Goal: Task Accomplishment & Management: Manage account settings

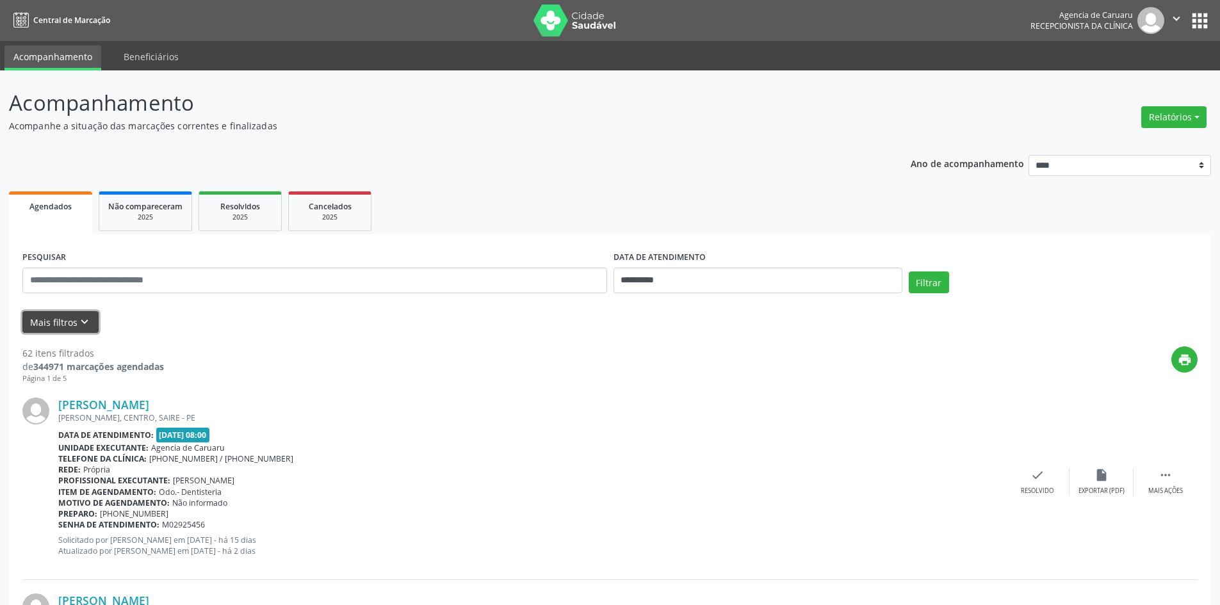
click at [86, 324] on icon "keyboard_arrow_down" at bounding box center [84, 322] width 14 height 14
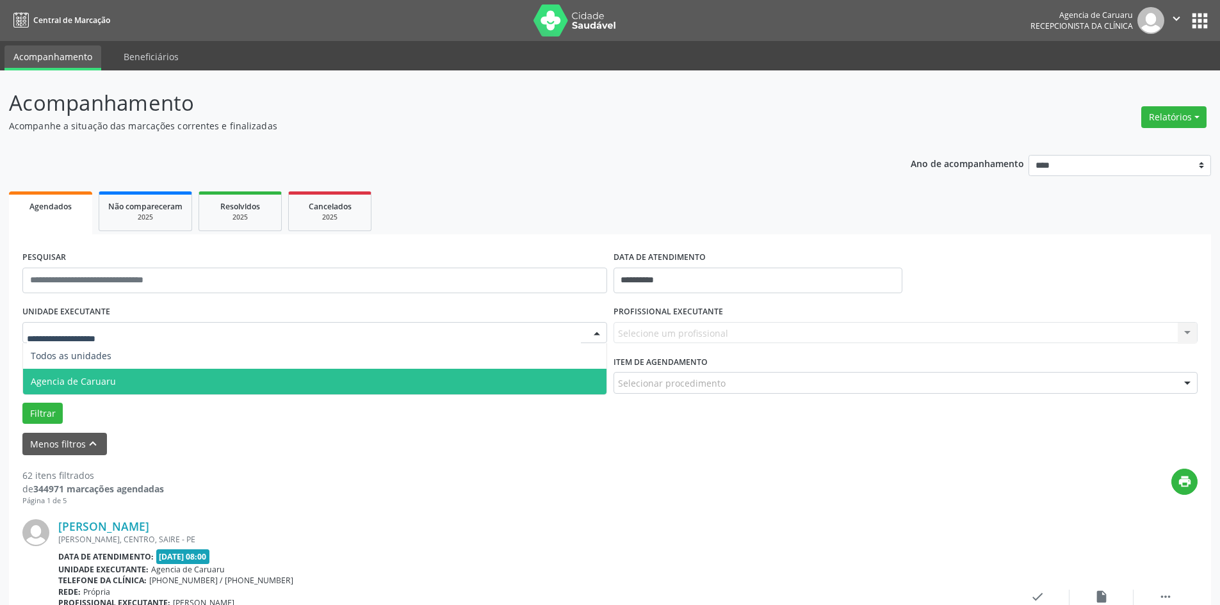
click at [115, 377] on span "Agencia de Caruaru" at bounding box center [314, 382] width 583 height 26
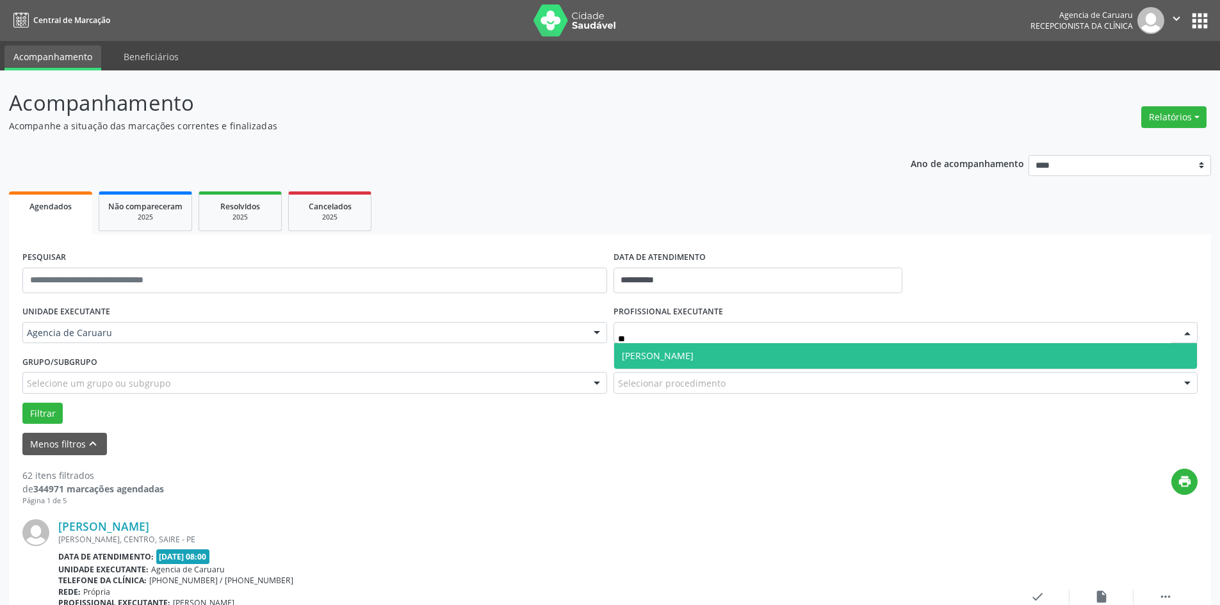
drag, startPoint x: 638, startPoint y: 354, endPoint x: 583, endPoint y: 354, distance: 55.1
click at [636, 354] on span "[PERSON_NAME]" at bounding box center [658, 356] width 72 height 12
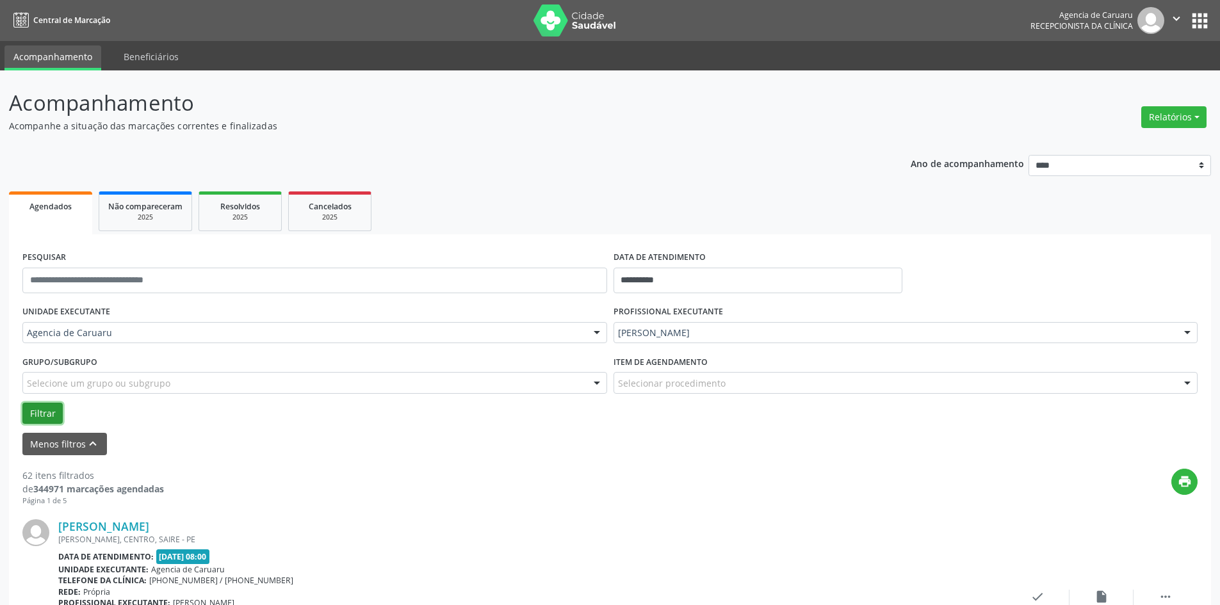
click at [51, 409] on button "Filtrar" at bounding box center [42, 414] width 40 height 22
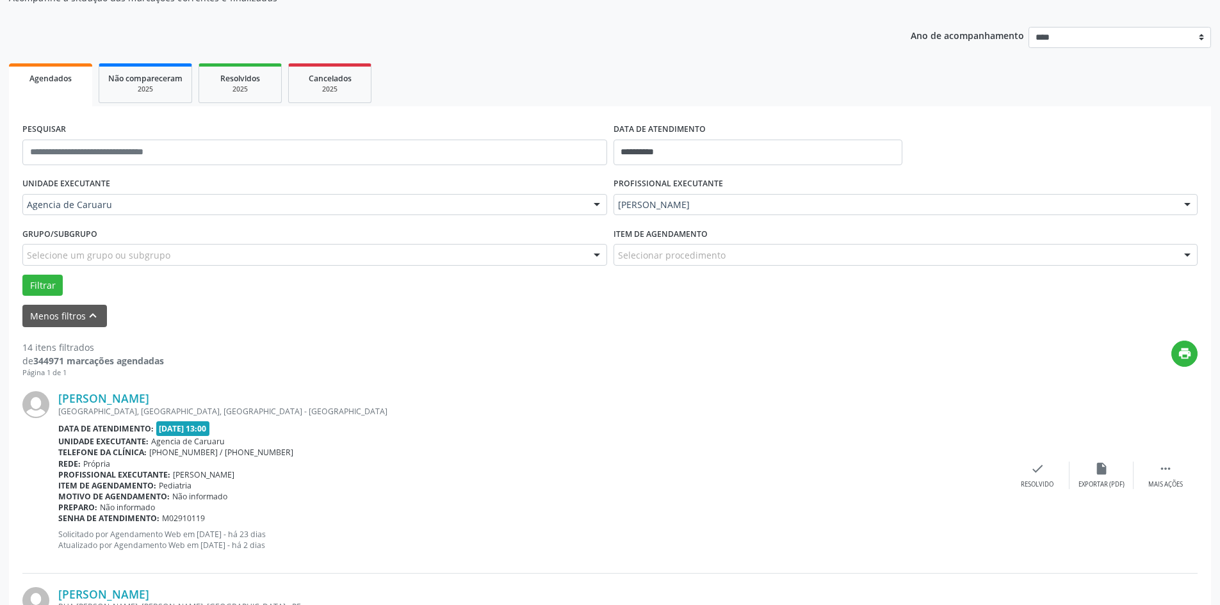
scroll to position [192, 0]
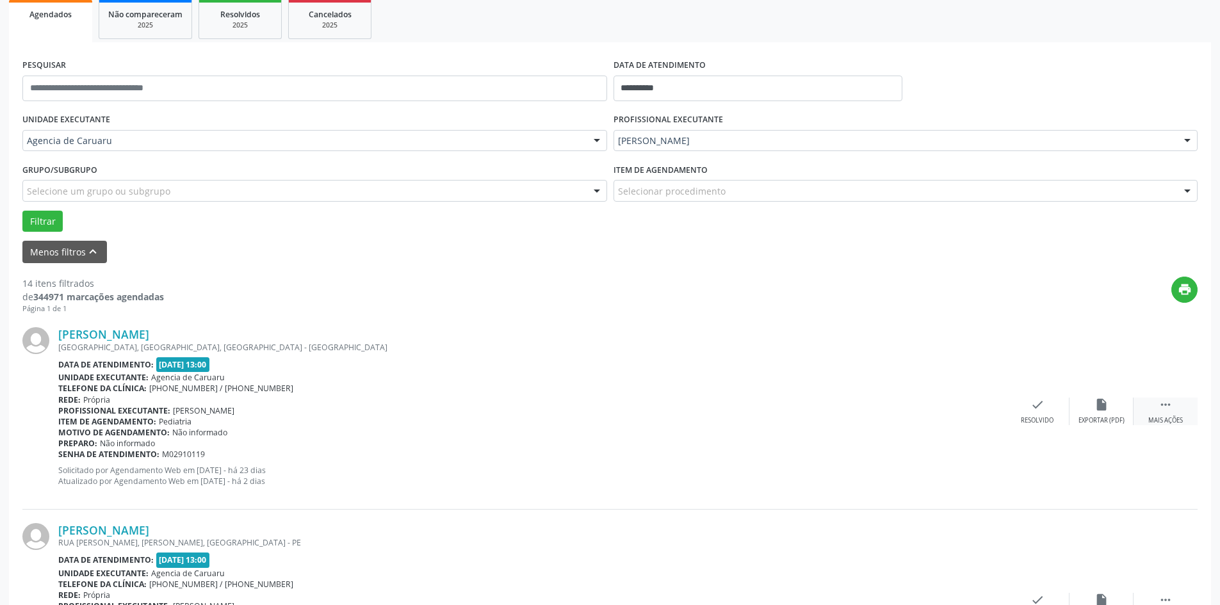
click at [1171, 409] on icon "" at bounding box center [1165, 405] width 14 height 14
click at [1091, 404] on div "alarm_off Não compareceu" at bounding box center [1101, 412] width 64 height 28
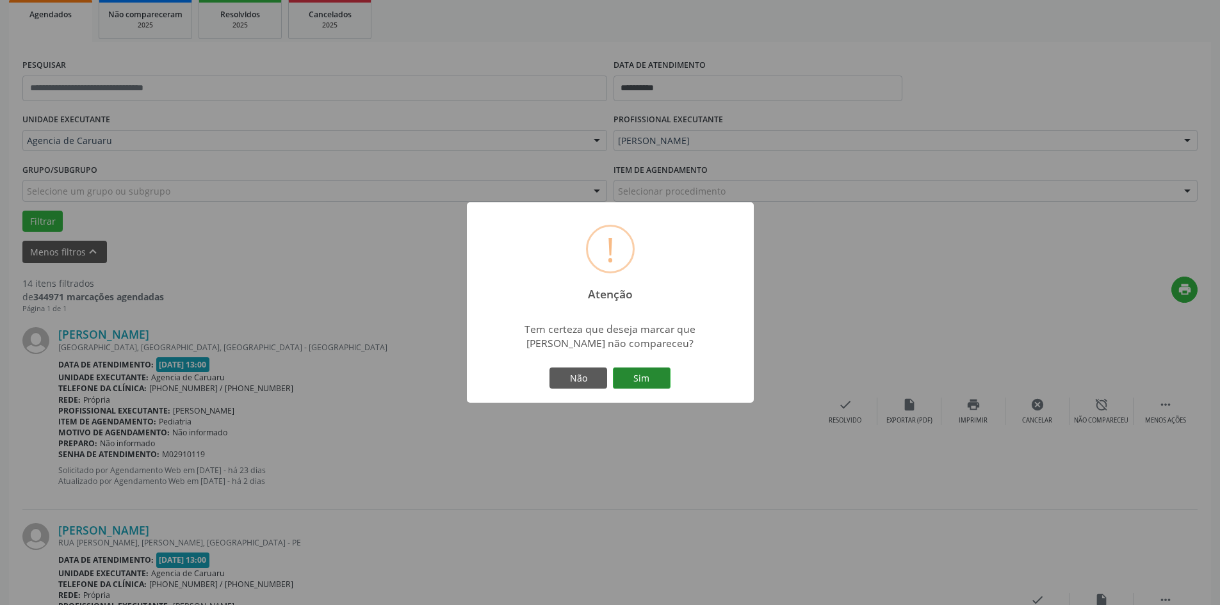
click at [640, 382] on button "Sim" at bounding box center [642, 379] width 58 height 22
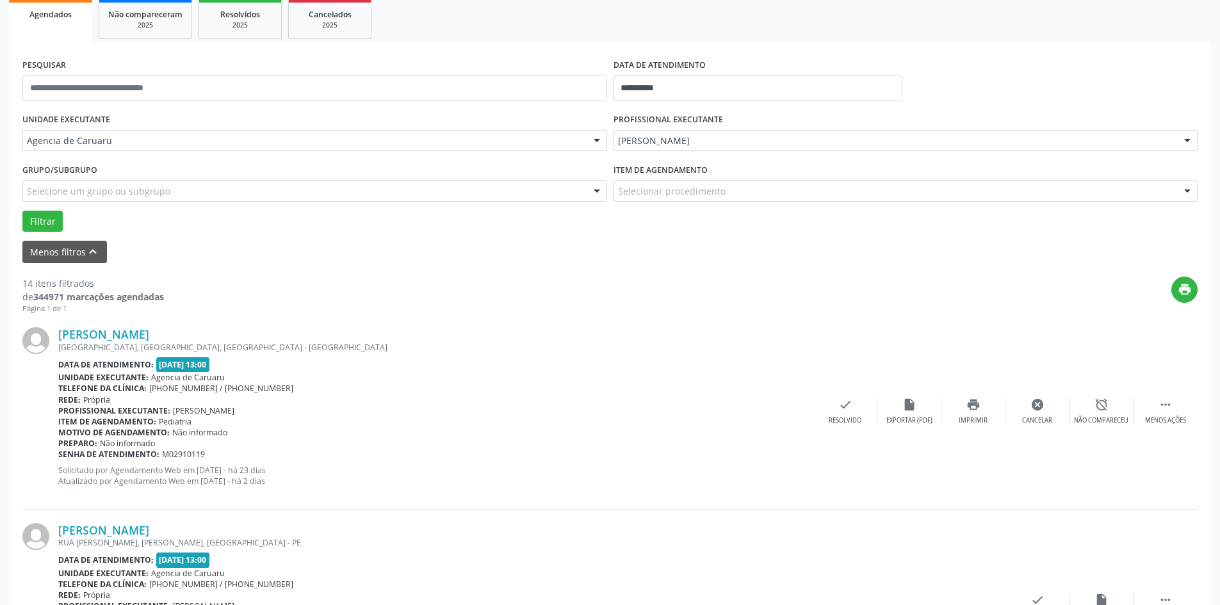
scroll to position [0, 0]
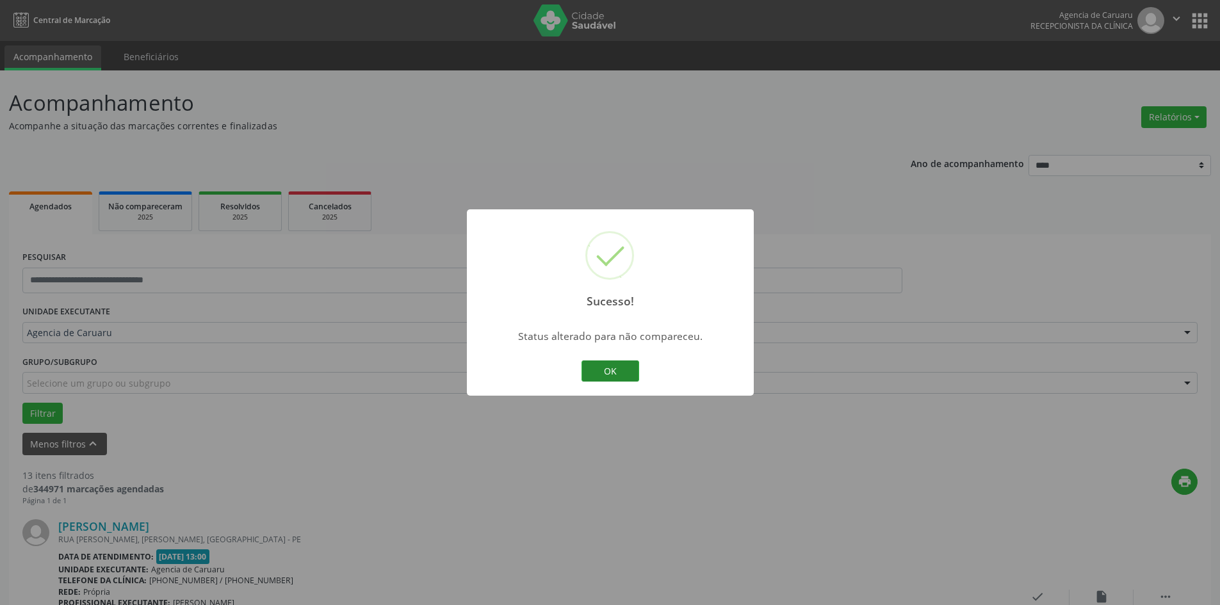
click at [627, 364] on button "OK" at bounding box center [610, 371] width 58 height 22
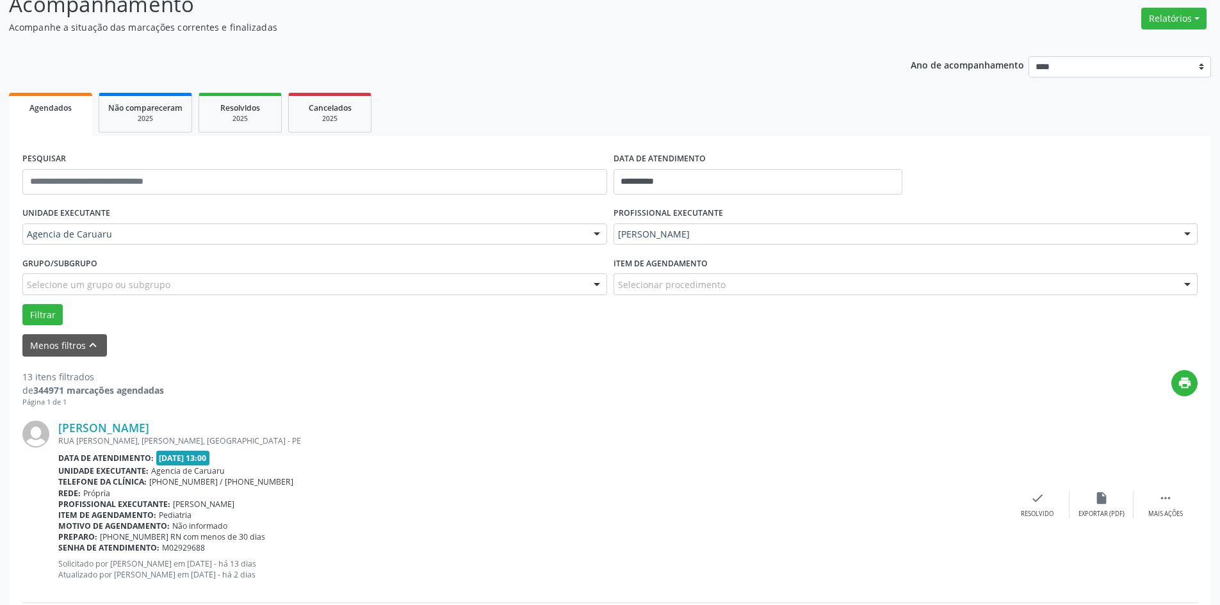
scroll to position [128, 0]
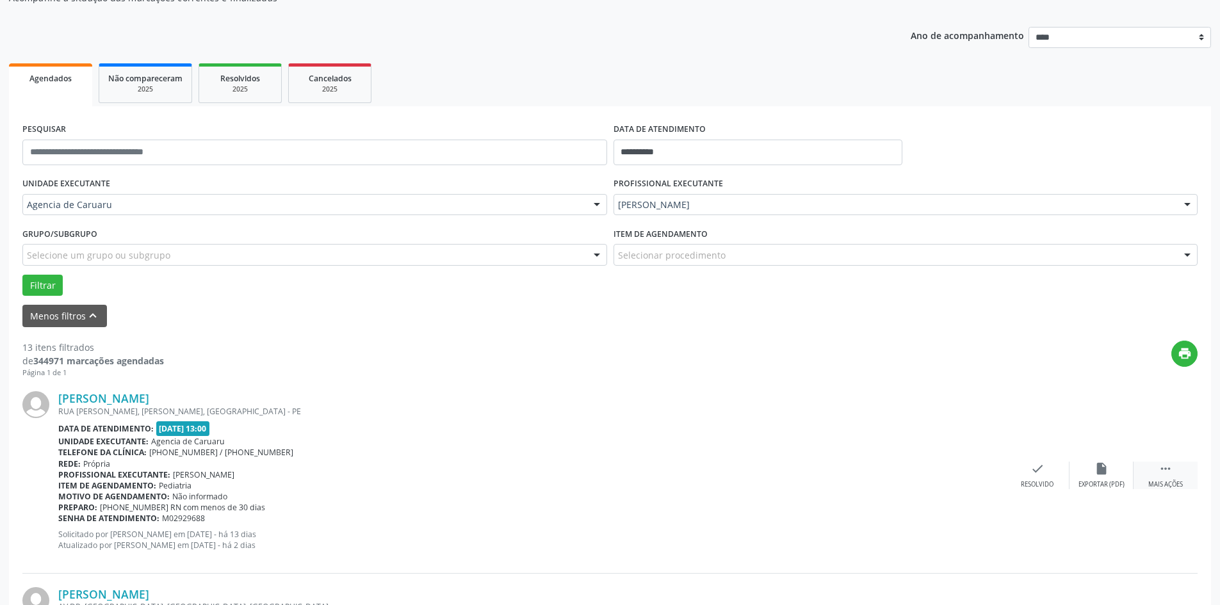
click at [1158, 470] on div " Mais ações" at bounding box center [1165, 476] width 64 height 28
click at [1101, 476] on icon "alarm_off" at bounding box center [1101, 469] width 14 height 14
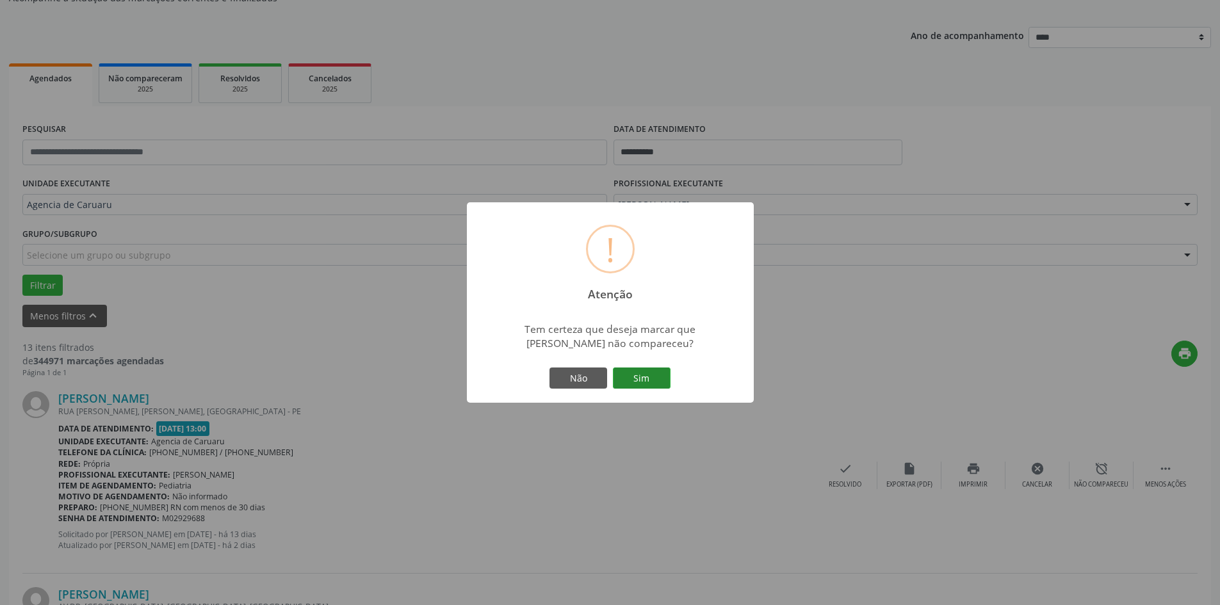
click at [667, 377] on button "Sim" at bounding box center [642, 379] width 58 height 22
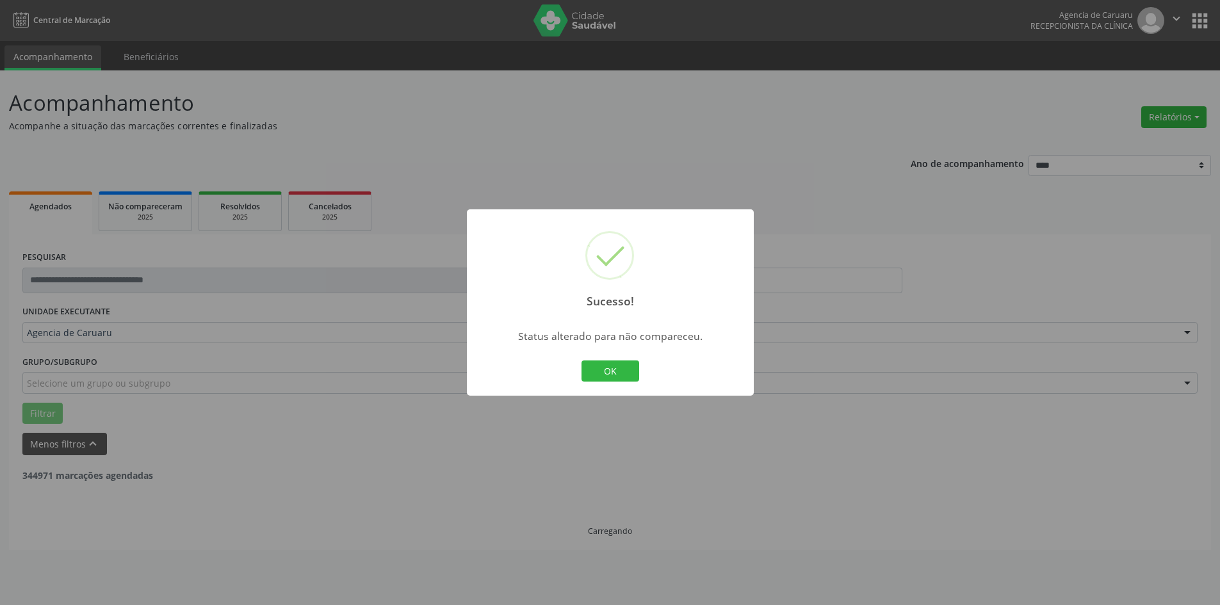
scroll to position [0, 0]
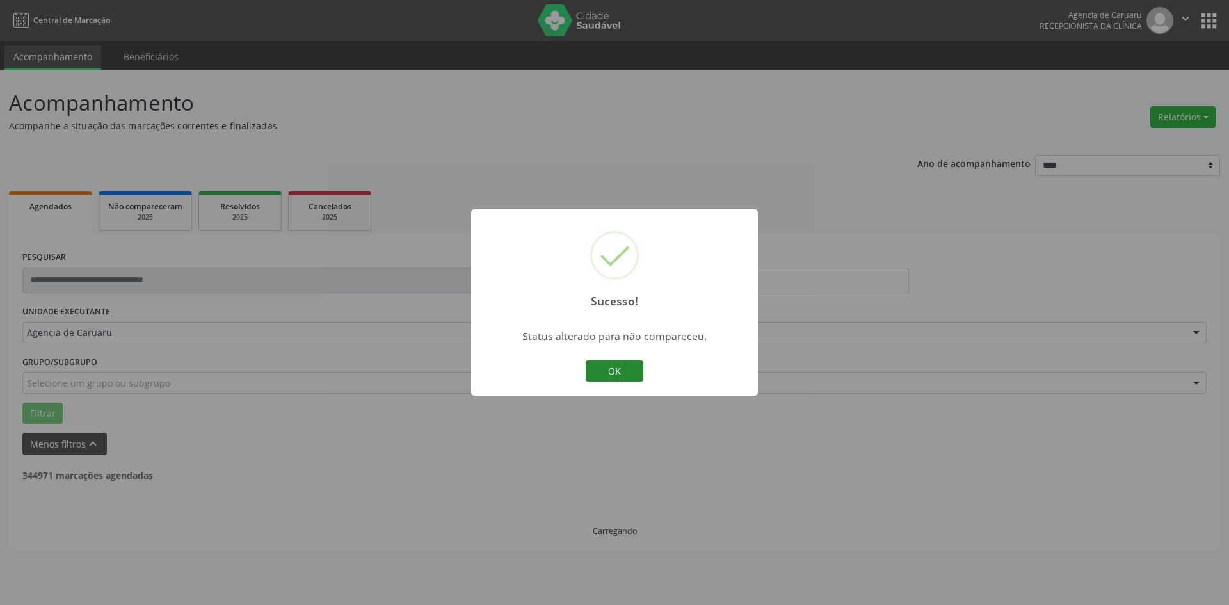
click at [616, 371] on button "OK" at bounding box center [615, 371] width 58 height 22
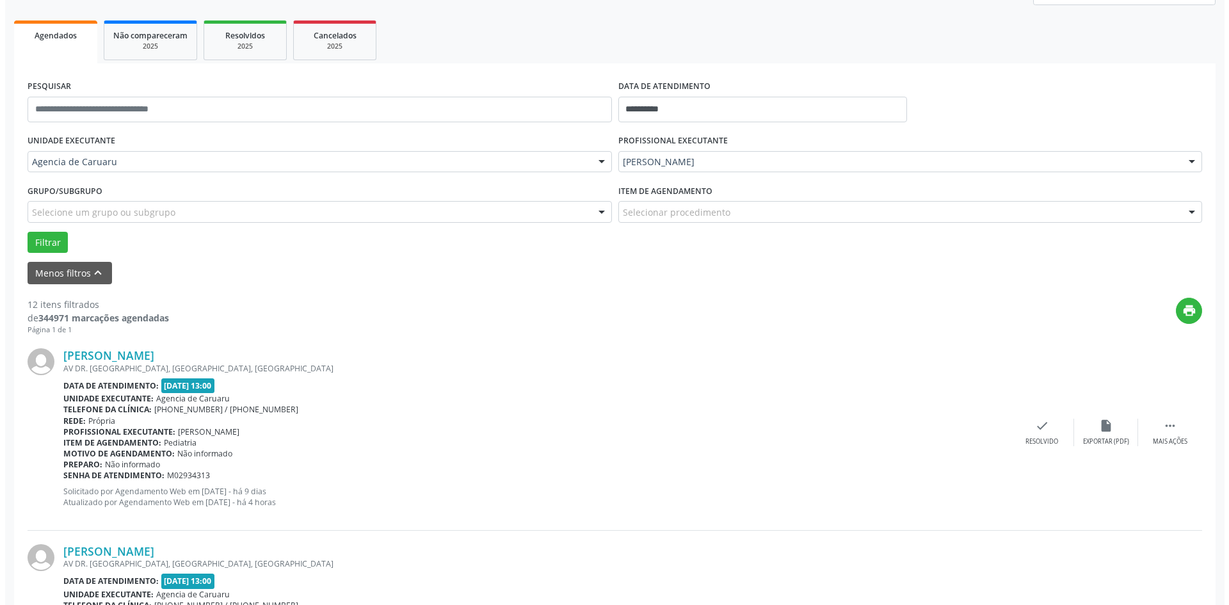
scroll to position [192, 0]
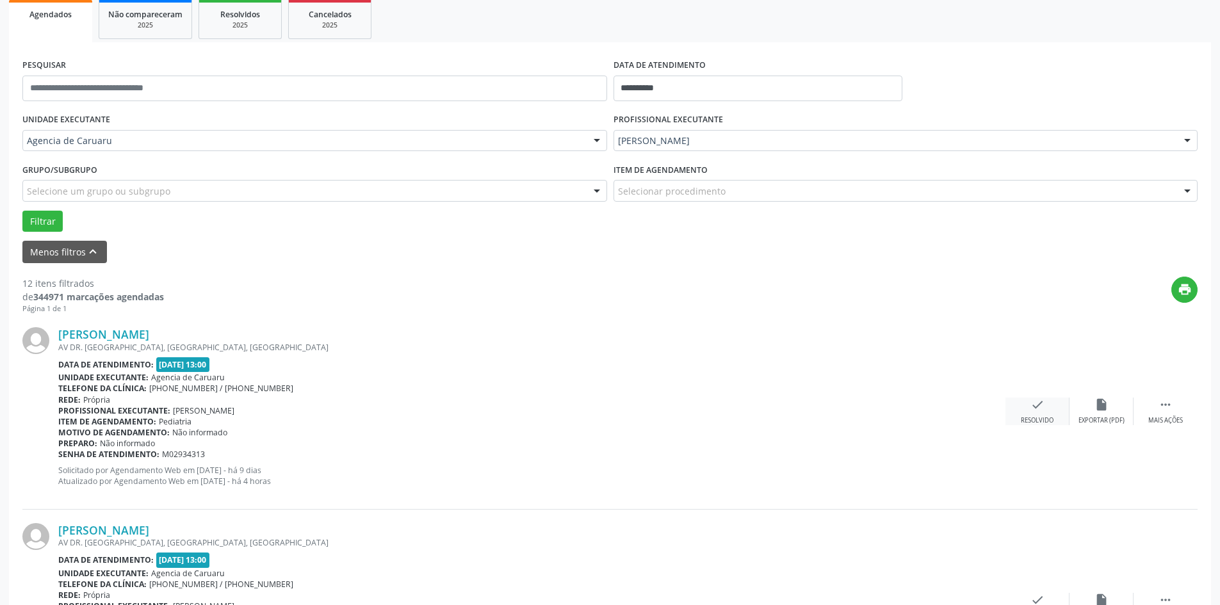
click at [1013, 419] on div "check Resolvido" at bounding box center [1037, 412] width 64 height 28
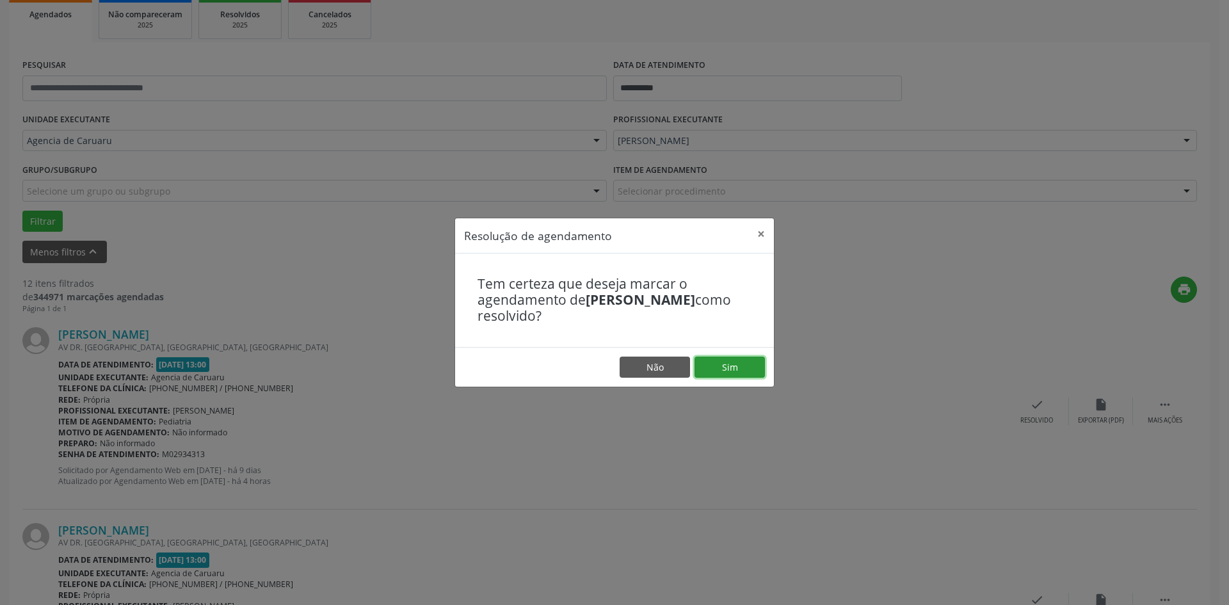
click at [730, 358] on button "Sim" at bounding box center [730, 368] width 70 height 22
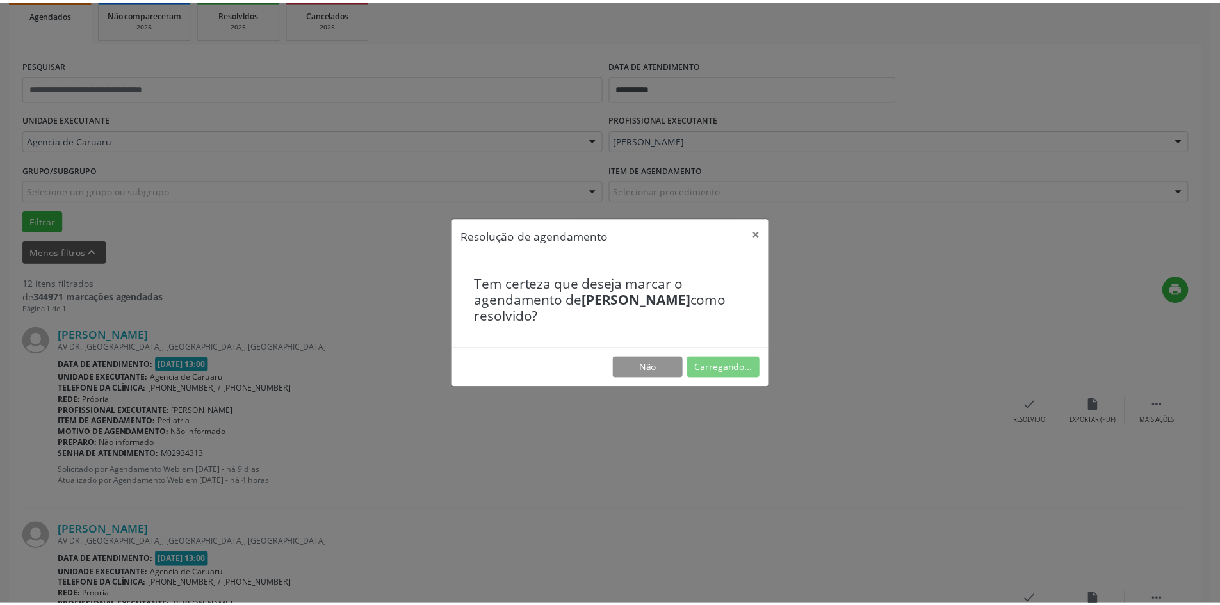
scroll to position [0, 0]
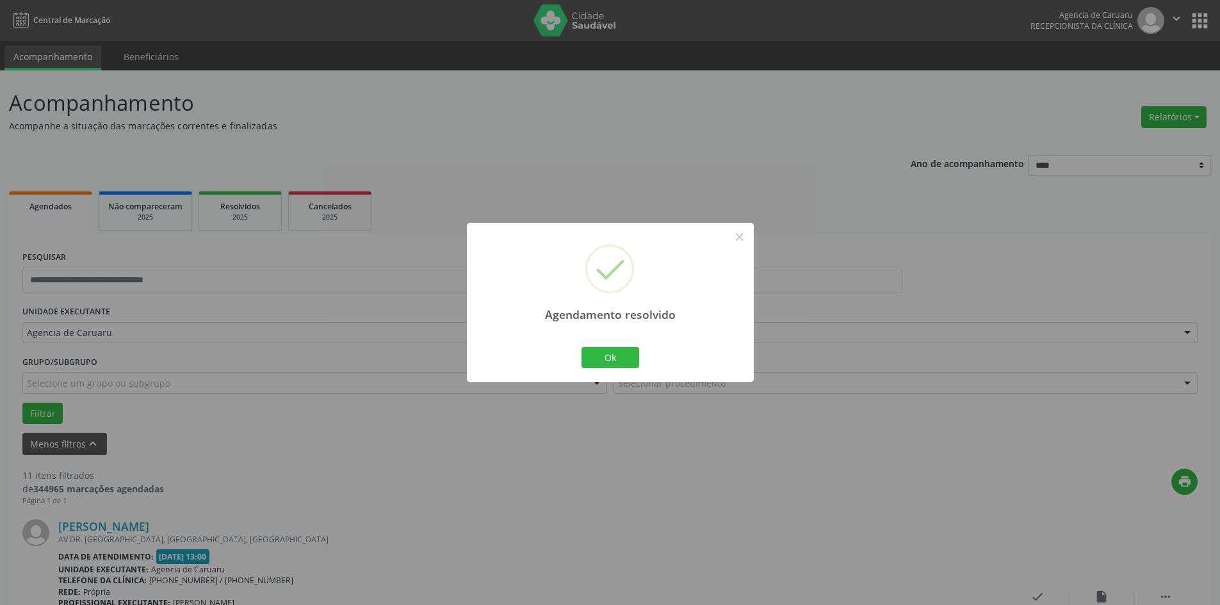
click at [612, 343] on div "Agendamento resolvido × Ok Cancel" at bounding box center [610, 302] width 287 height 159
click at [610, 363] on button "Ok" at bounding box center [610, 358] width 58 height 22
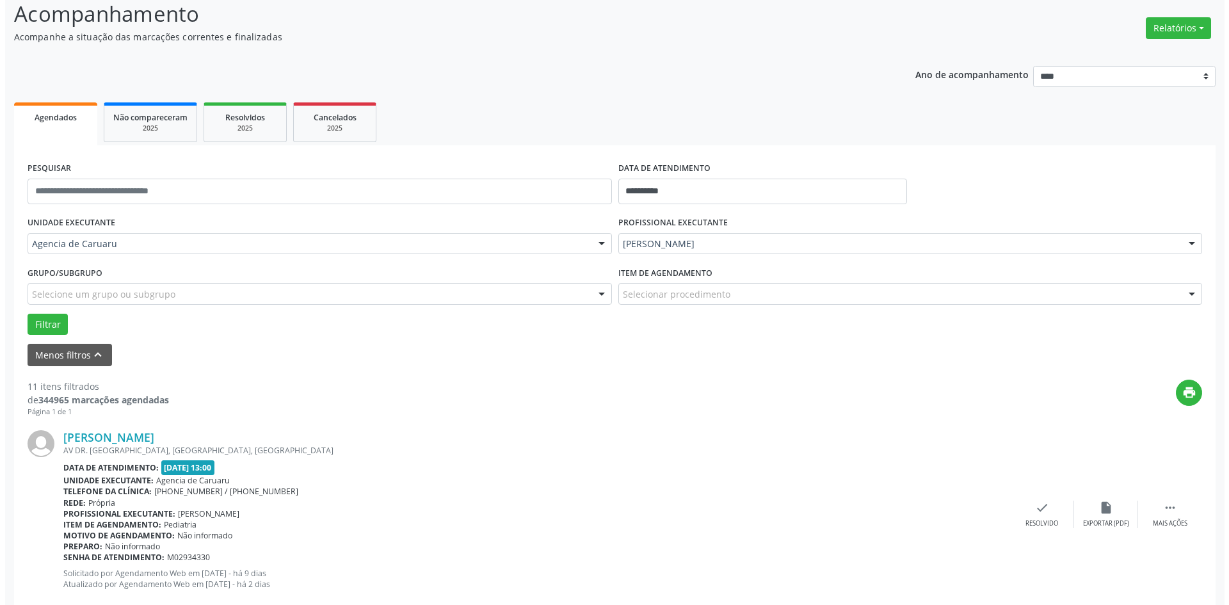
scroll to position [128, 0]
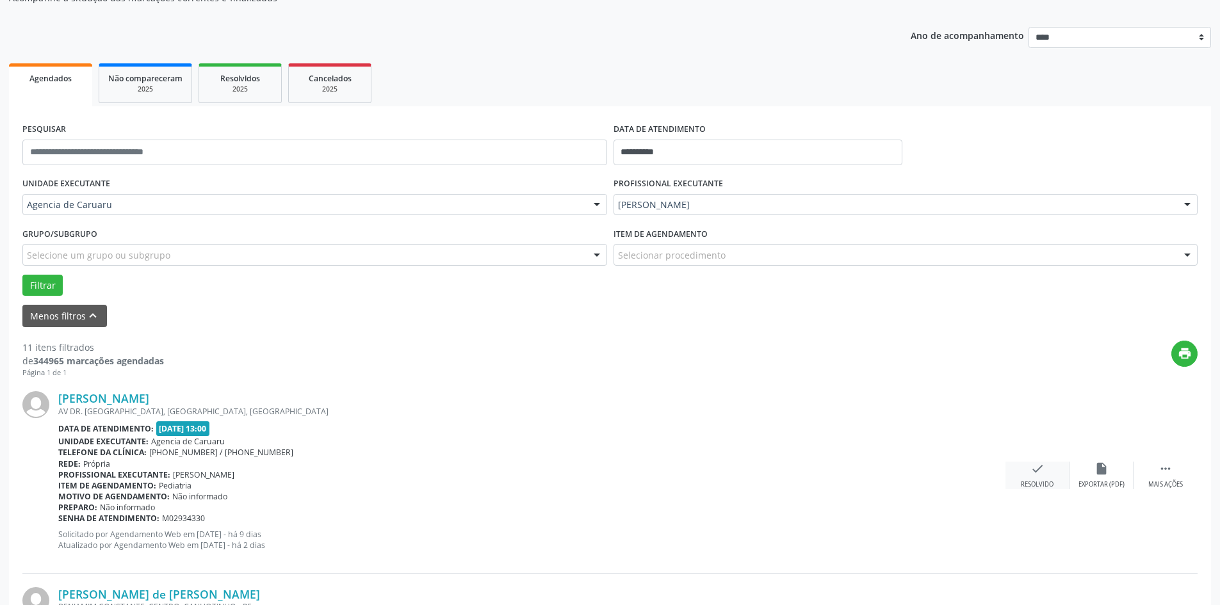
click at [1042, 469] on icon "check" at bounding box center [1037, 469] width 14 height 14
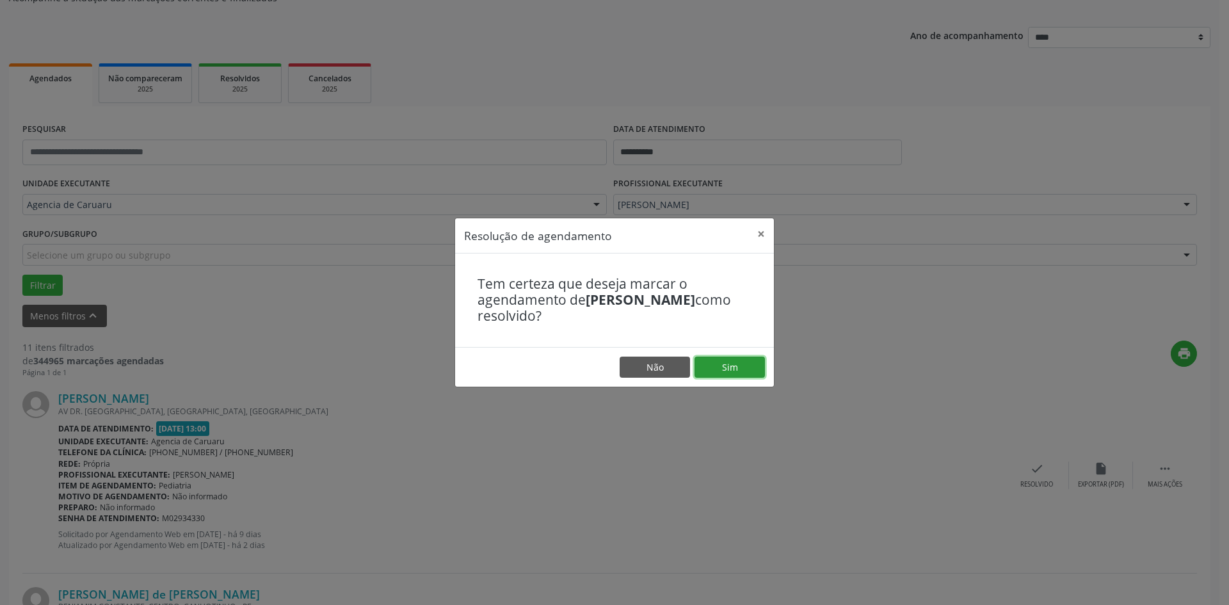
click at [729, 366] on button "Sim" at bounding box center [730, 368] width 70 height 22
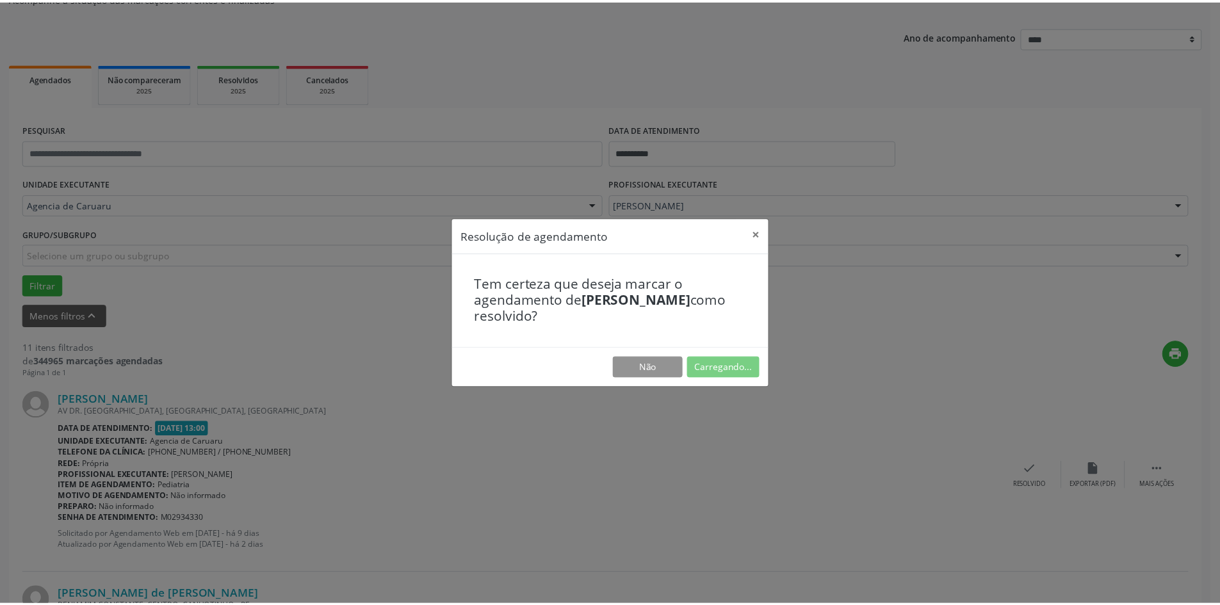
scroll to position [0, 0]
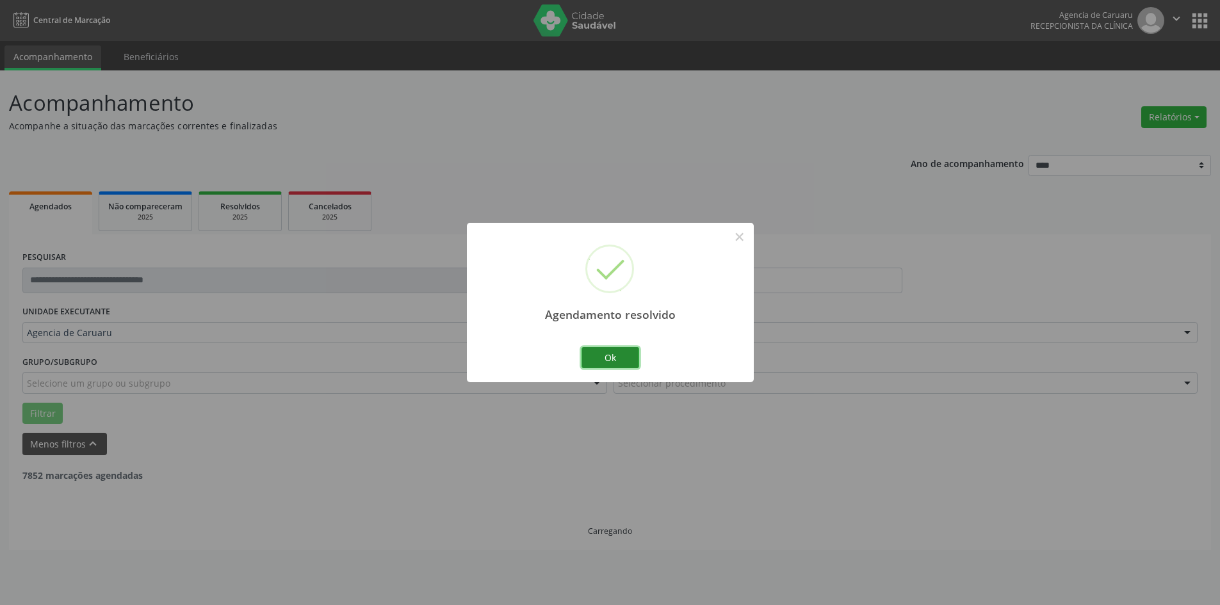
click at [629, 364] on button "Ok" at bounding box center [610, 358] width 58 height 22
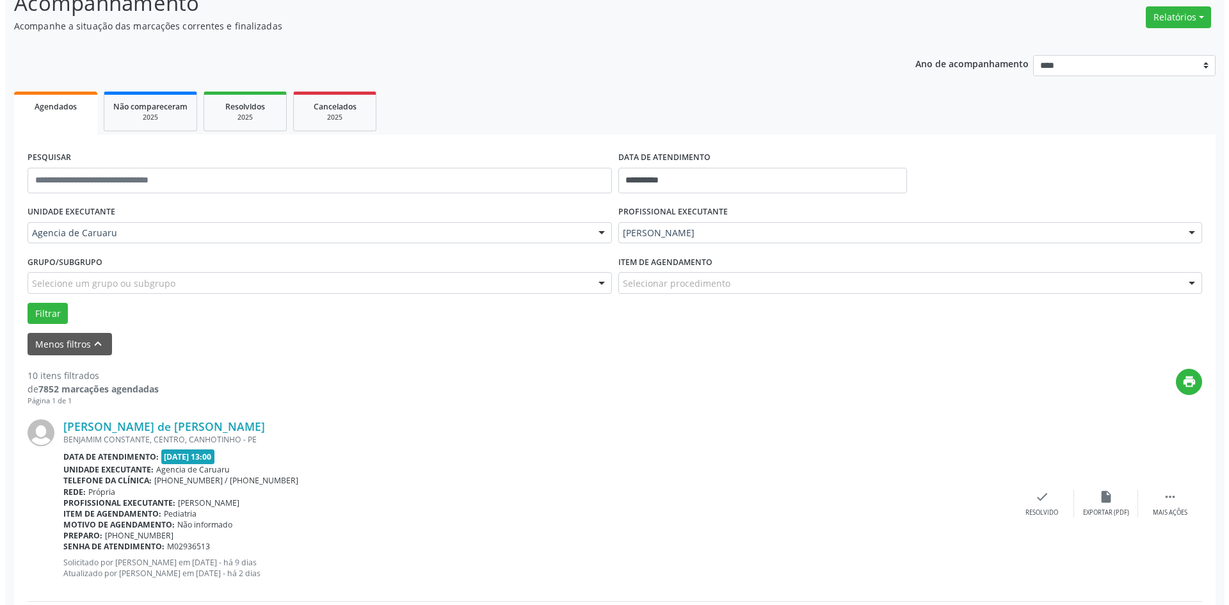
scroll to position [128, 0]
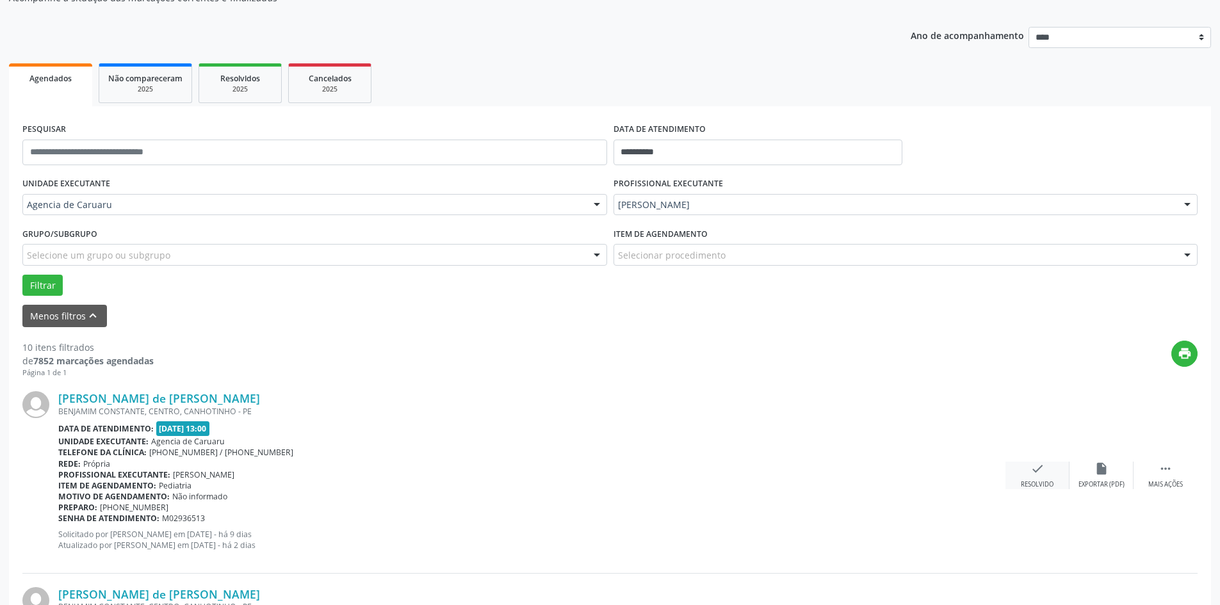
click at [1039, 476] on icon "check" at bounding box center [1037, 469] width 14 height 14
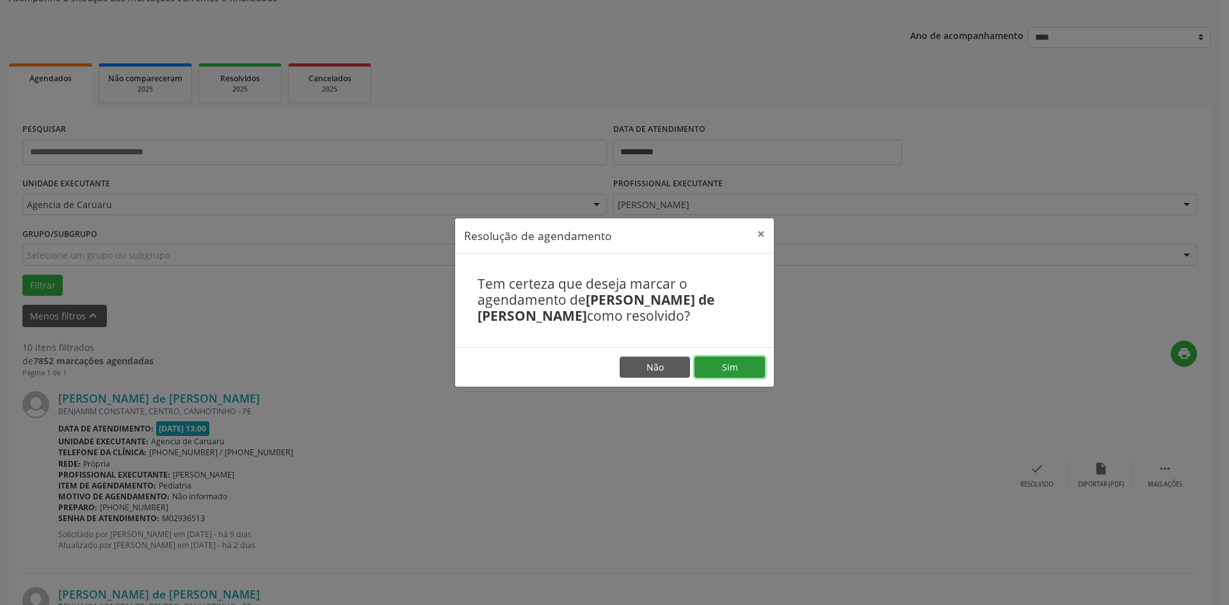
click at [727, 360] on button "Sim" at bounding box center [730, 368] width 70 height 22
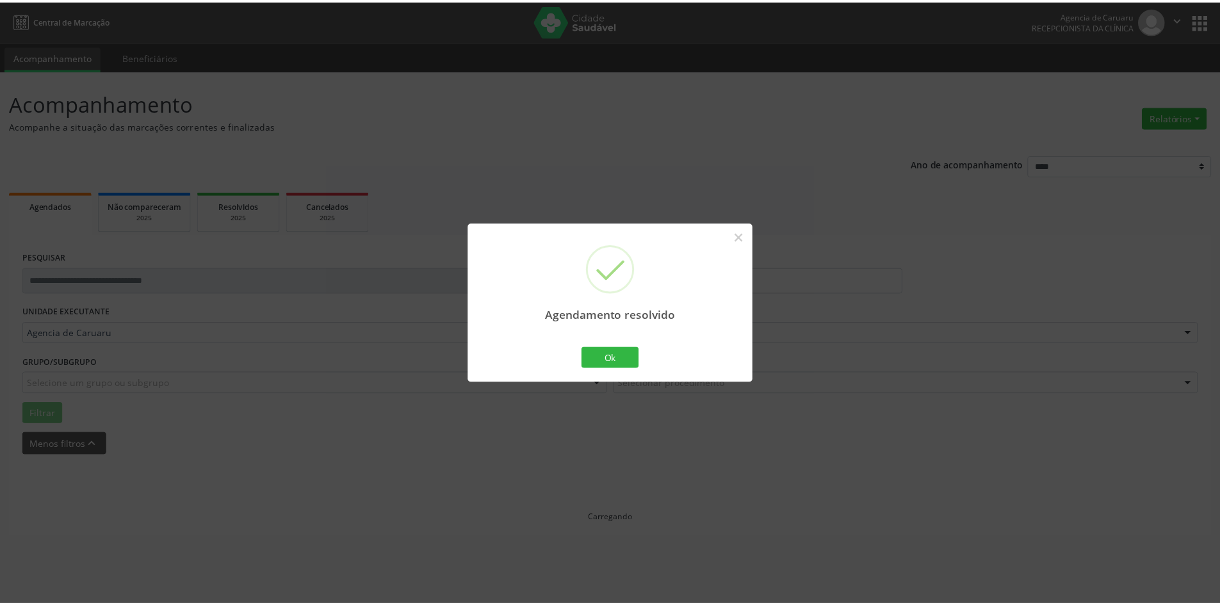
scroll to position [0, 0]
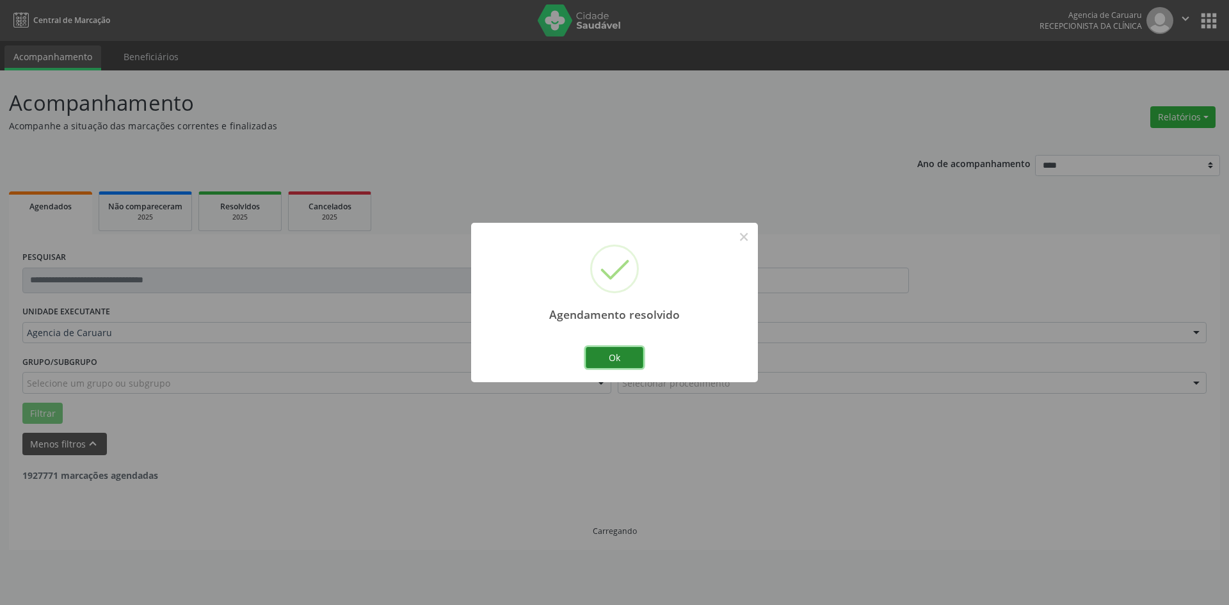
click at [629, 359] on button "Ok" at bounding box center [615, 358] width 58 height 22
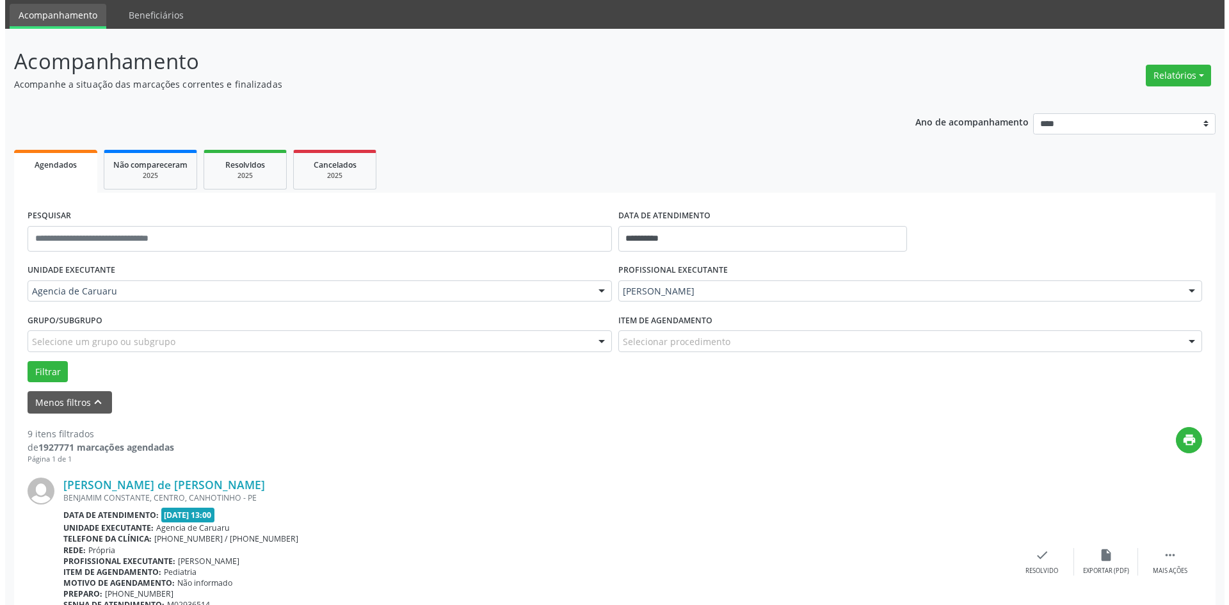
scroll to position [64, 0]
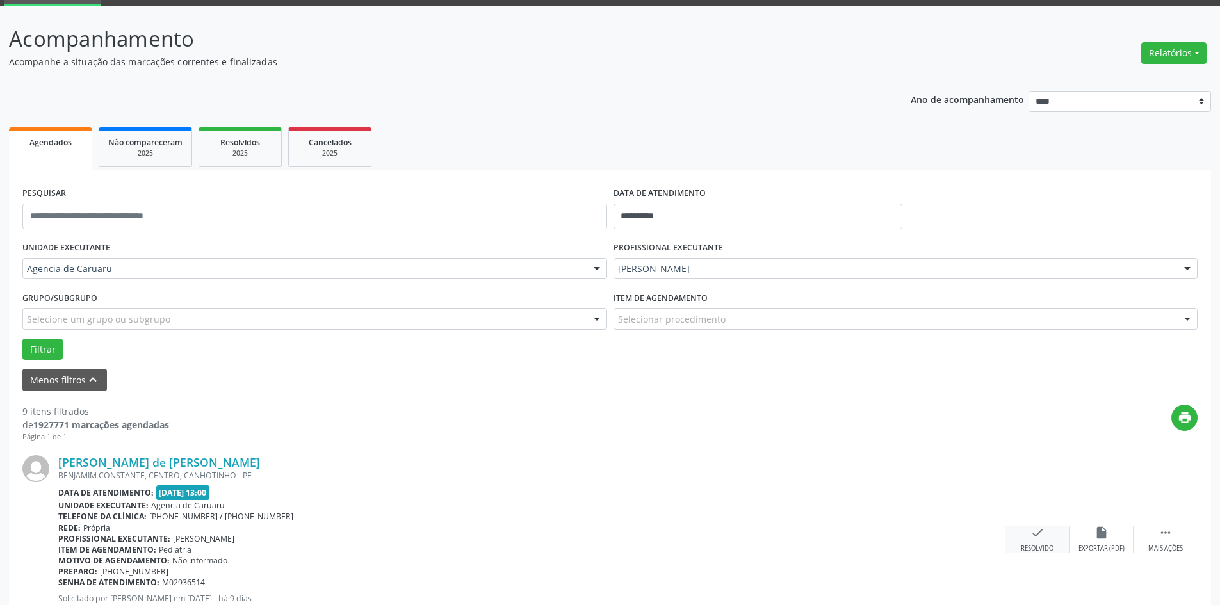
click at [1042, 531] on icon "check" at bounding box center [1037, 533] width 14 height 14
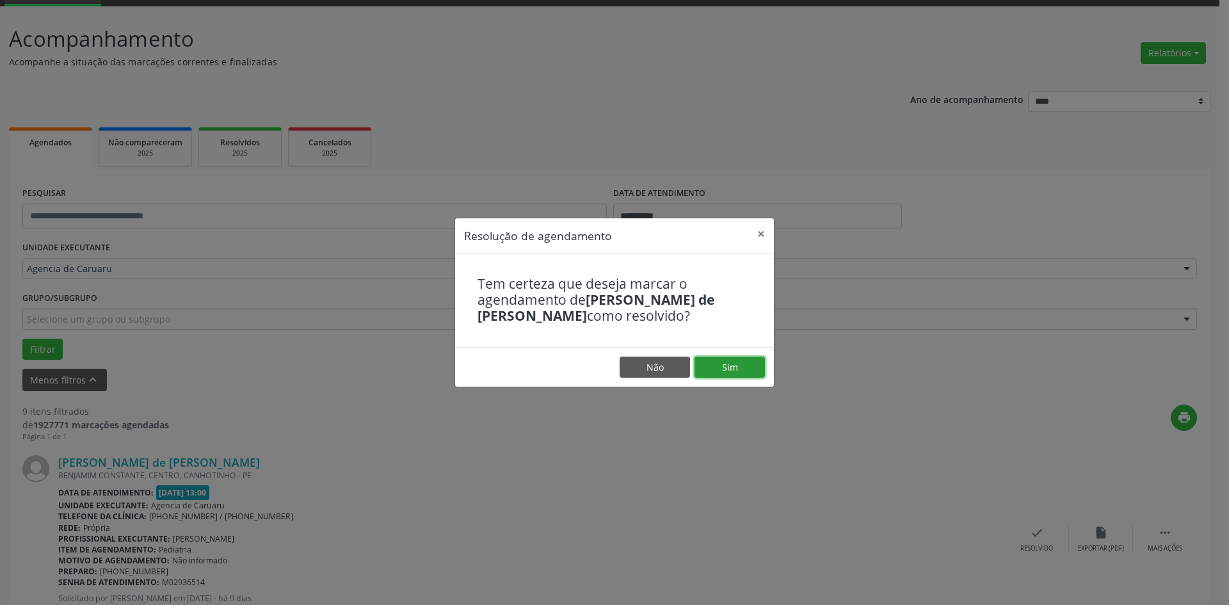
click at [746, 365] on button "Sim" at bounding box center [730, 368] width 70 height 22
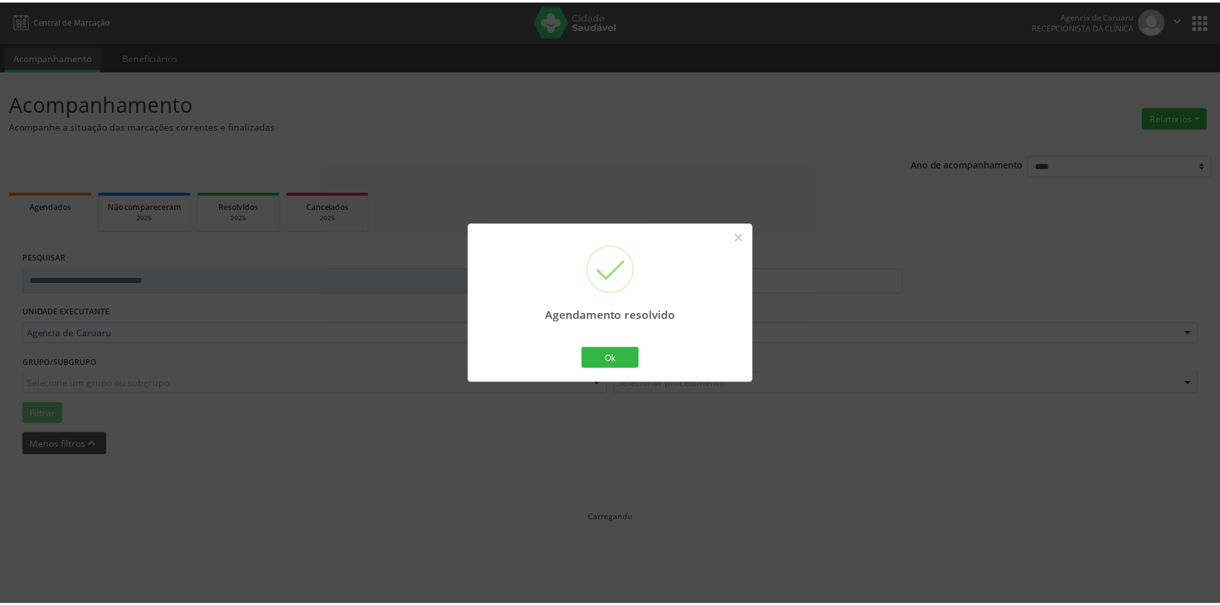
scroll to position [0, 0]
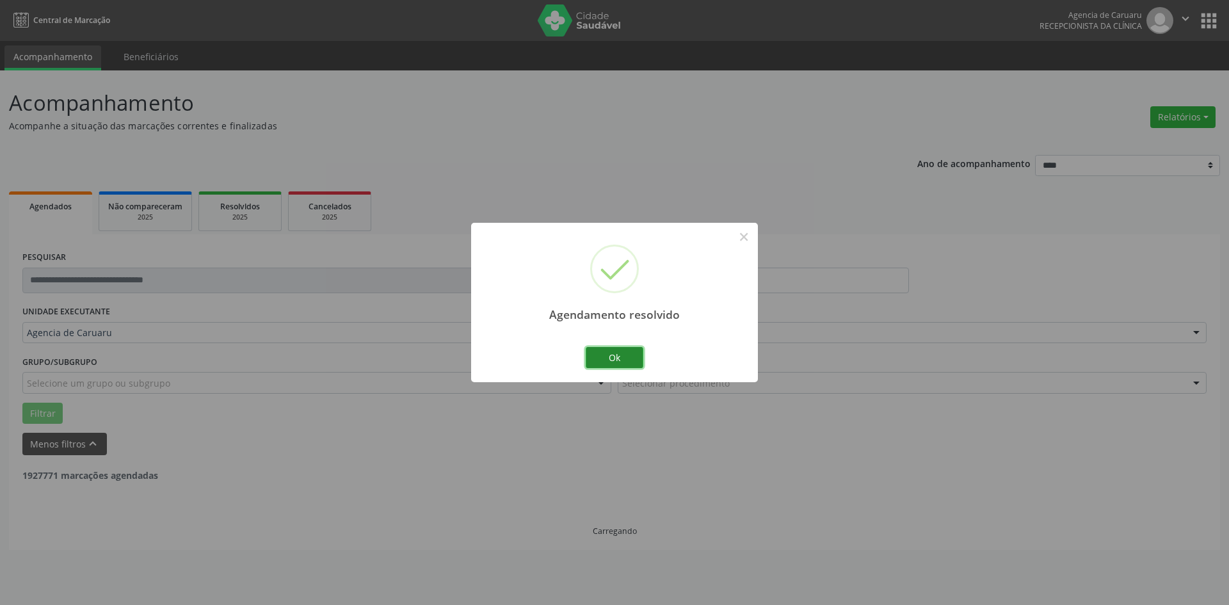
click at [622, 360] on button "Ok" at bounding box center [615, 358] width 58 height 22
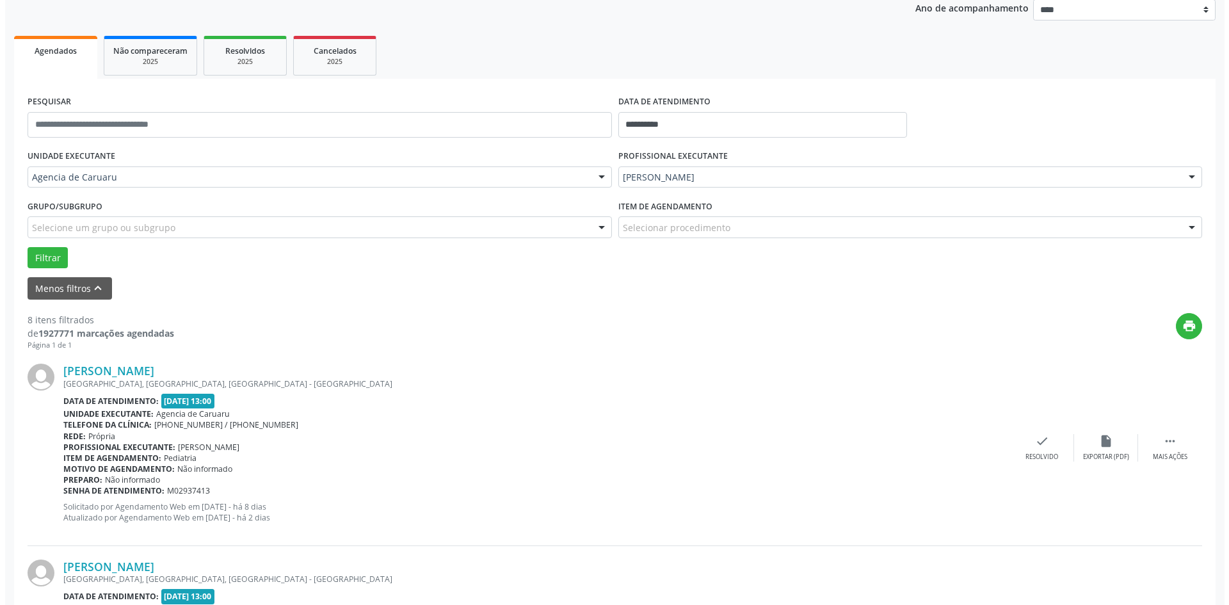
scroll to position [192, 0]
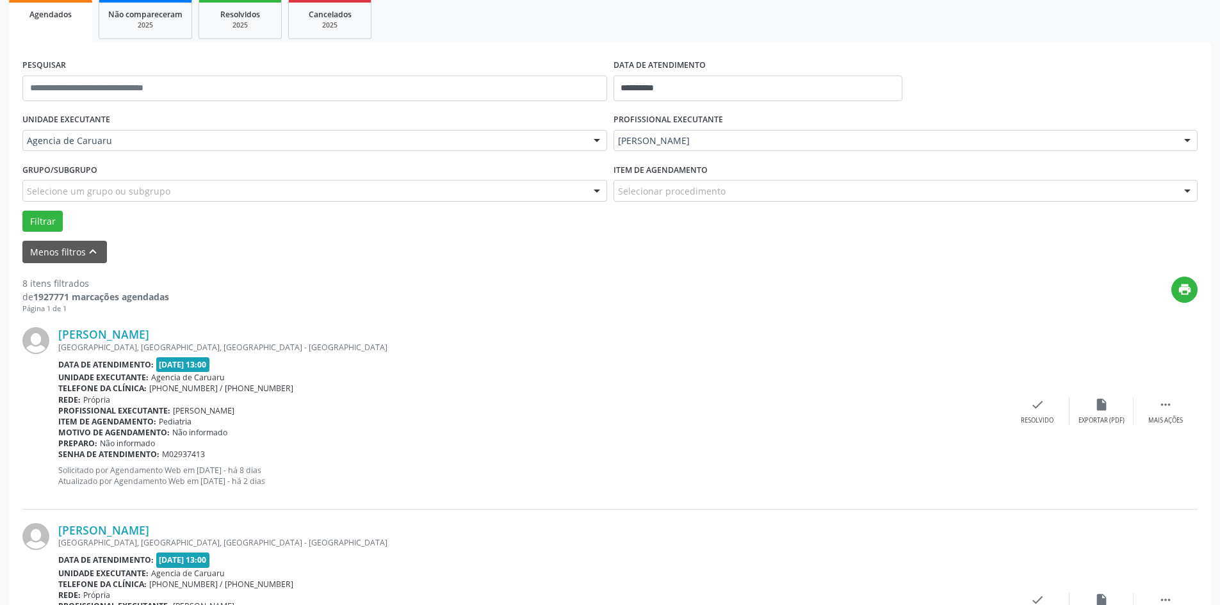
click at [1048, 433] on div "[PERSON_NAME] [GEOGRAPHIC_DATA], [GEOGRAPHIC_DATA], [GEOGRAPHIC_DATA] - [GEOGRA…" at bounding box center [609, 411] width 1175 height 195
click at [1035, 401] on icon "check" at bounding box center [1037, 405] width 14 height 14
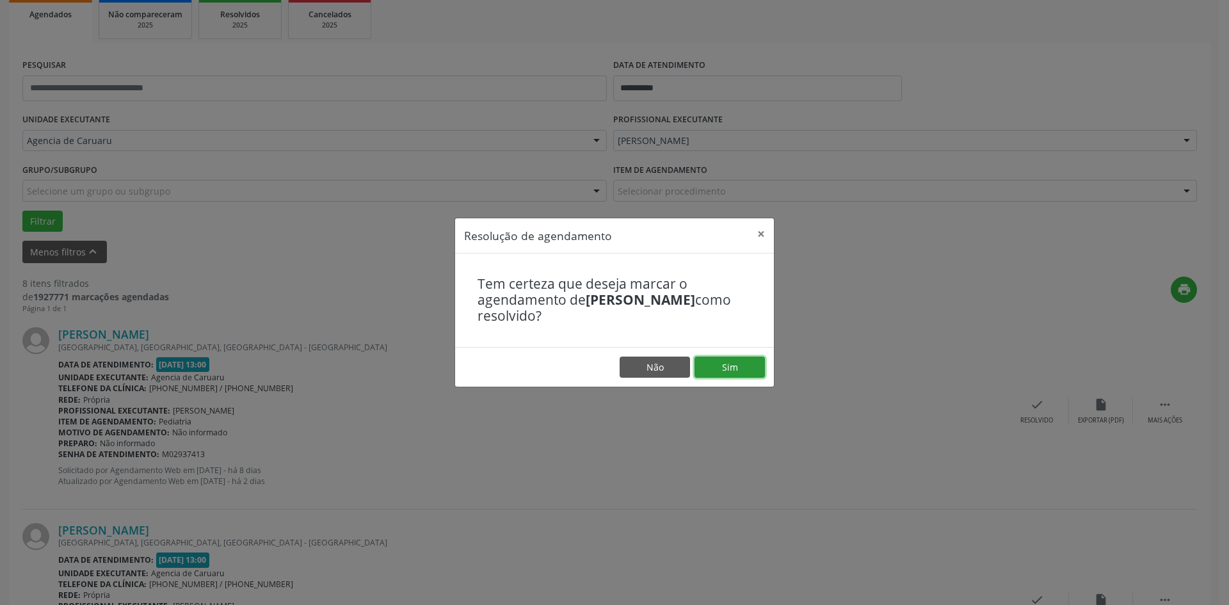
click at [724, 368] on button "Sim" at bounding box center [730, 368] width 70 height 22
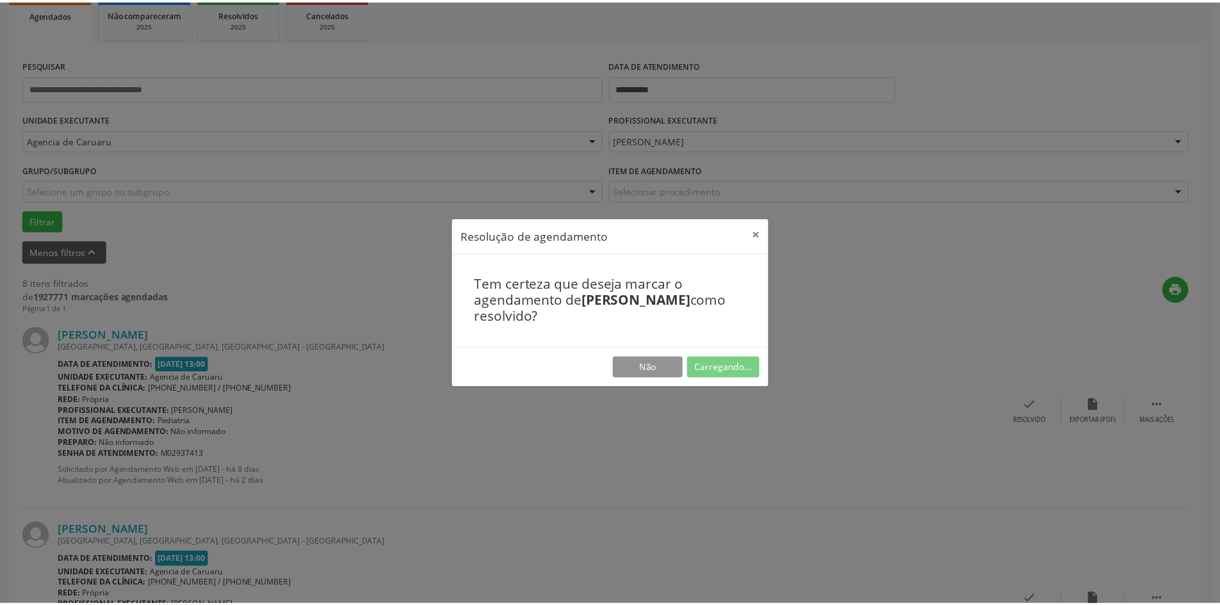
scroll to position [0, 0]
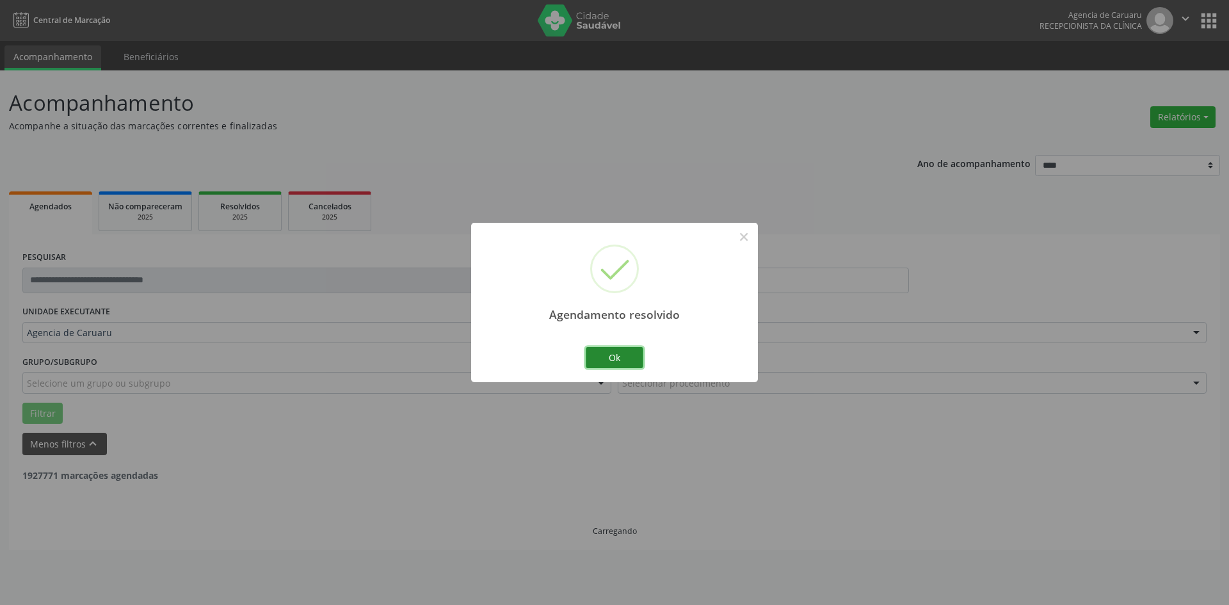
click at [623, 356] on button "Ok" at bounding box center [615, 358] width 58 height 22
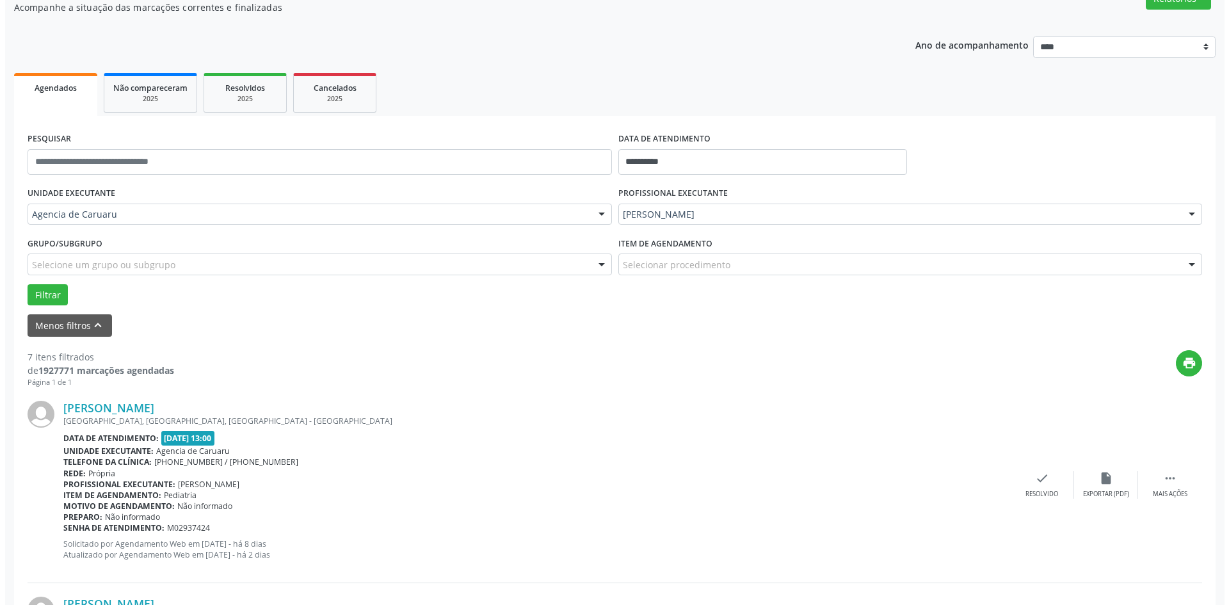
scroll to position [128, 0]
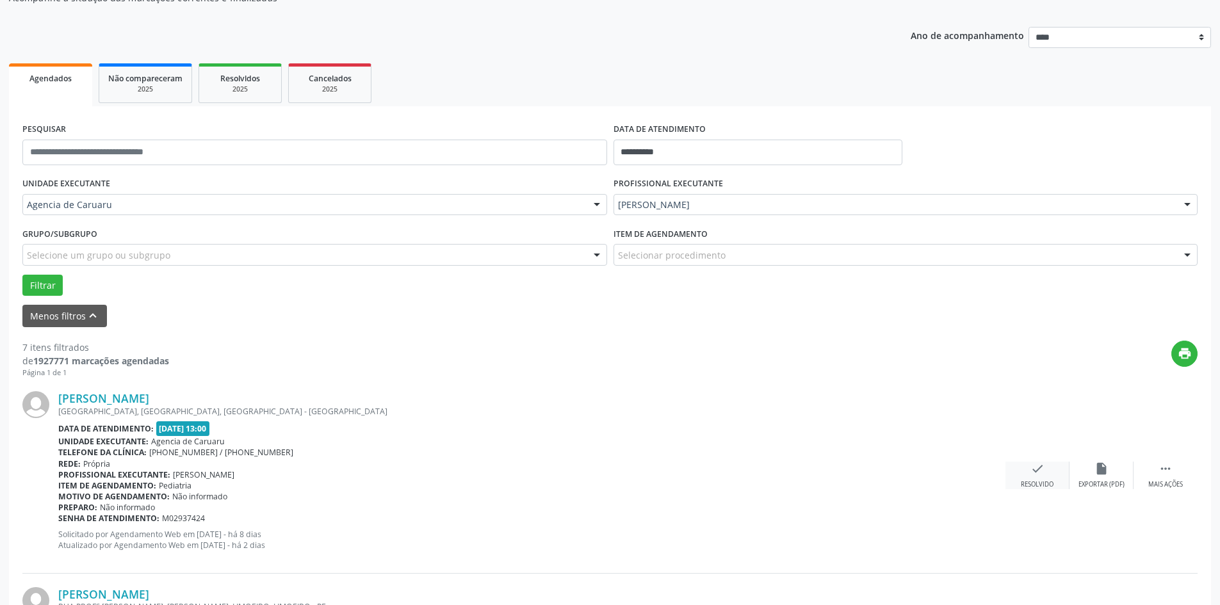
click at [1044, 479] on div "check Resolvido" at bounding box center [1037, 476] width 64 height 28
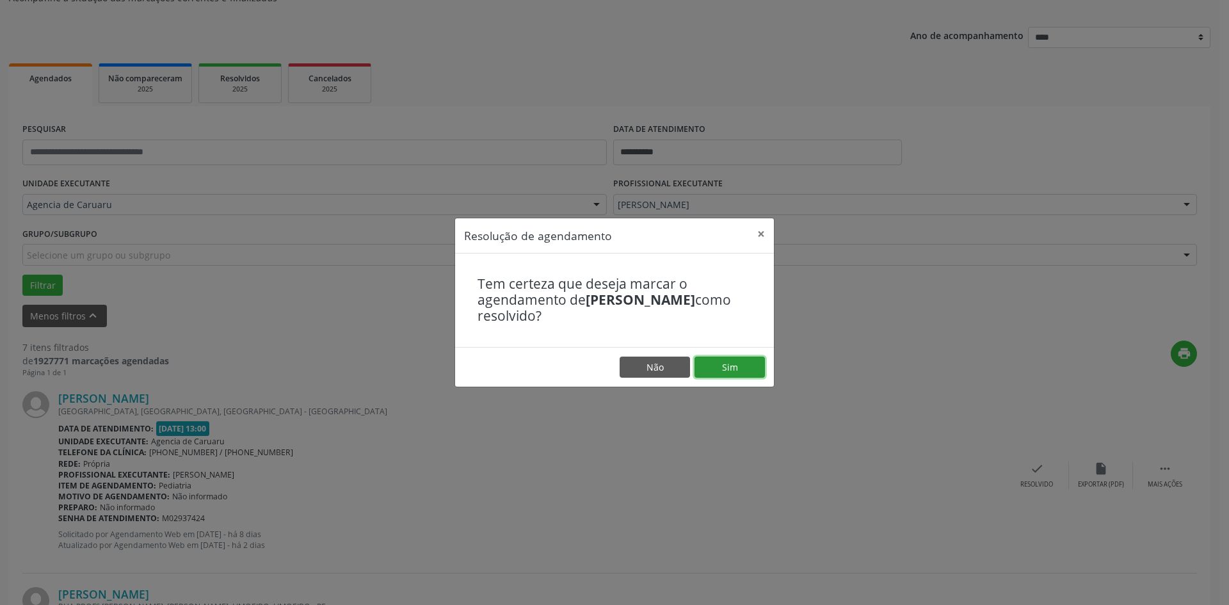
click at [747, 376] on button "Sim" at bounding box center [730, 368] width 70 height 22
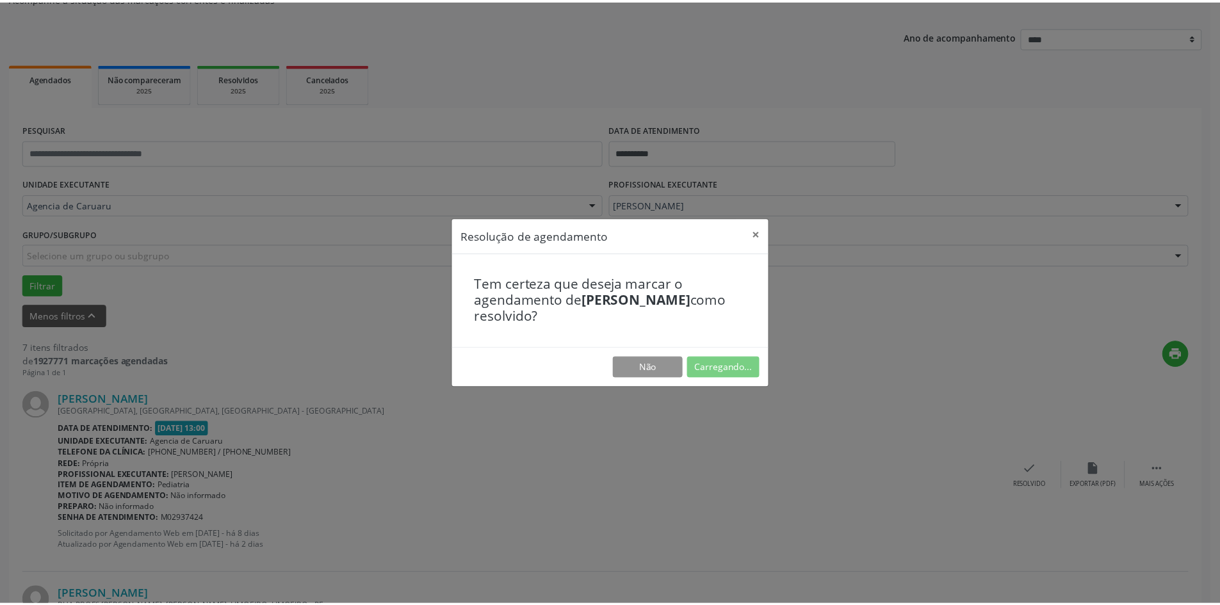
scroll to position [0, 0]
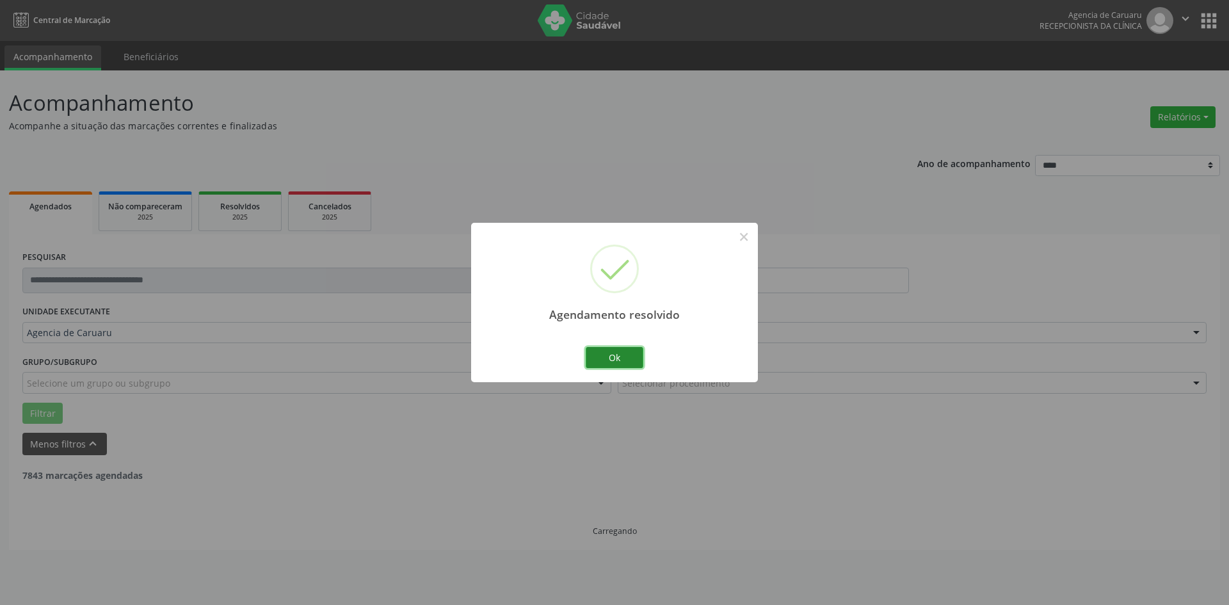
click at [626, 353] on button "Ok" at bounding box center [615, 358] width 58 height 22
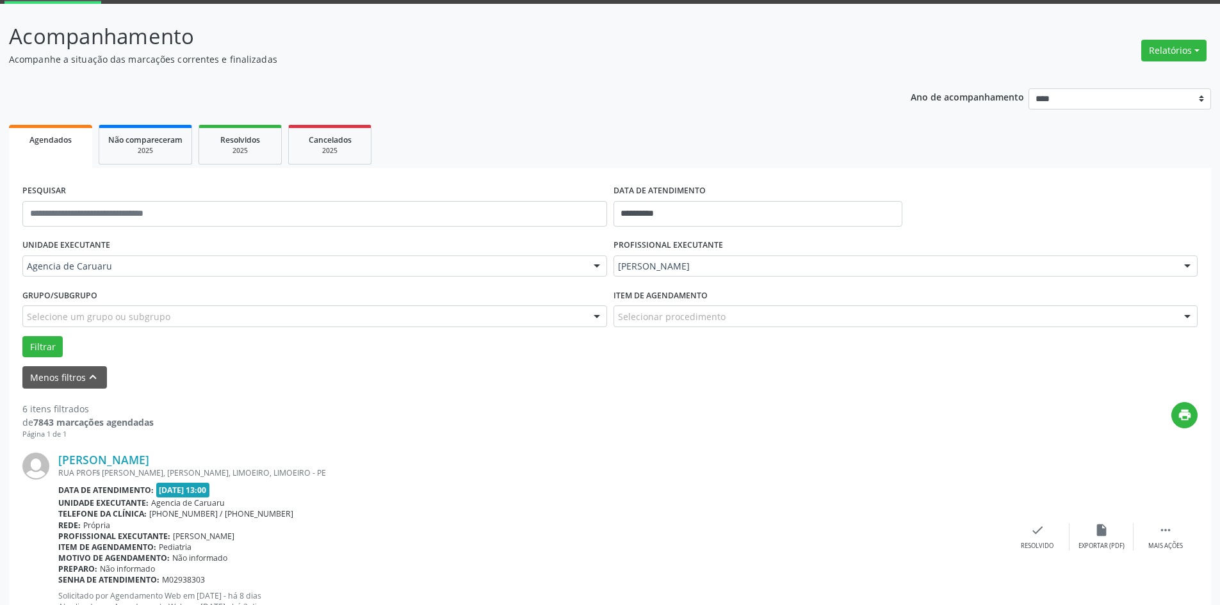
scroll to position [192, 0]
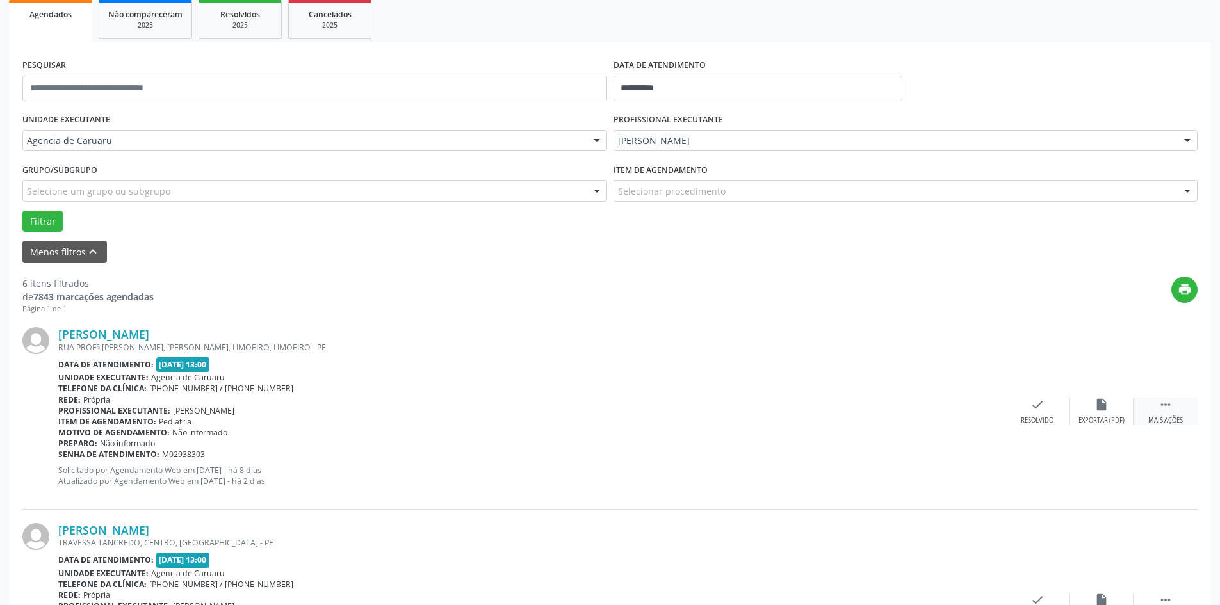
click at [1176, 413] on div " Mais ações" at bounding box center [1165, 412] width 64 height 28
click at [1112, 410] on div "alarm_off Não compareceu" at bounding box center [1101, 412] width 64 height 28
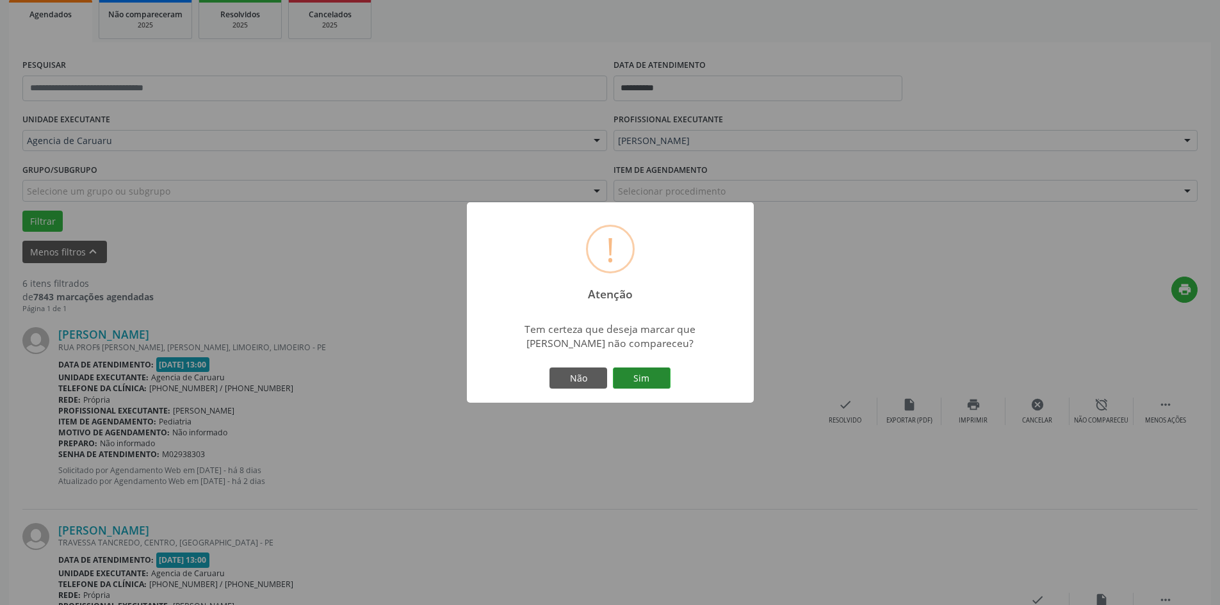
click at [637, 376] on button "Sim" at bounding box center [642, 379] width 58 height 22
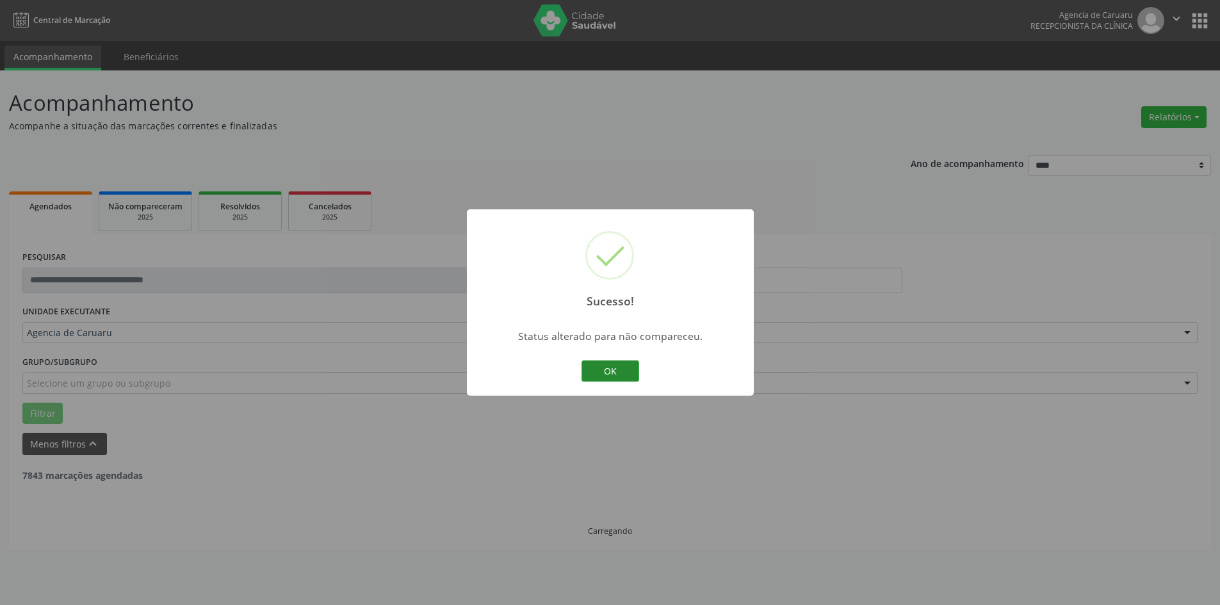
scroll to position [0, 0]
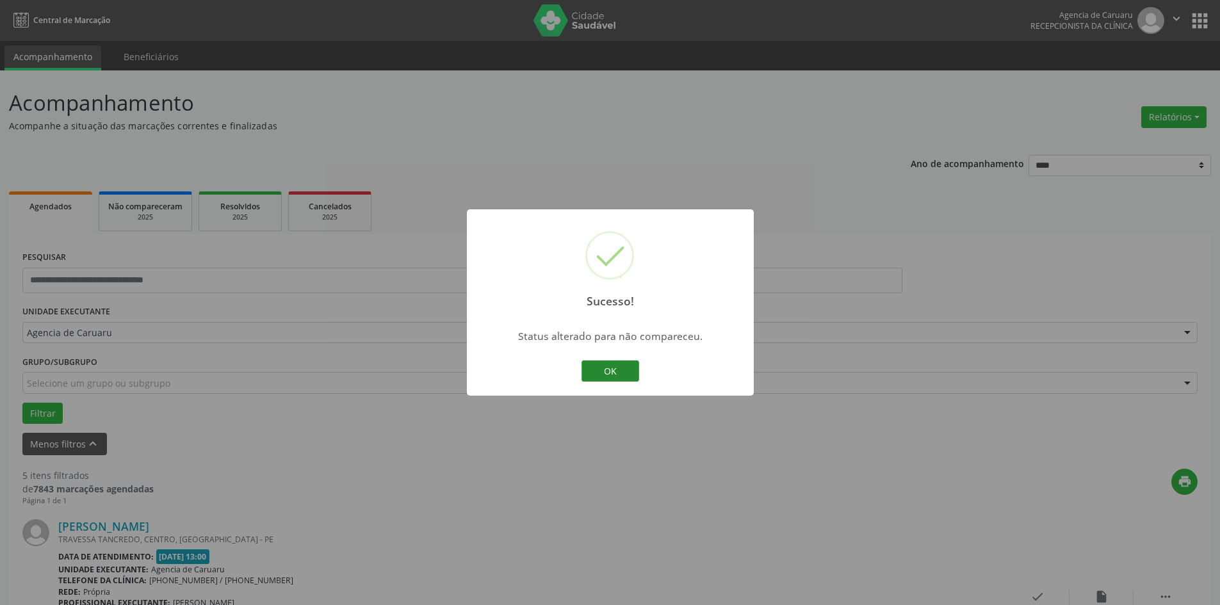
click at [620, 368] on button "OK" at bounding box center [610, 371] width 58 height 22
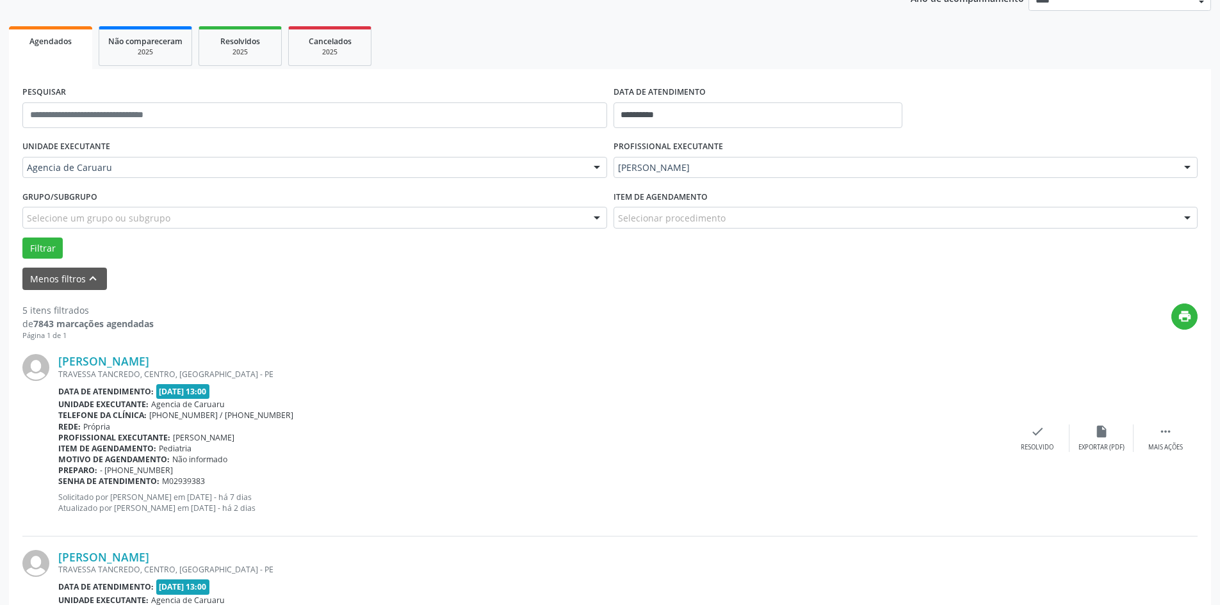
scroll to position [192, 0]
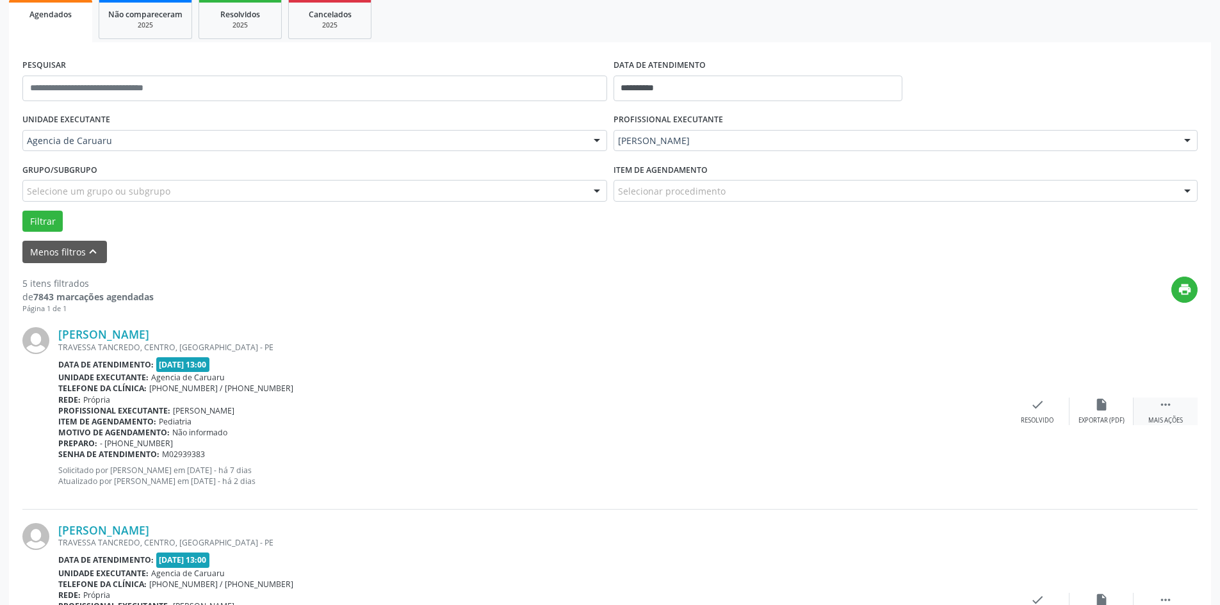
click at [1164, 405] on icon "" at bounding box center [1165, 405] width 14 height 14
click at [1099, 405] on icon "alarm_off" at bounding box center [1101, 405] width 14 height 14
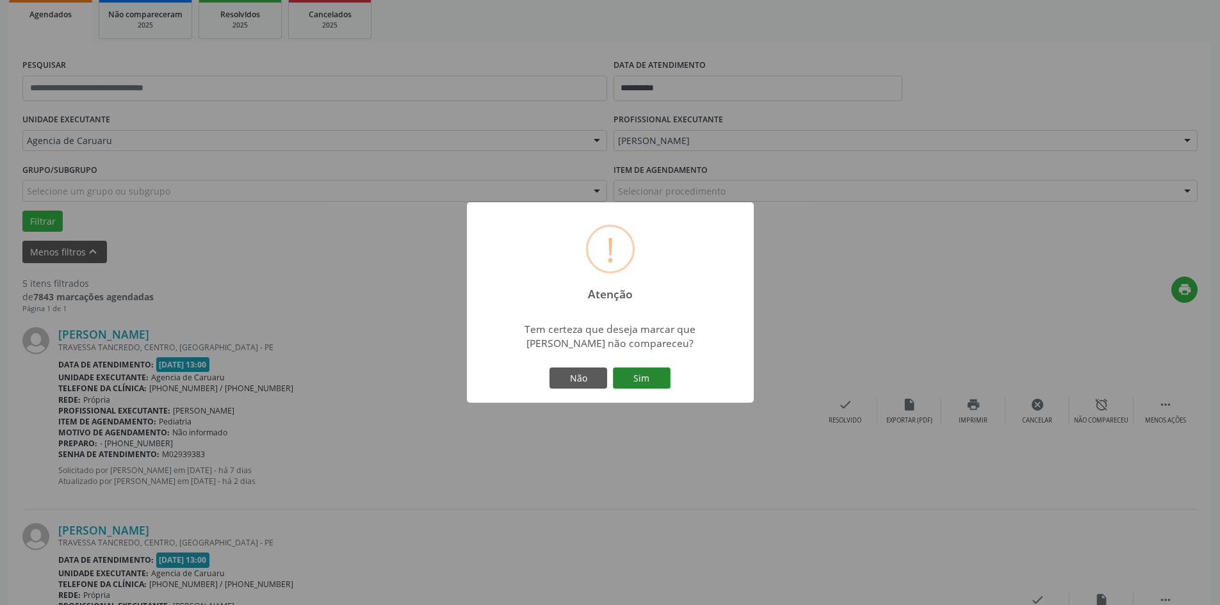
click at [629, 372] on button "Sim" at bounding box center [642, 379] width 58 height 22
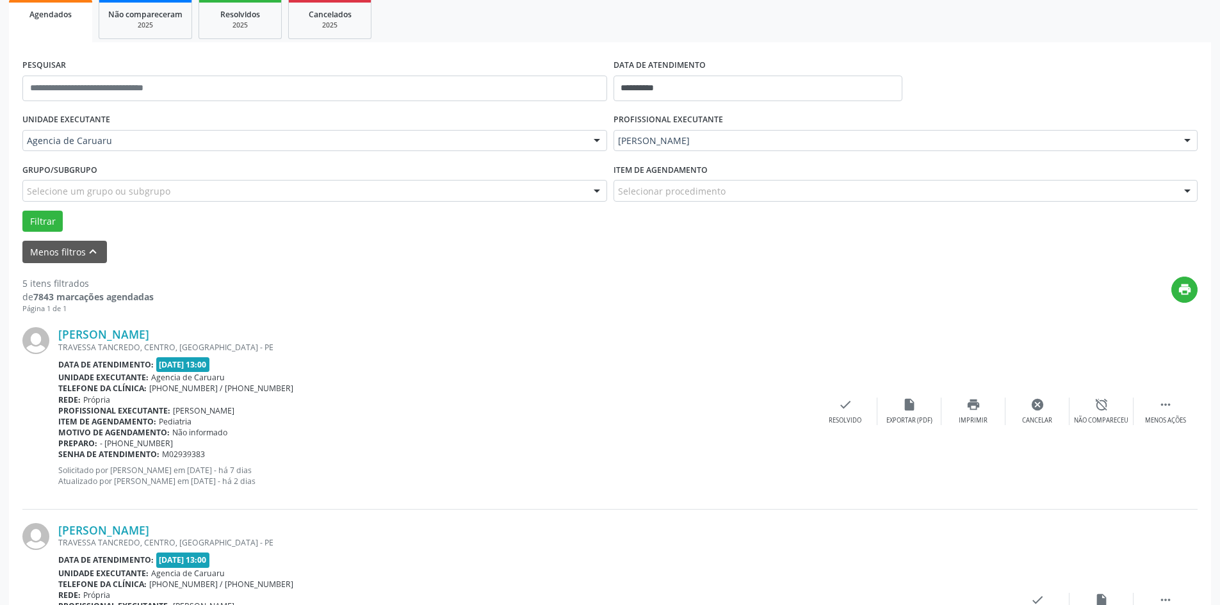
scroll to position [0, 0]
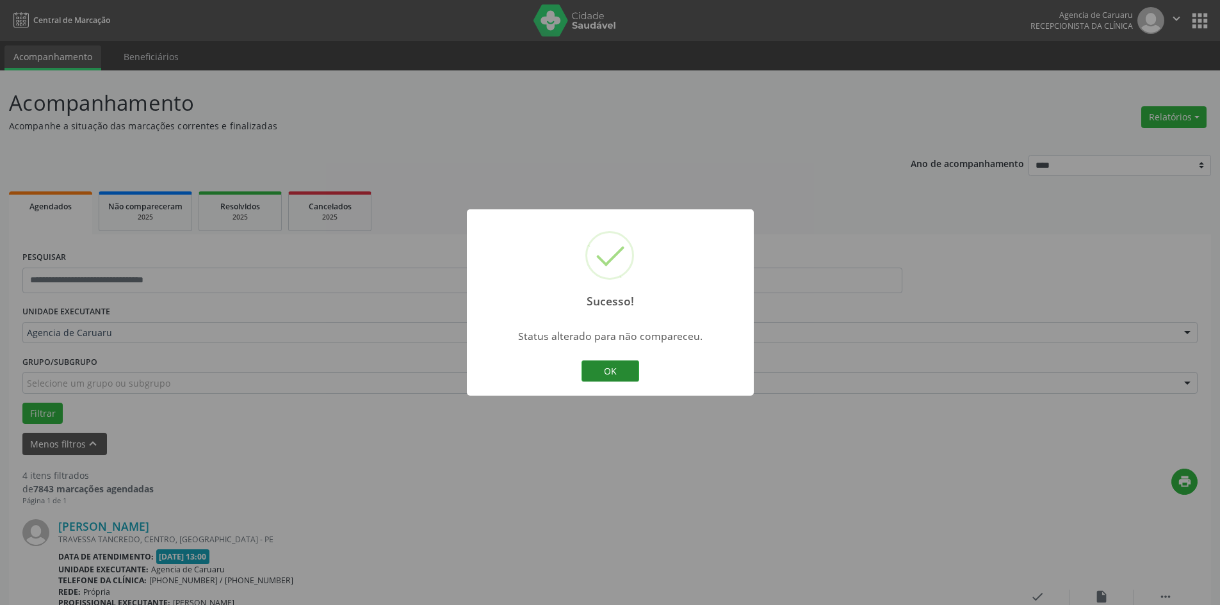
click at [615, 370] on button "OK" at bounding box center [610, 371] width 58 height 22
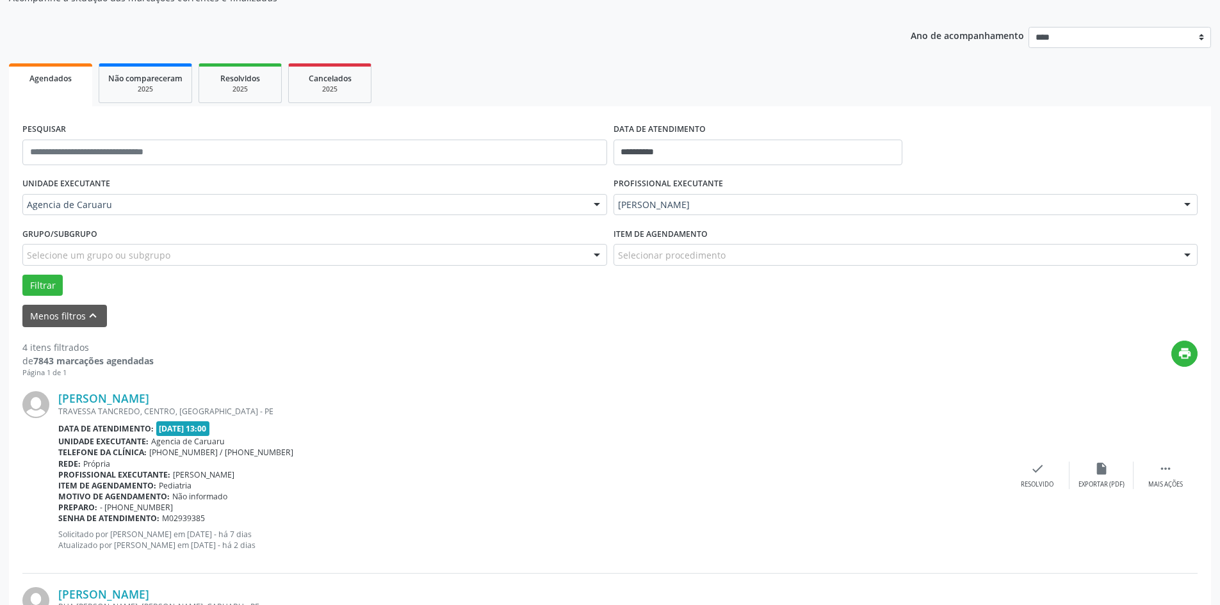
scroll to position [192, 0]
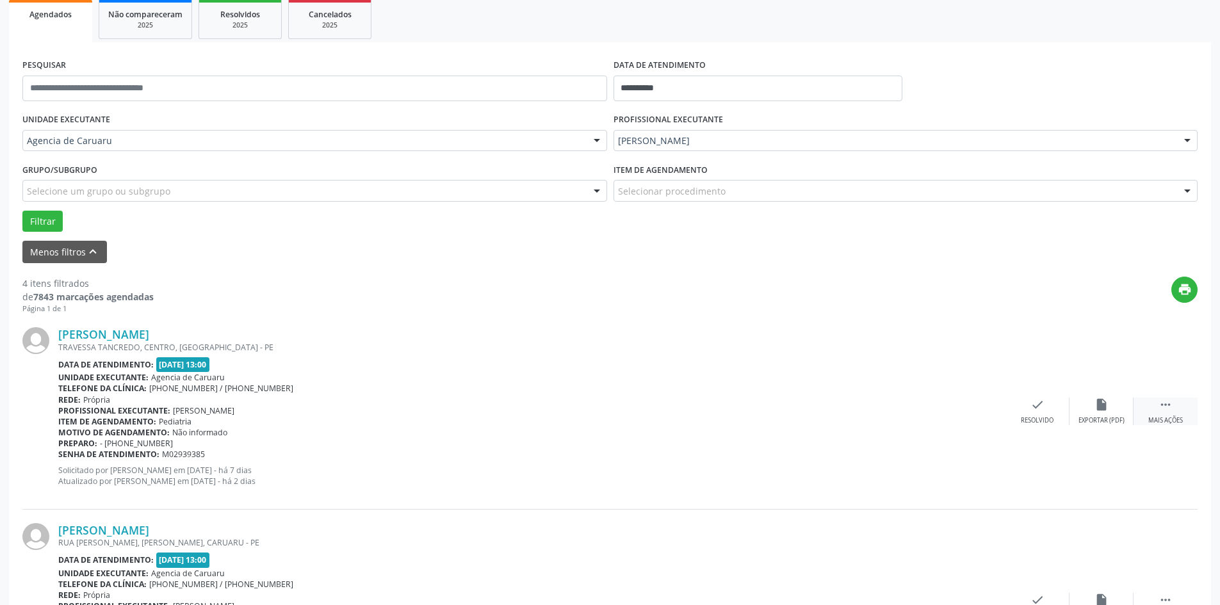
click at [1164, 405] on icon "" at bounding box center [1165, 405] width 14 height 14
click at [1110, 401] on div "alarm_off Não compareceu" at bounding box center [1101, 412] width 64 height 28
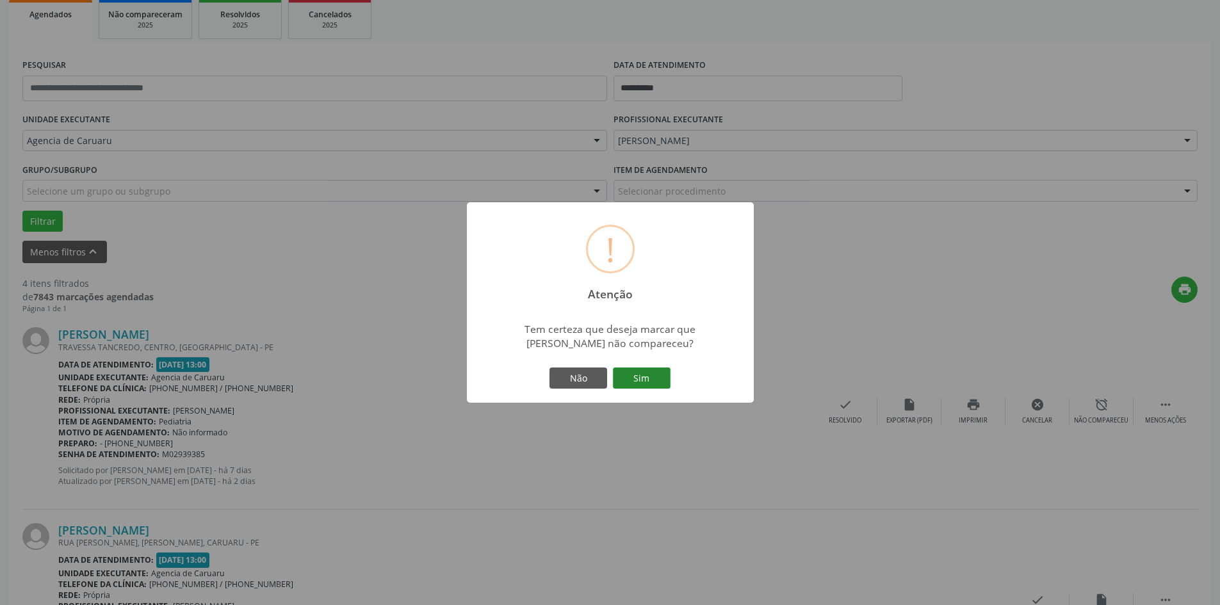
click at [658, 378] on button "Sim" at bounding box center [642, 379] width 58 height 22
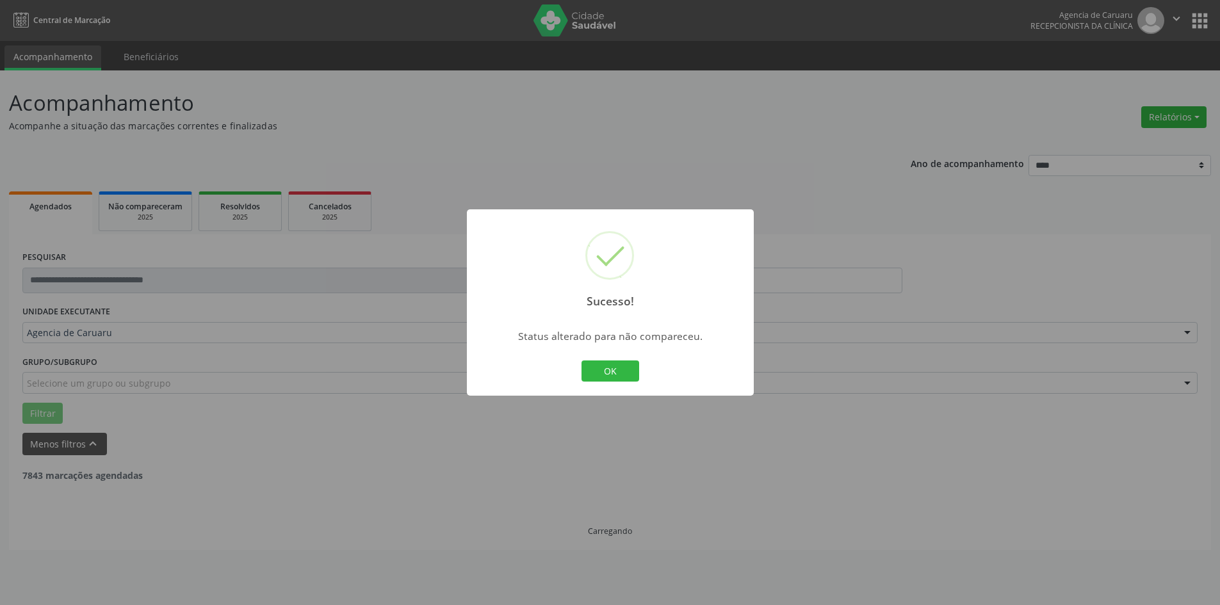
scroll to position [0, 0]
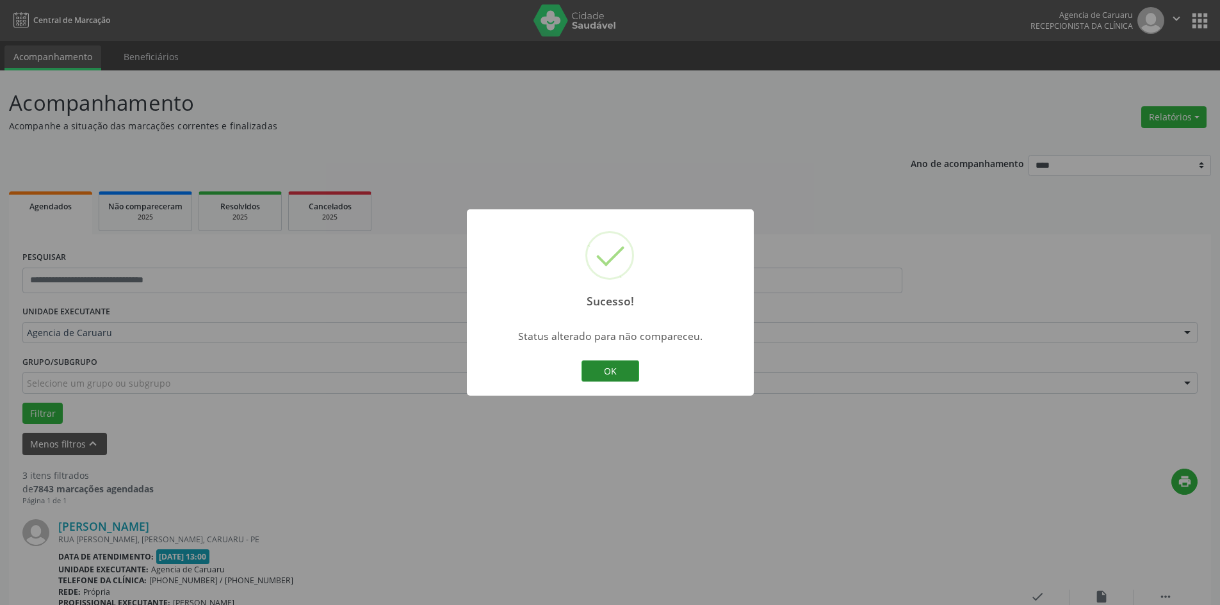
click at [622, 368] on button "OK" at bounding box center [610, 371] width 58 height 22
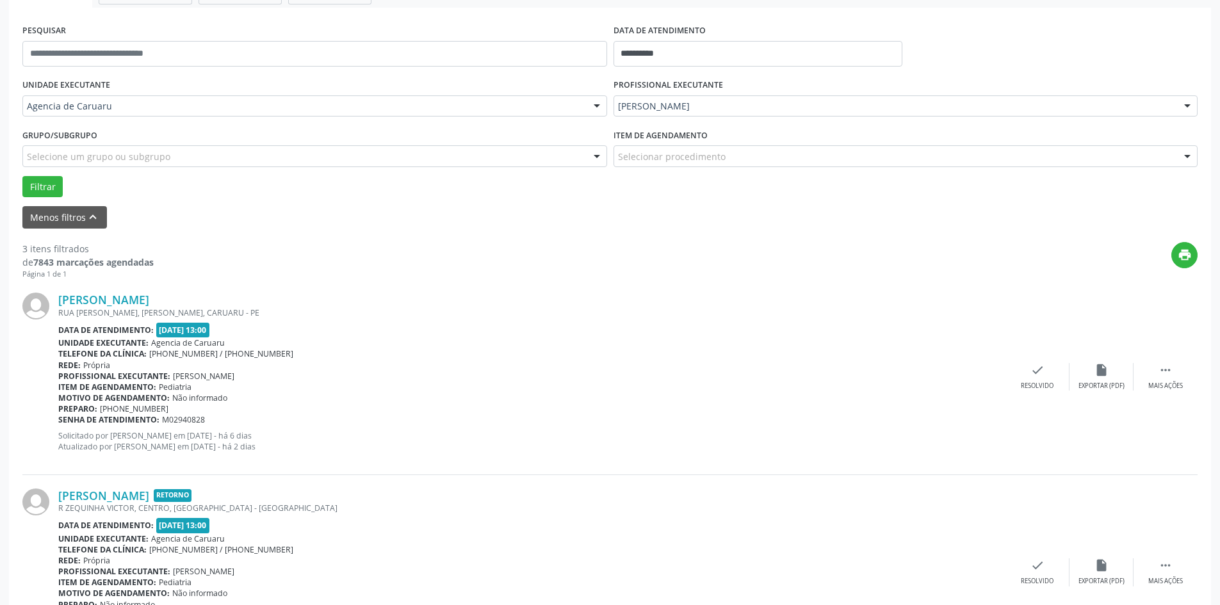
scroll to position [256, 0]
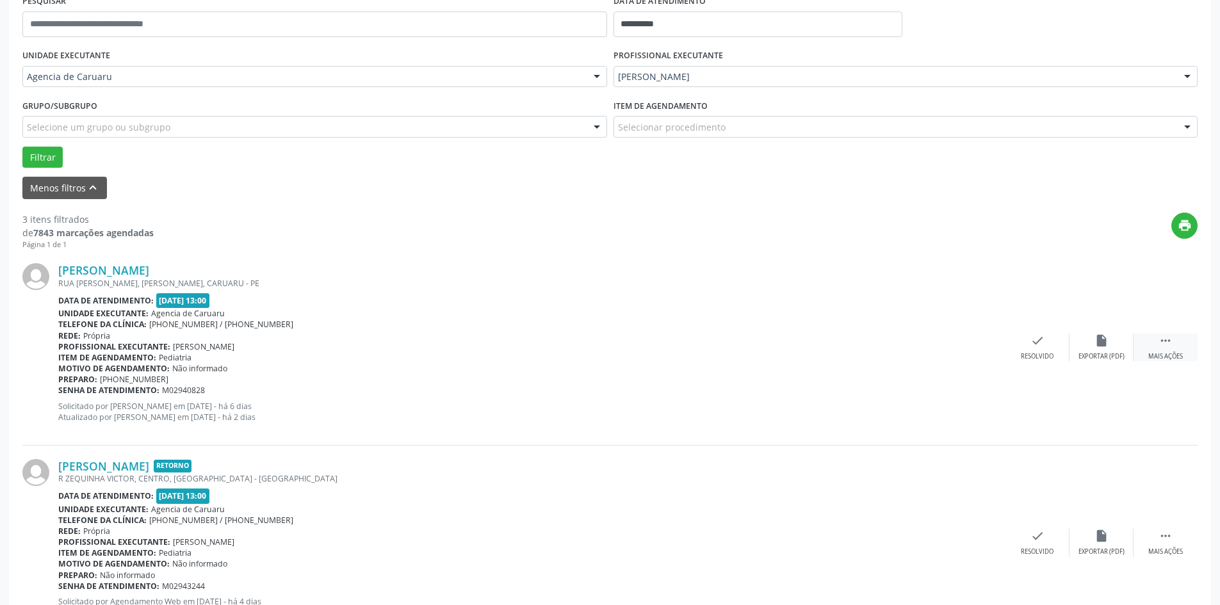
click at [1150, 344] on div " Mais ações" at bounding box center [1165, 348] width 64 height 28
click at [1092, 348] on div "alarm_off Não compareceu" at bounding box center [1101, 348] width 64 height 28
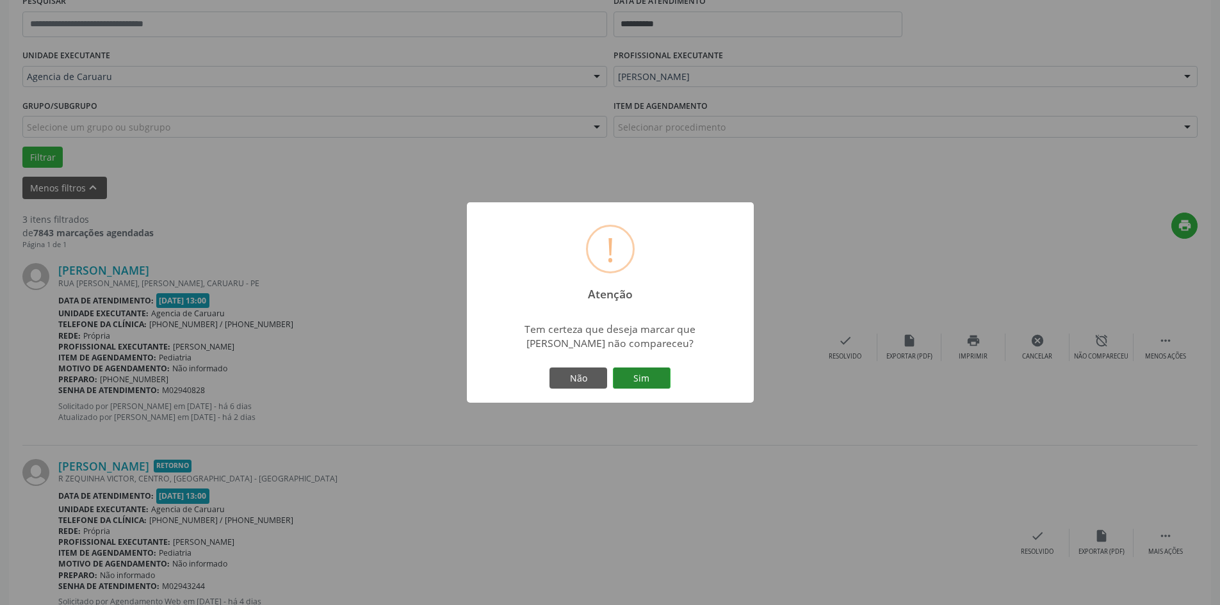
click at [657, 383] on button "Sim" at bounding box center [642, 379] width 58 height 22
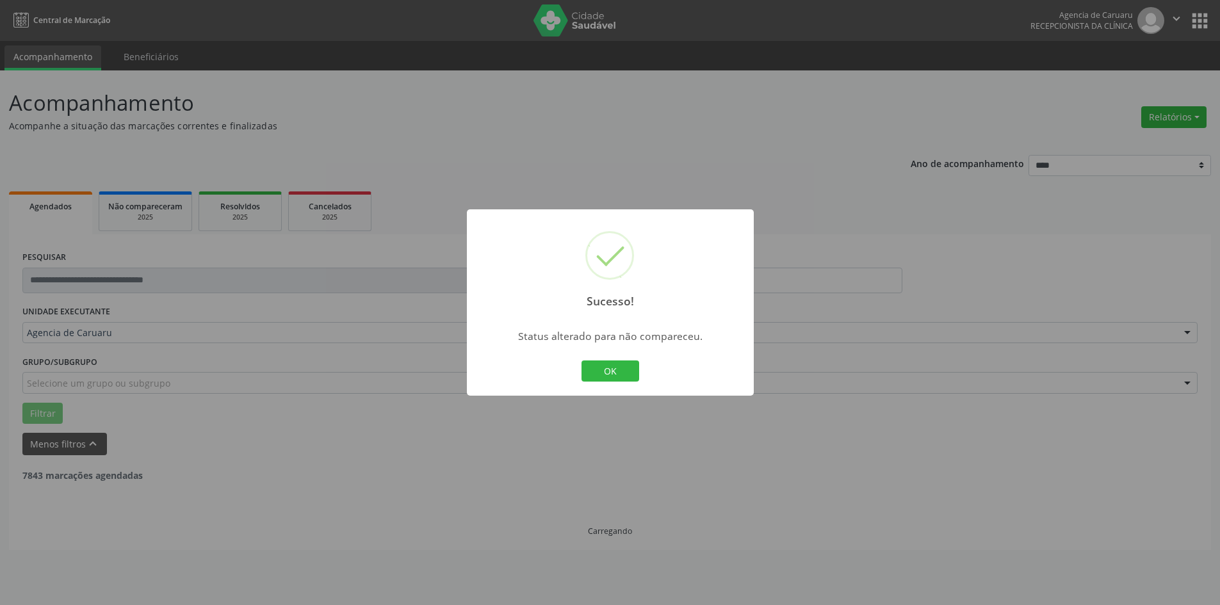
scroll to position [0, 0]
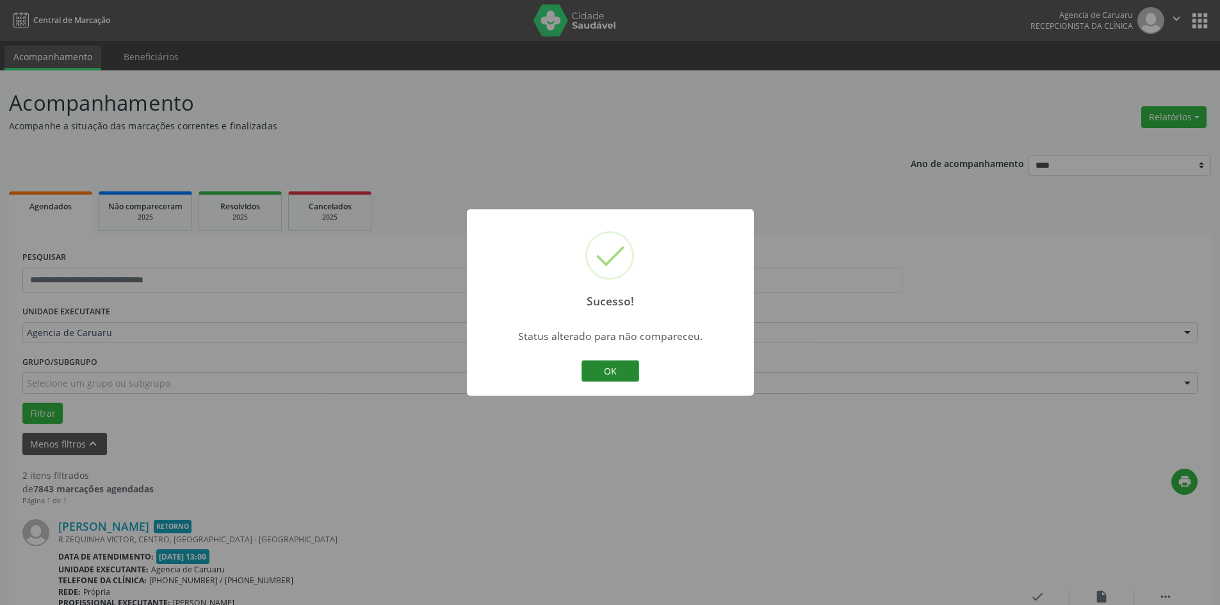
click at [601, 372] on button "OK" at bounding box center [610, 371] width 58 height 22
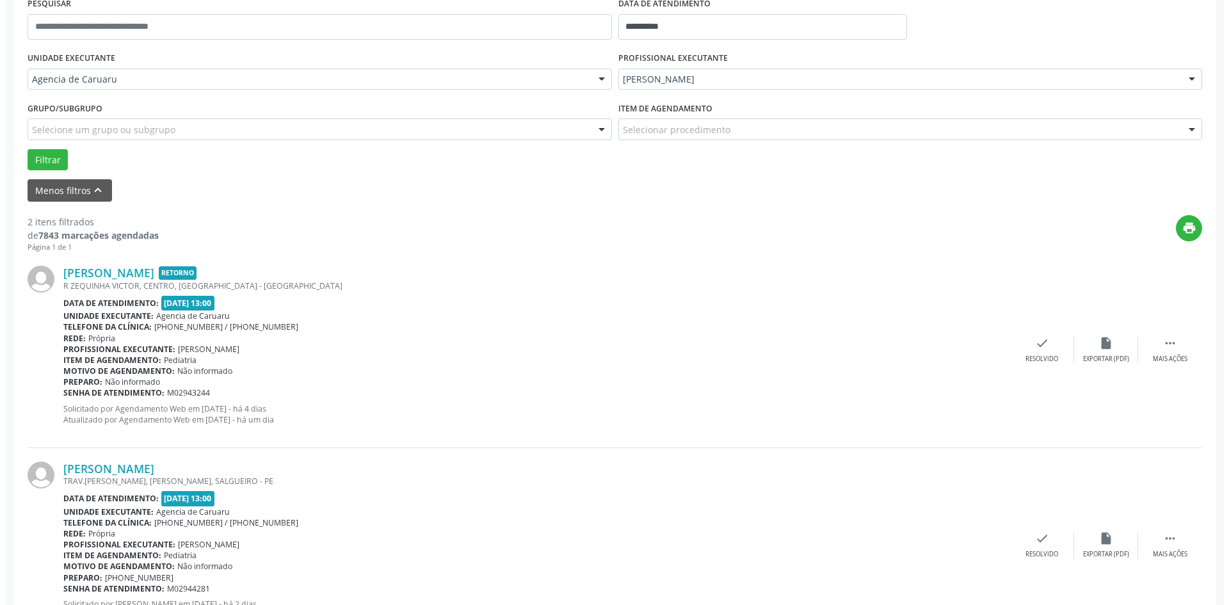
scroll to position [256, 0]
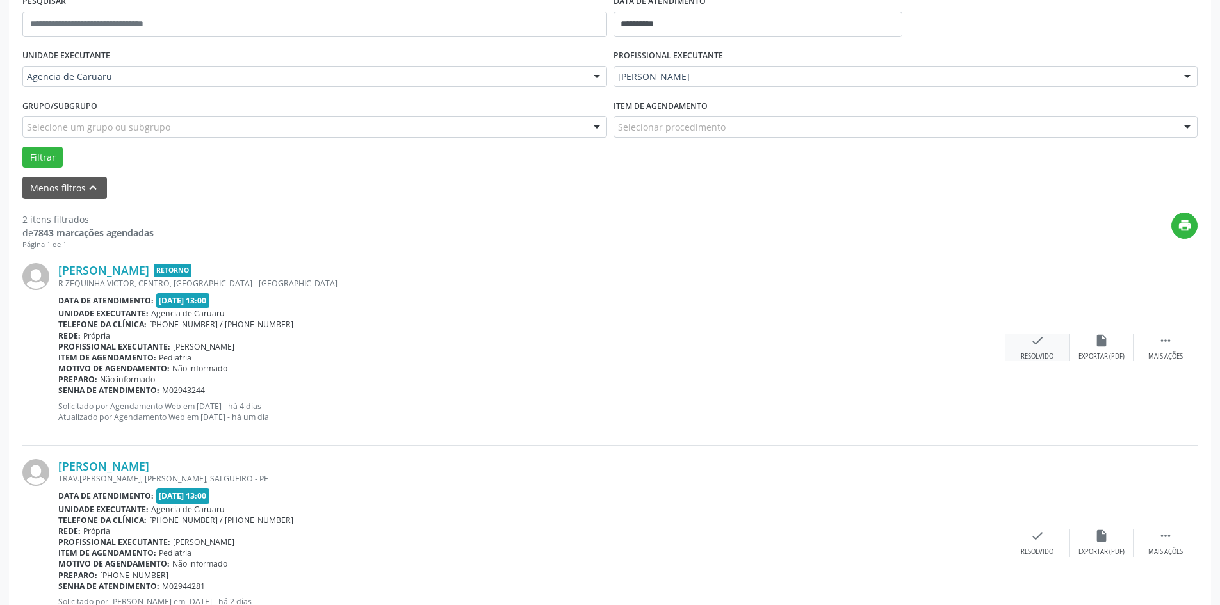
click at [1035, 352] on div "Resolvido" at bounding box center [1037, 356] width 33 height 9
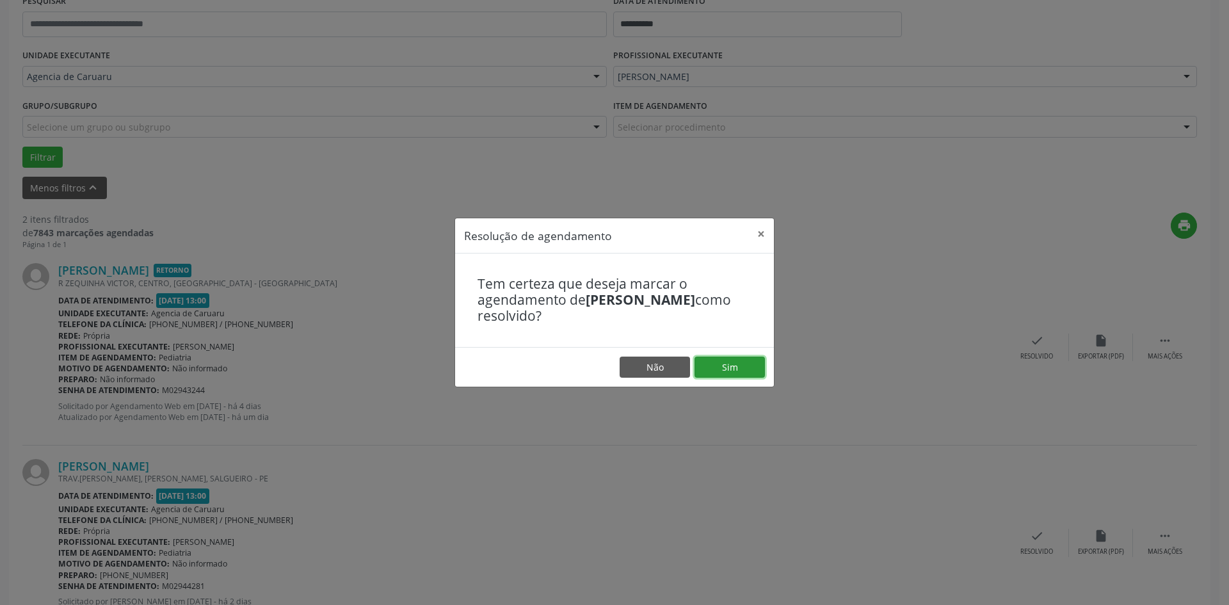
click at [754, 363] on button "Sim" at bounding box center [730, 368] width 70 height 22
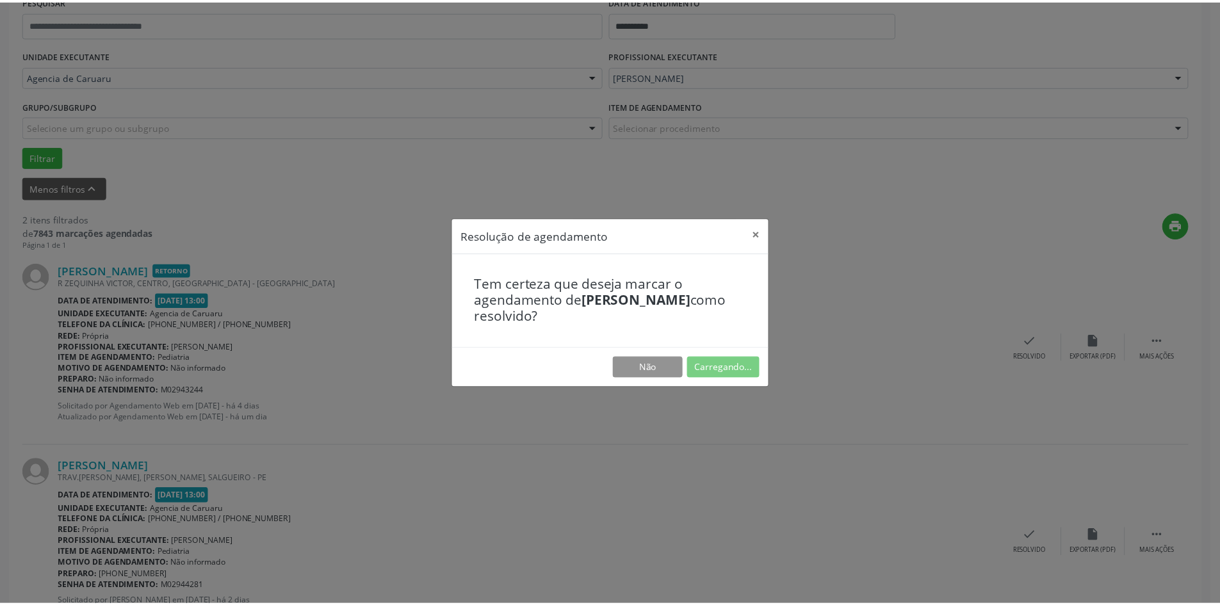
scroll to position [0, 0]
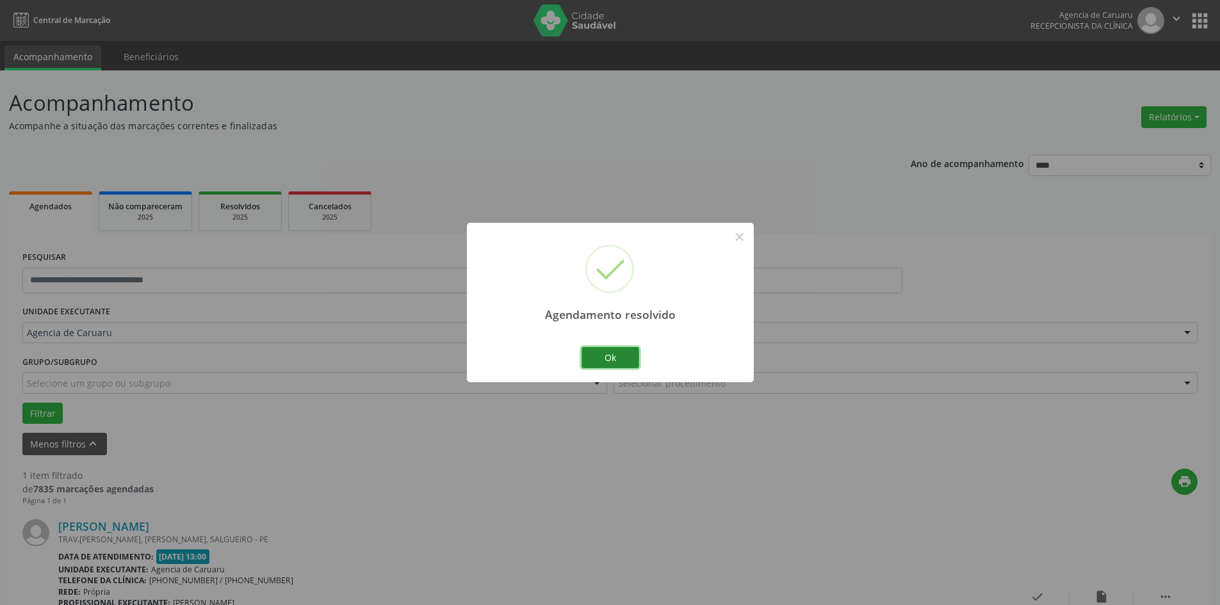
click at [606, 364] on button "Ok" at bounding box center [610, 358] width 58 height 22
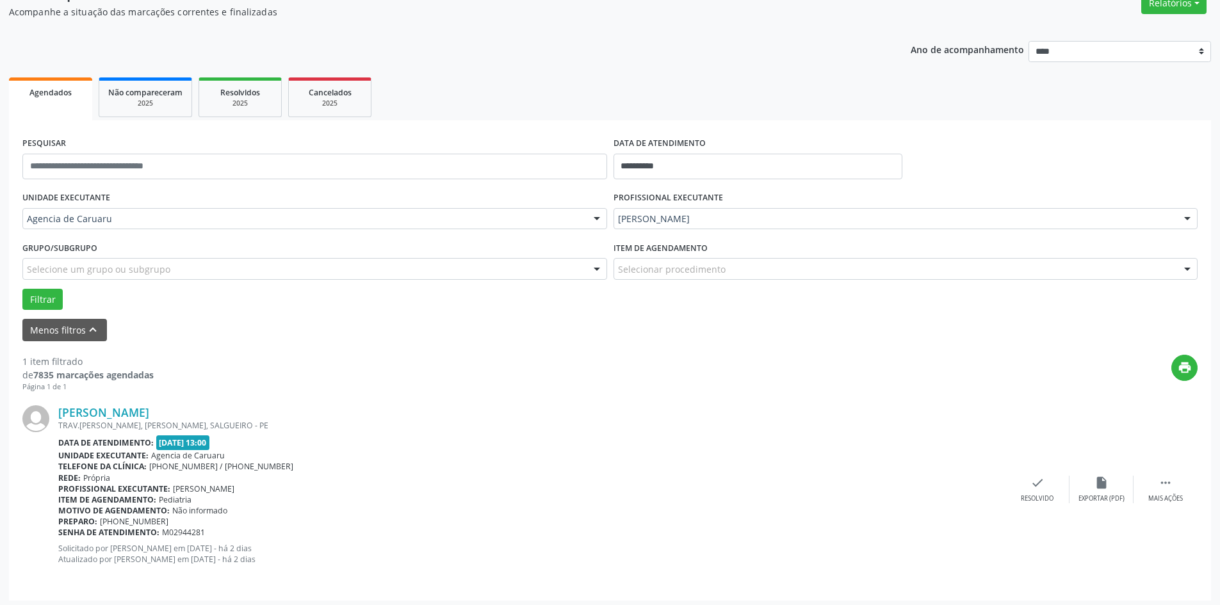
scroll to position [118, 0]
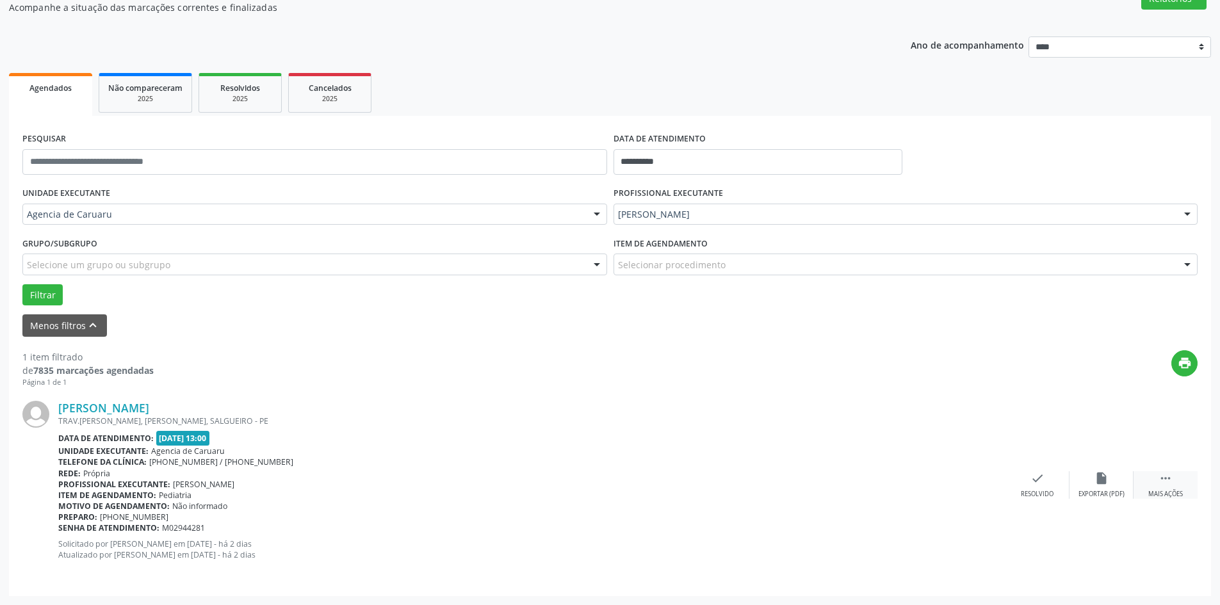
click at [1165, 482] on icon "" at bounding box center [1165, 478] width 14 height 14
click at [1108, 485] on icon "alarm_off" at bounding box center [1101, 478] width 14 height 14
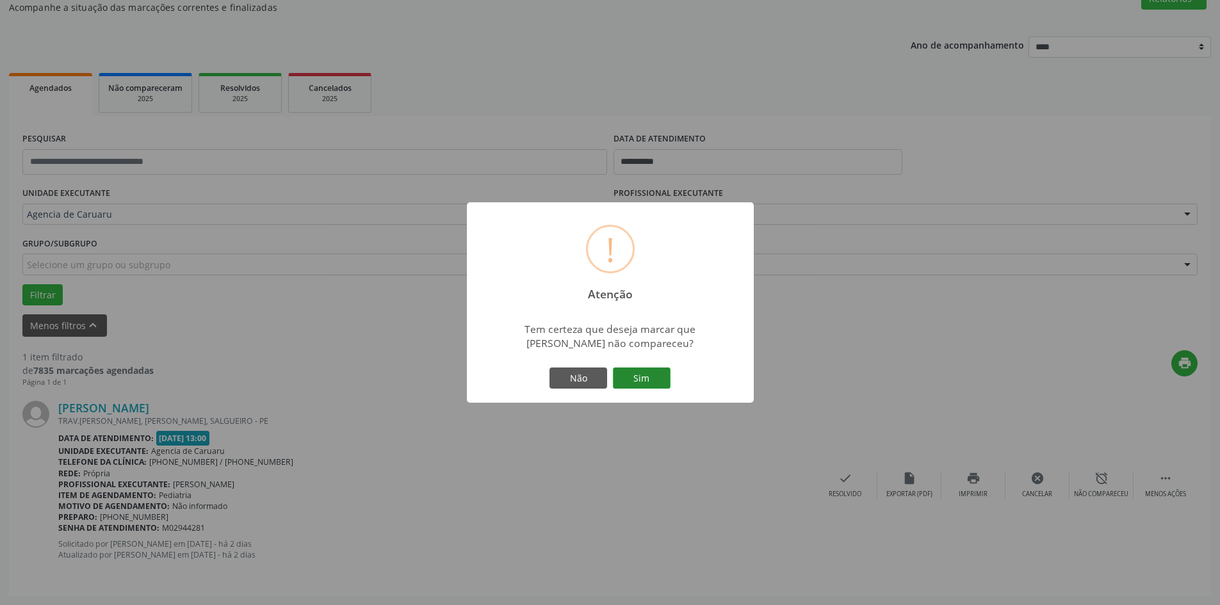
click at [626, 375] on button "Sim" at bounding box center [642, 379] width 58 height 22
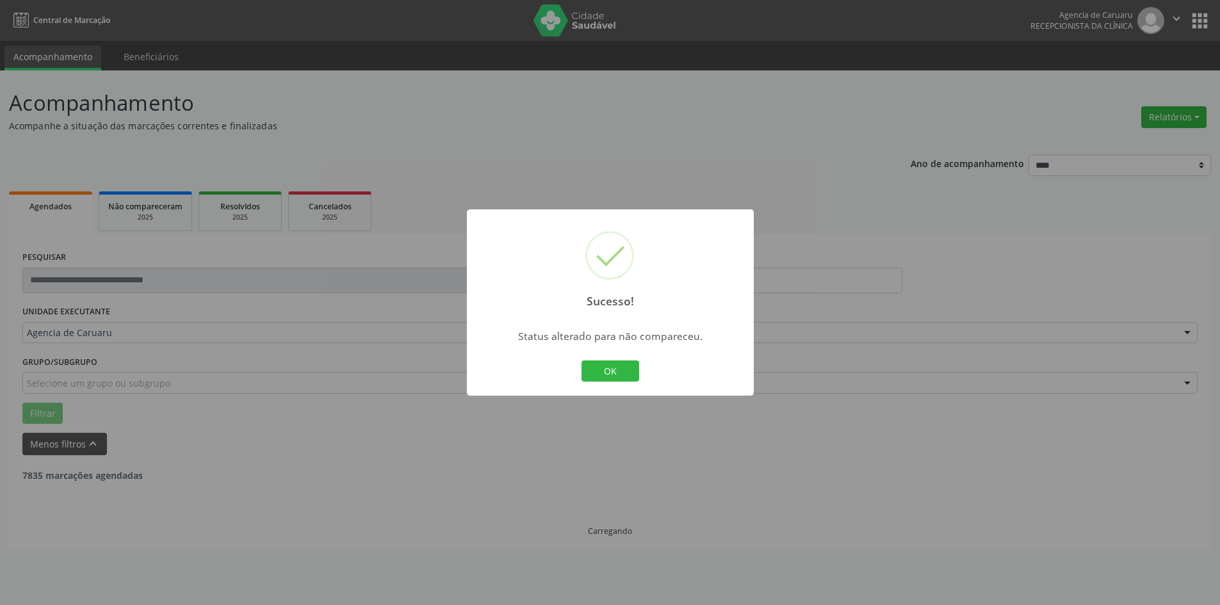
scroll to position [0, 0]
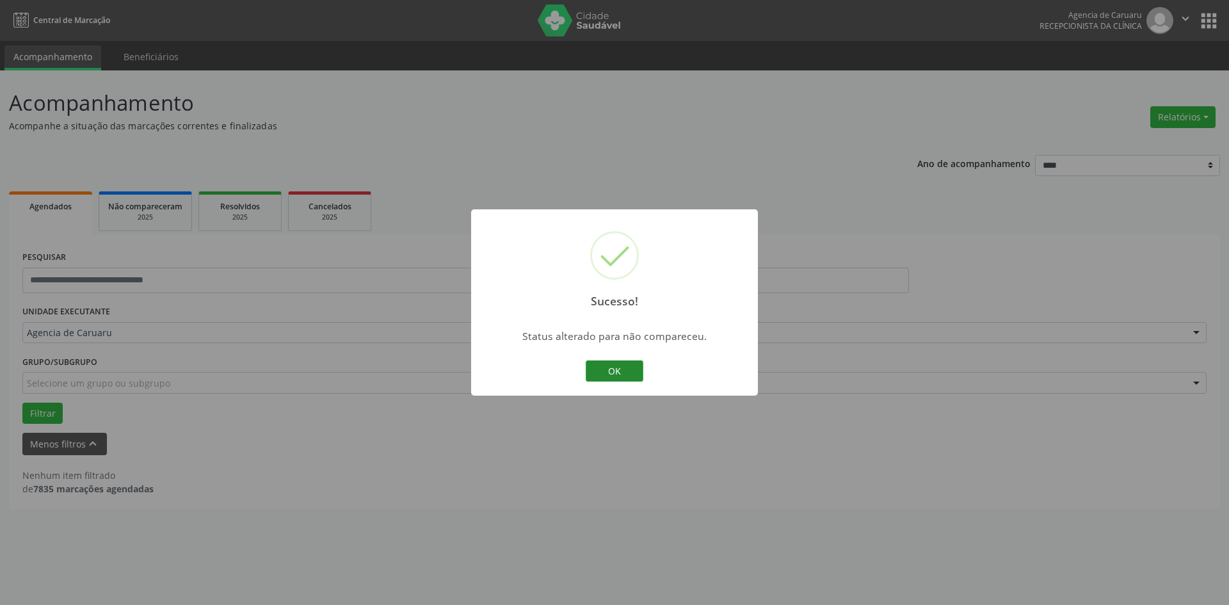
click at [627, 369] on button "OK" at bounding box center [615, 371] width 58 height 22
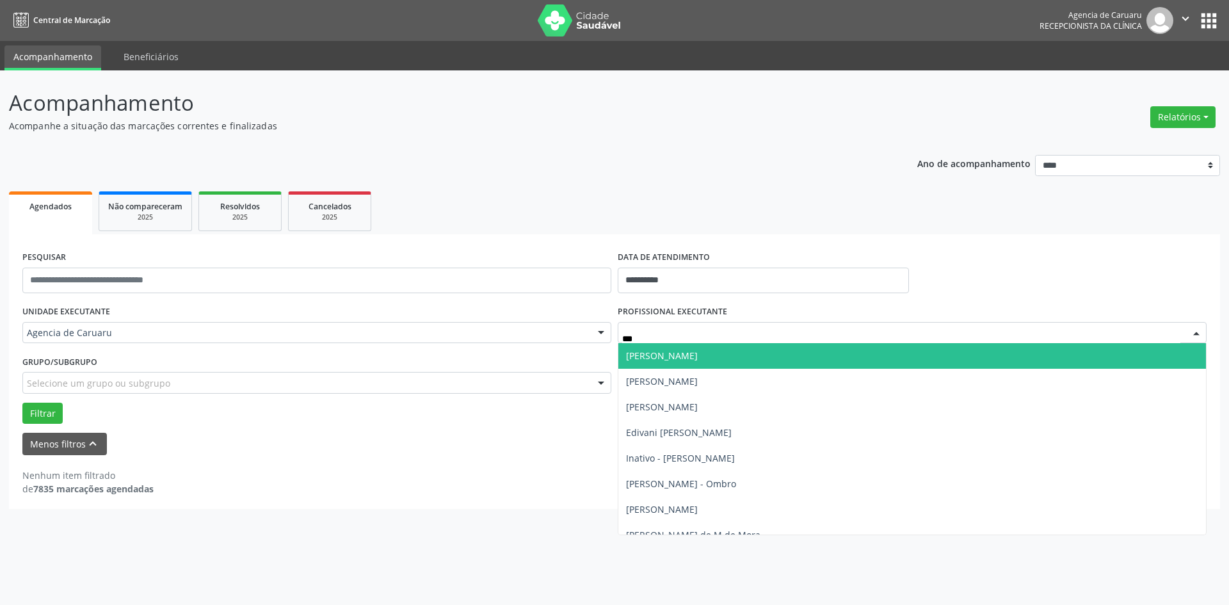
type input "****"
click at [721, 361] on span "[PERSON_NAME] - Ombro" at bounding box center [681, 356] width 110 height 12
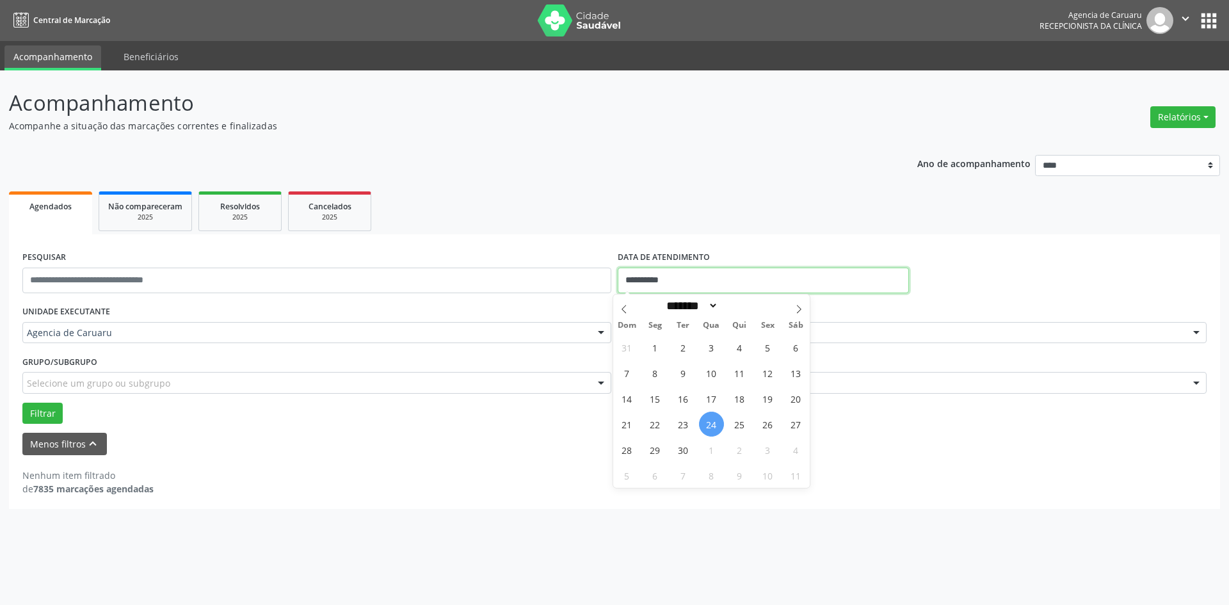
click at [679, 276] on input "**********" at bounding box center [763, 281] width 291 height 26
click at [710, 398] on span "17" at bounding box center [711, 398] width 25 height 25
type input "**********"
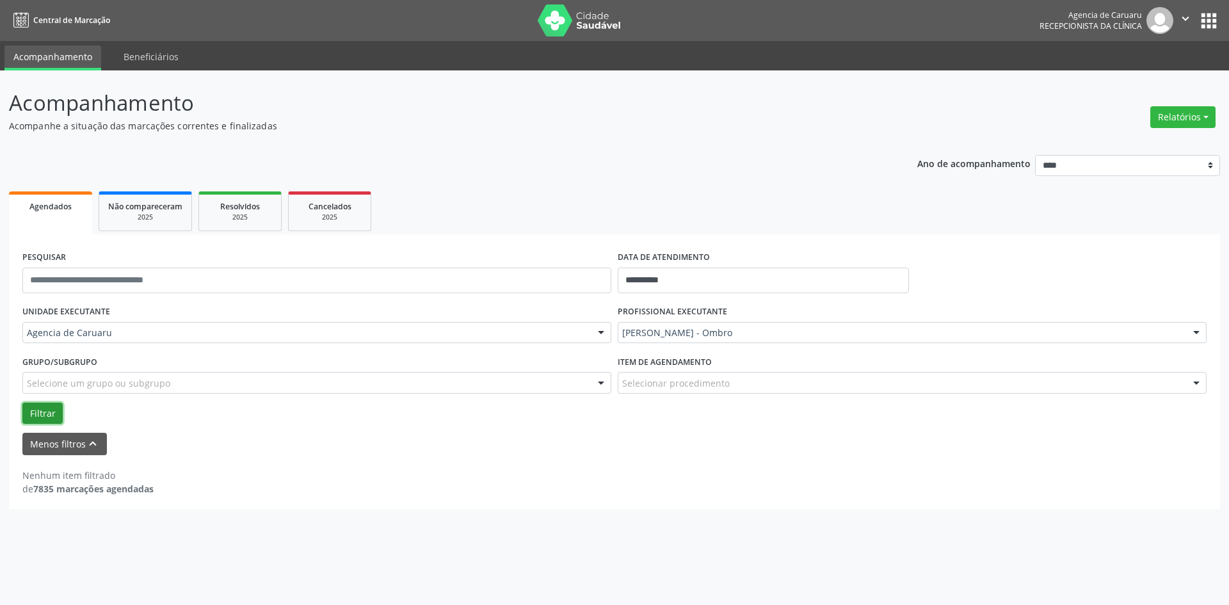
click at [49, 410] on button "Filtrar" at bounding box center [42, 414] width 40 height 22
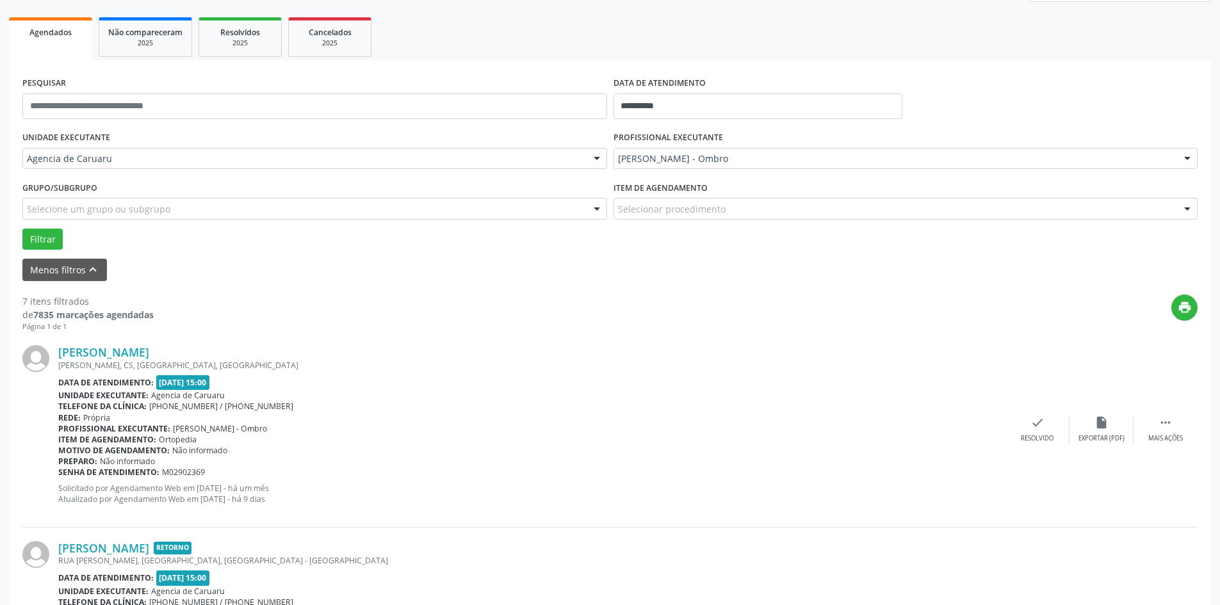
scroll to position [192, 0]
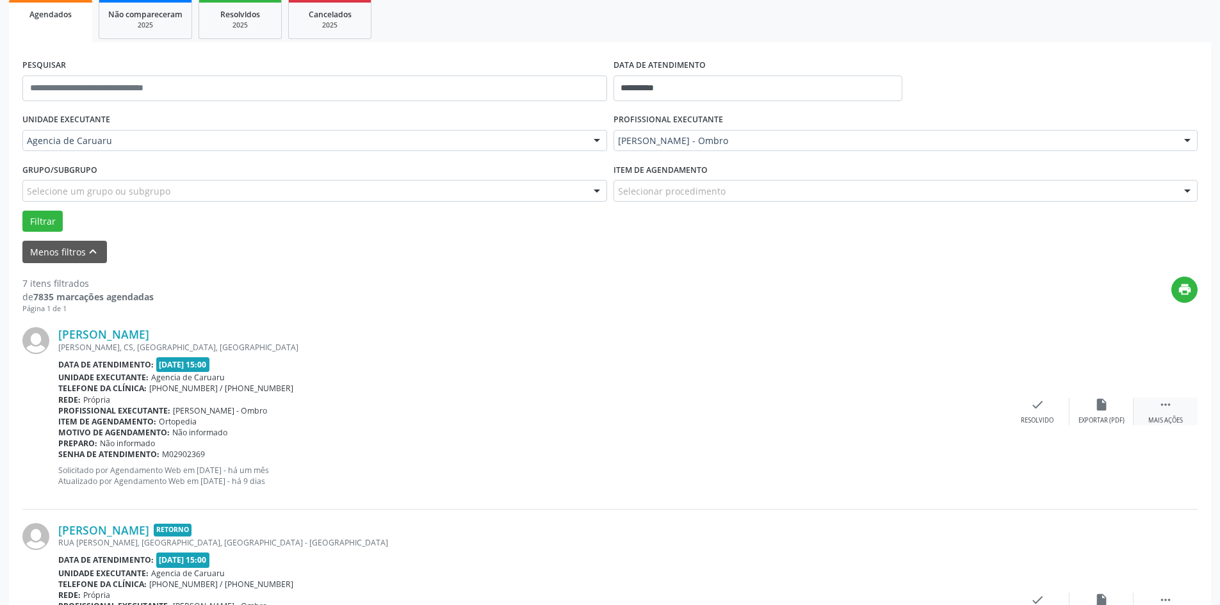
click at [1170, 421] on div "Mais ações" at bounding box center [1165, 420] width 35 height 9
click at [1096, 412] on div "alarm_off Não compareceu" at bounding box center [1101, 412] width 64 height 28
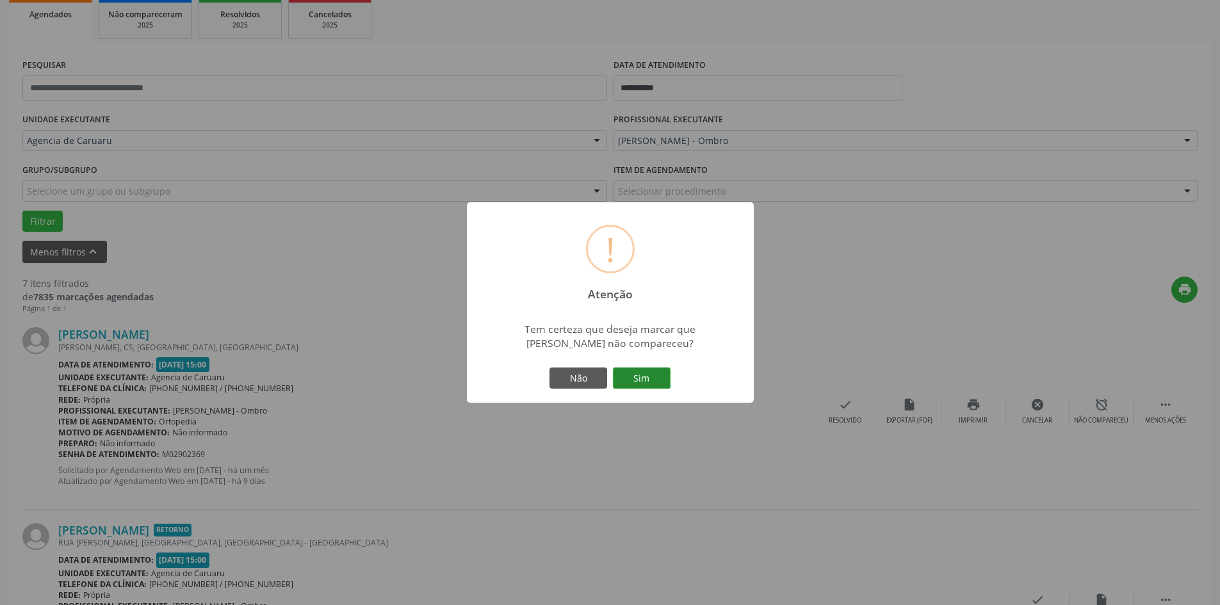
click at [635, 375] on button "Sim" at bounding box center [642, 379] width 58 height 22
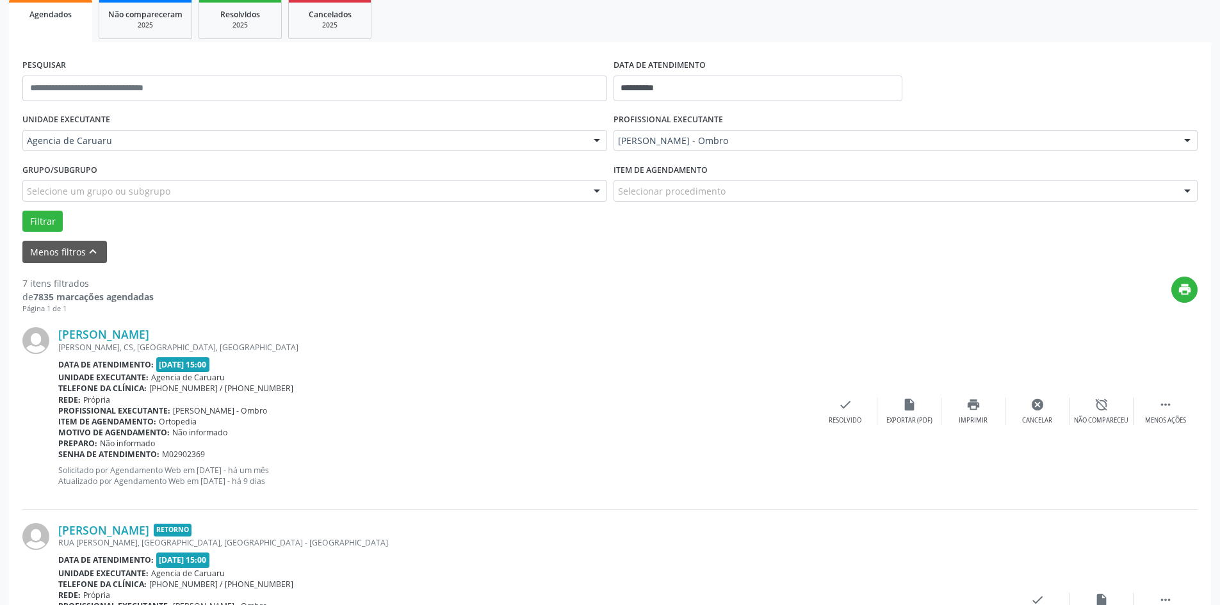
scroll to position [0, 0]
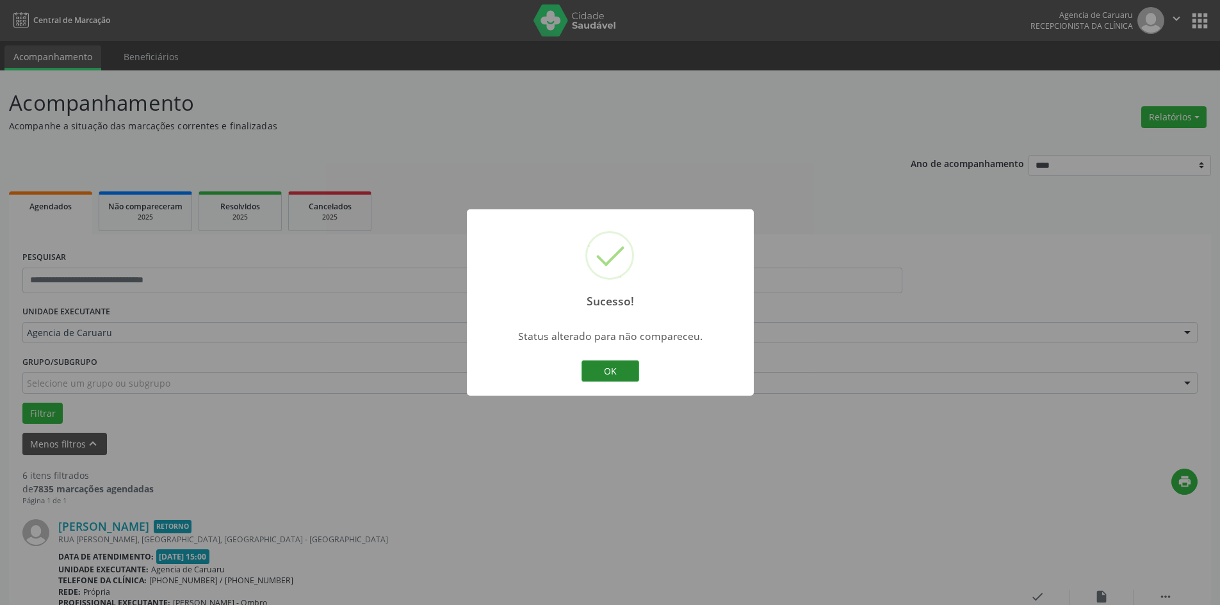
click at [606, 374] on button "OK" at bounding box center [610, 371] width 58 height 22
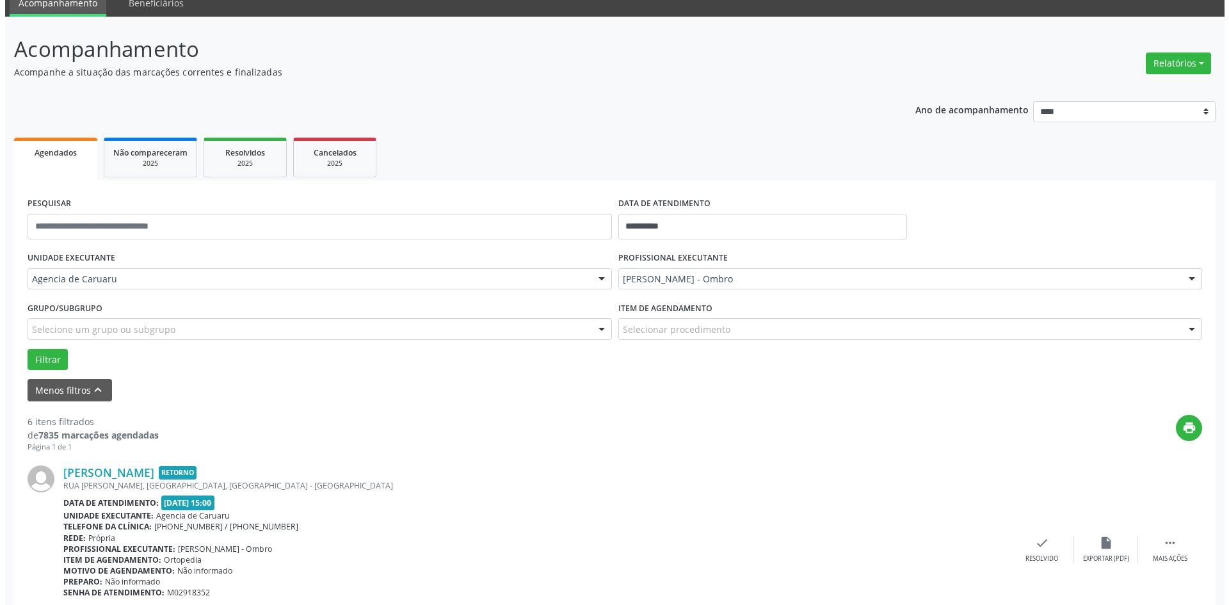
scroll to position [128, 0]
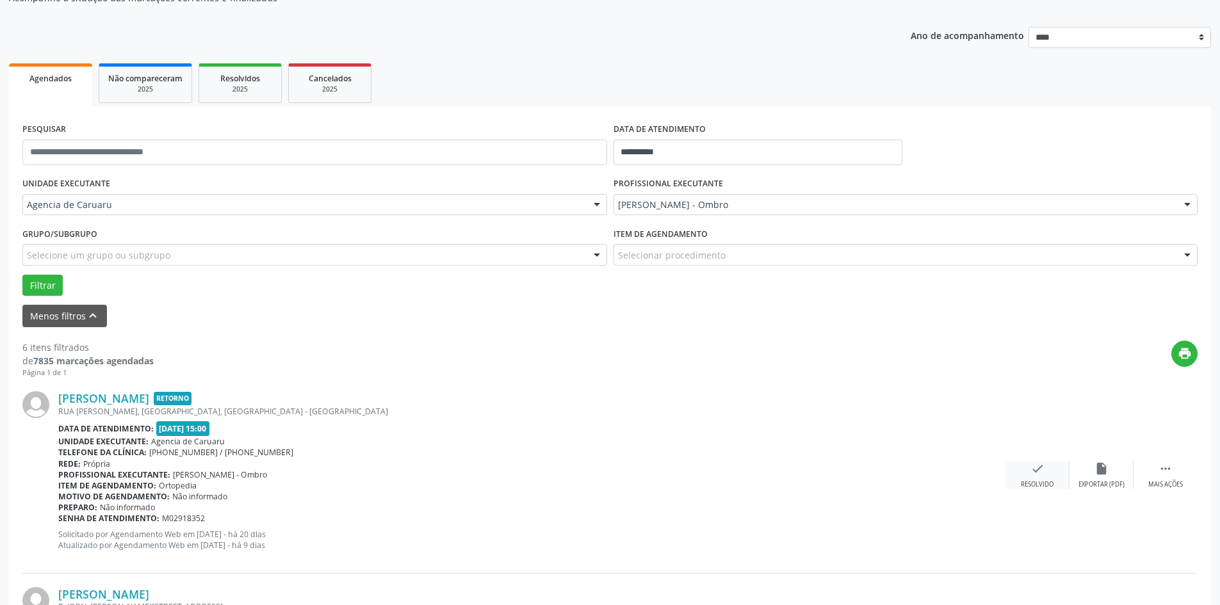
click at [1044, 473] on div "check Resolvido" at bounding box center [1037, 476] width 64 height 28
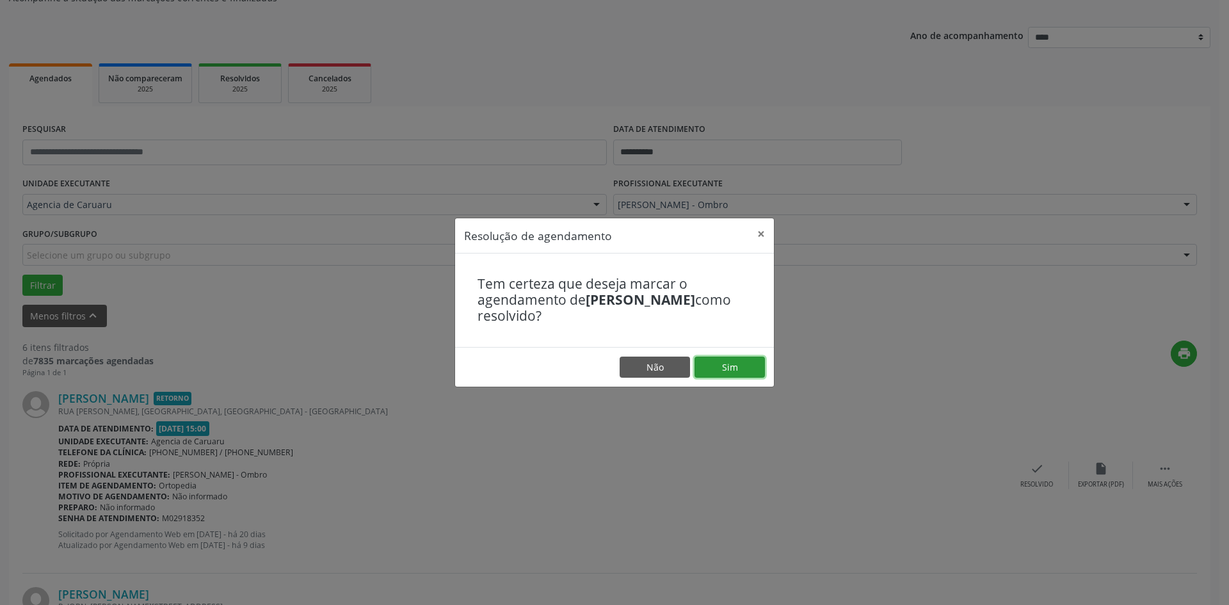
click at [734, 366] on button "Sim" at bounding box center [730, 368] width 70 height 22
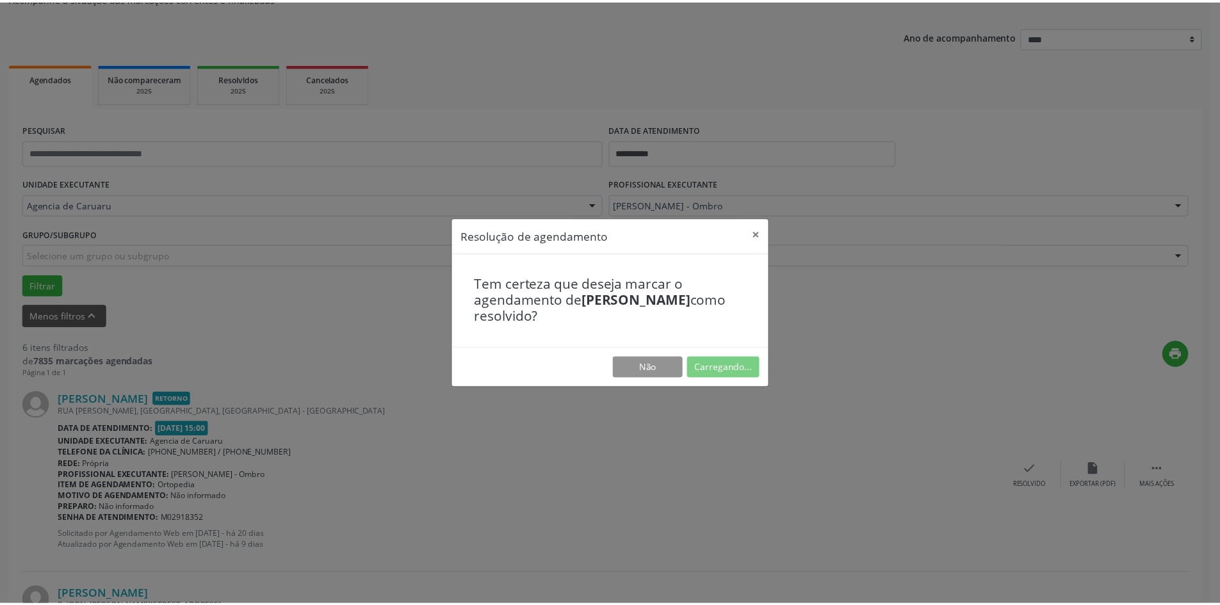
scroll to position [0, 0]
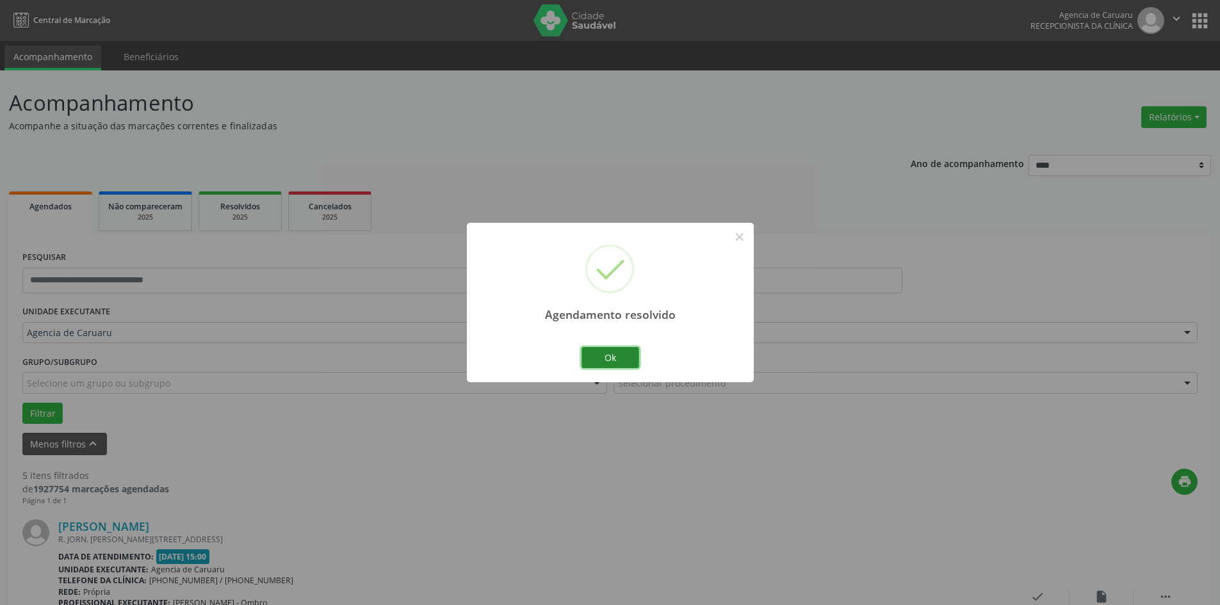
click at [608, 355] on button "Ok" at bounding box center [610, 358] width 58 height 22
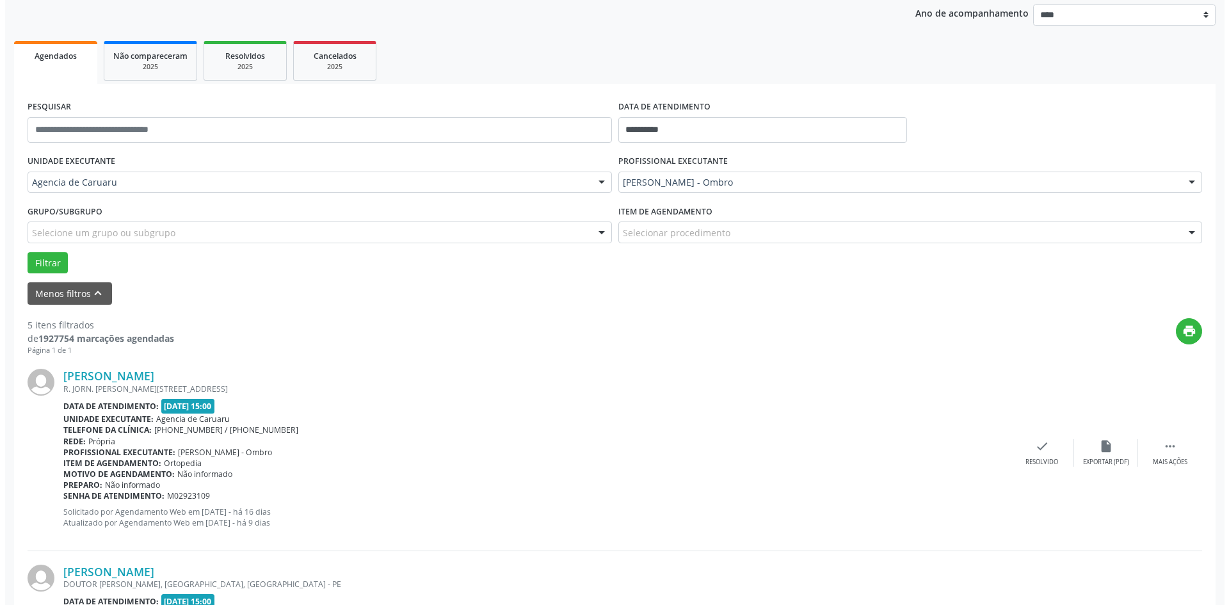
scroll to position [192, 0]
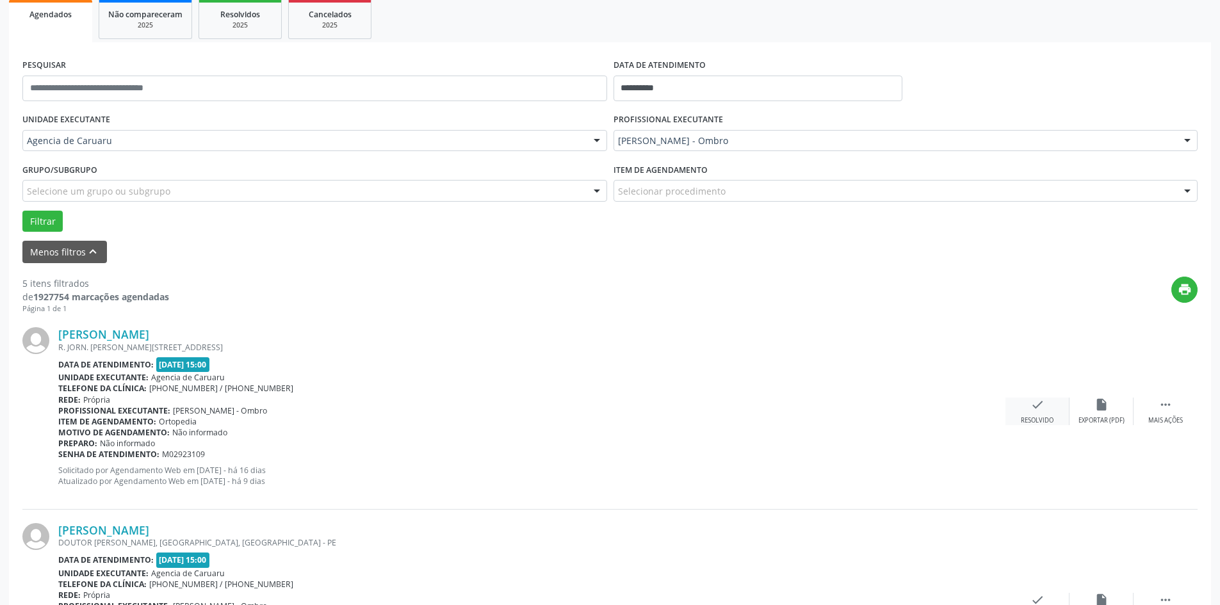
click at [1036, 406] on icon "check" at bounding box center [1037, 405] width 14 height 14
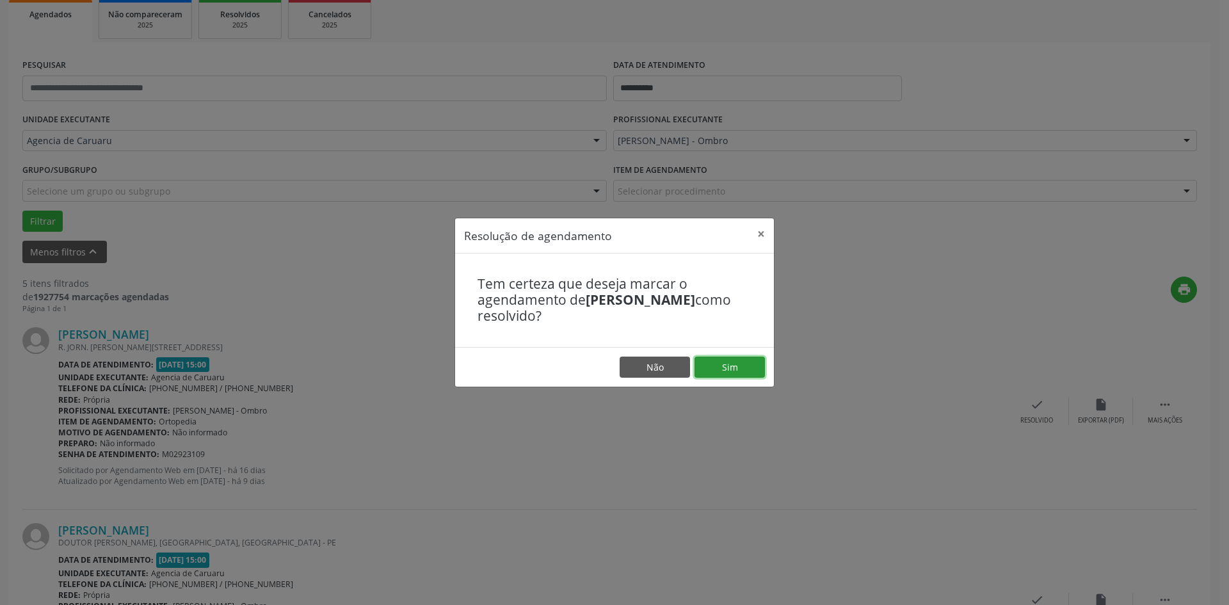
click at [749, 371] on button "Sim" at bounding box center [730, 368] width 70 height 22
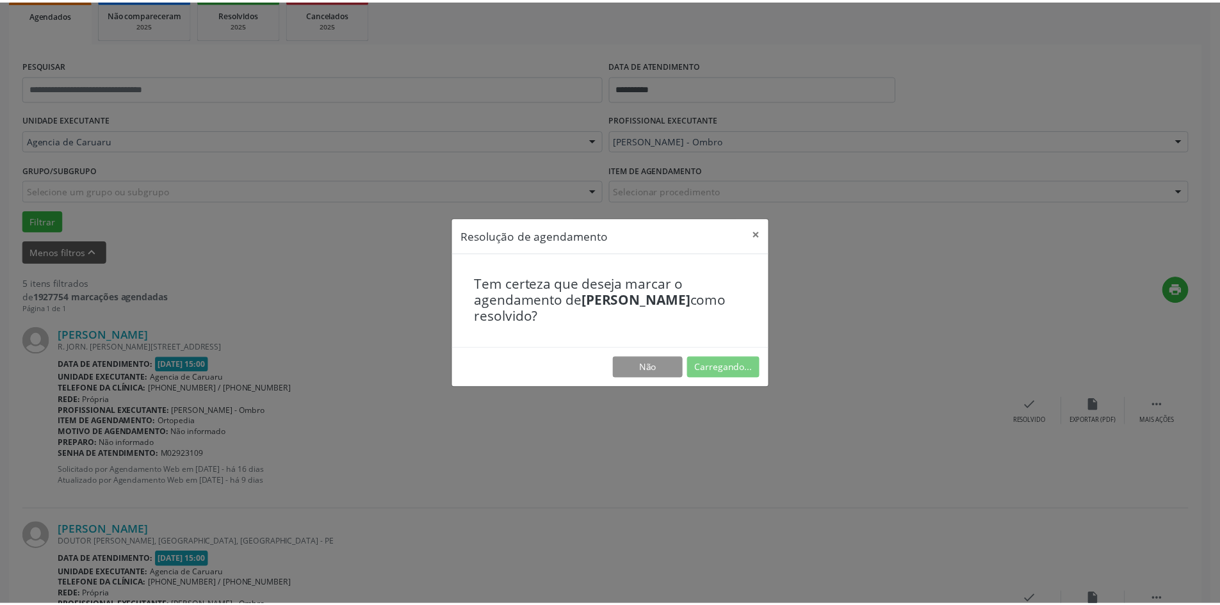
scroll to position [0, 0]
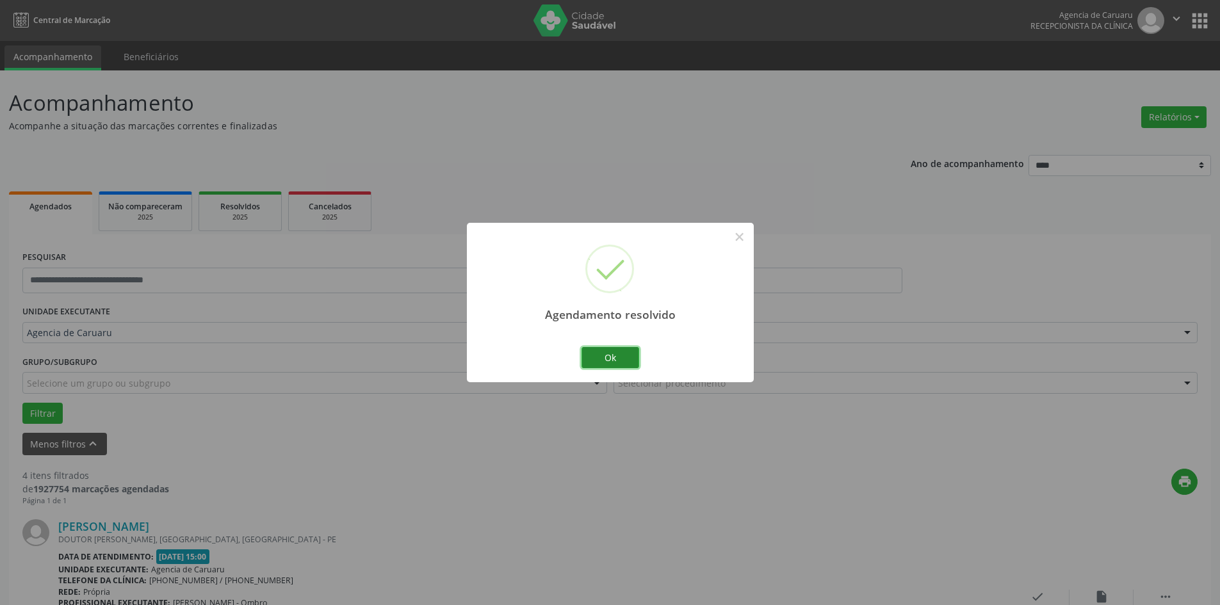
click at [631, 360] on button "Ok" at bounding box center [610, 358] width 58 height 22
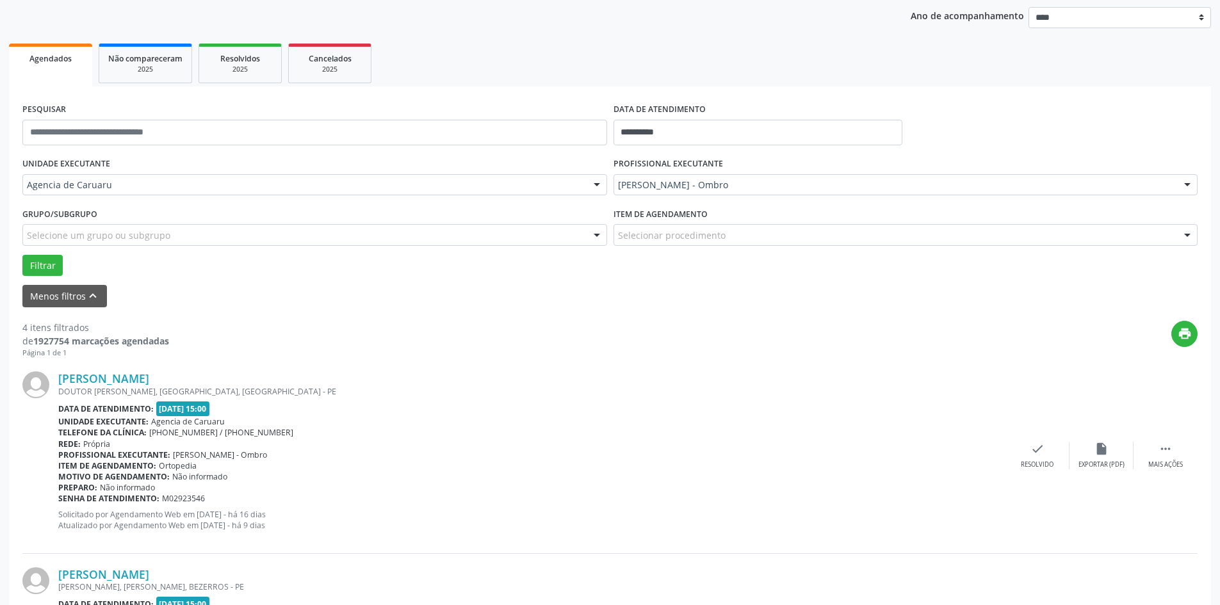
scroll to position [192, 0]
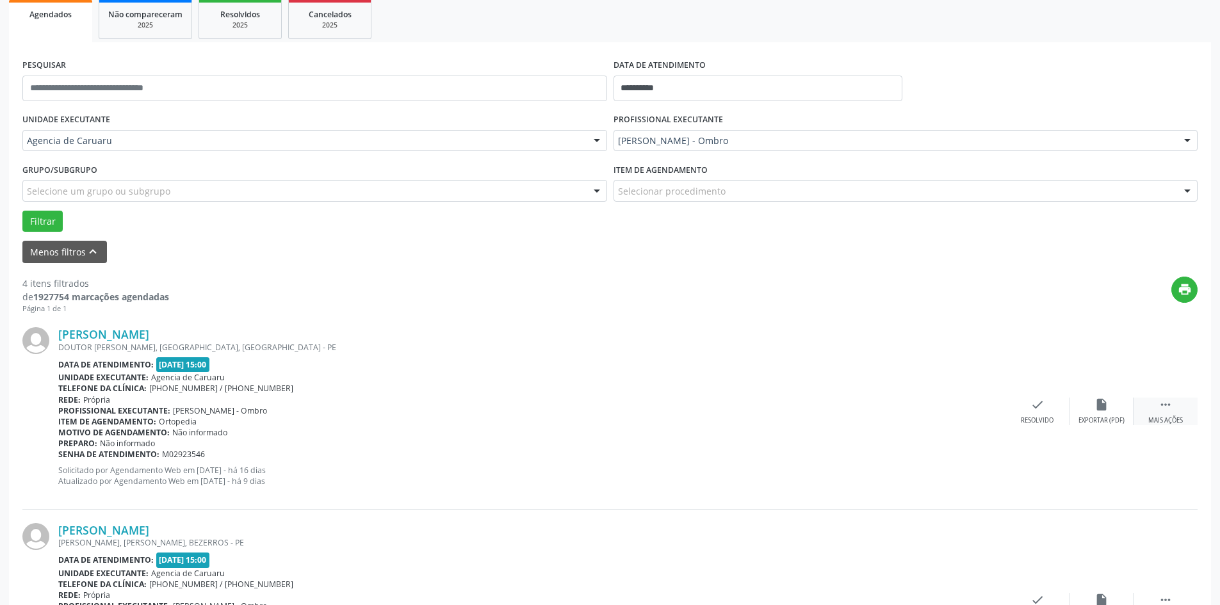
click at [1160, 404] on icon "" at bounding box center [1165, 405] width 14 height 14
click at [1101, 405] on icon "alarm_off" at bounding box center [1101, 405] width 14 height 14
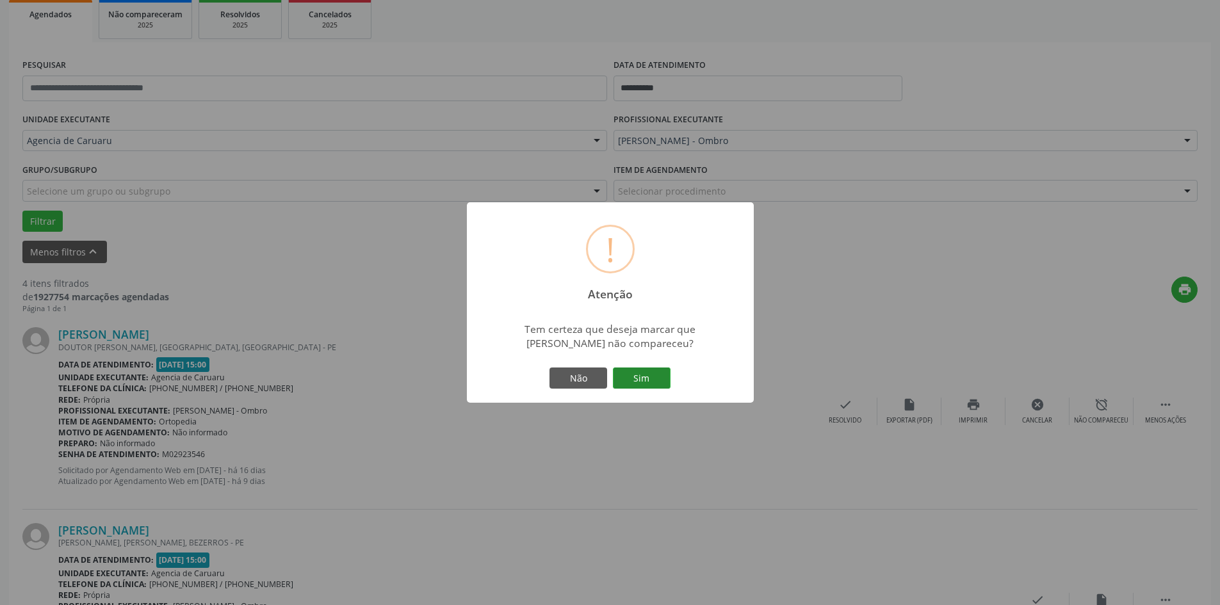
click at [649, 378] on button "Sim" at bounding box center [642, 379] width 58 height 22
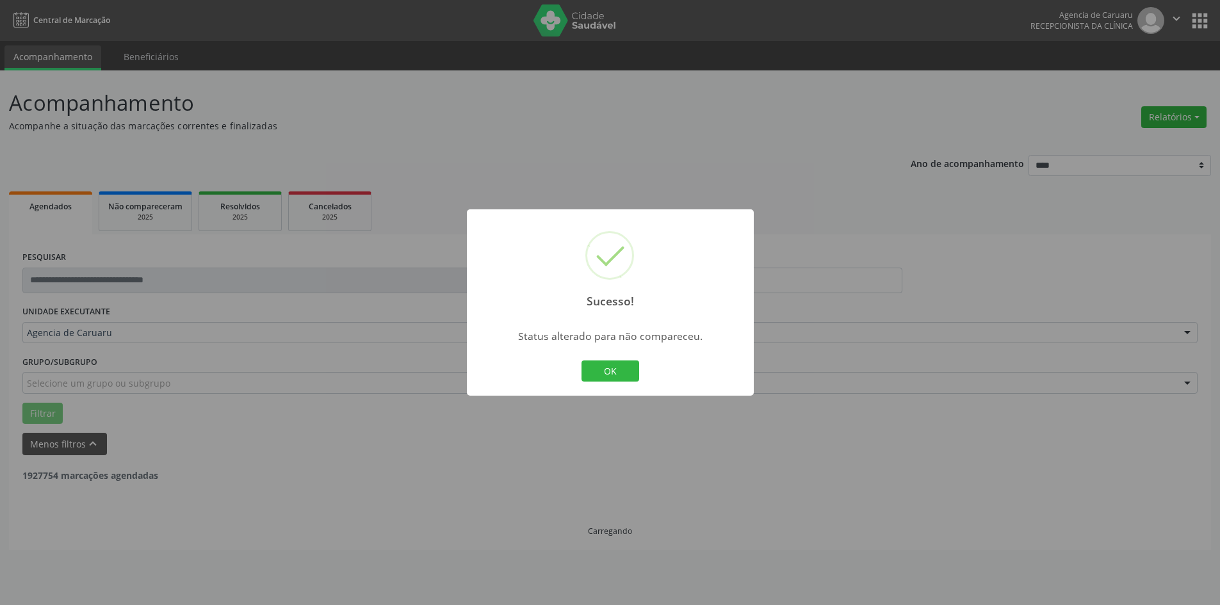
scroll to position [0, 0]
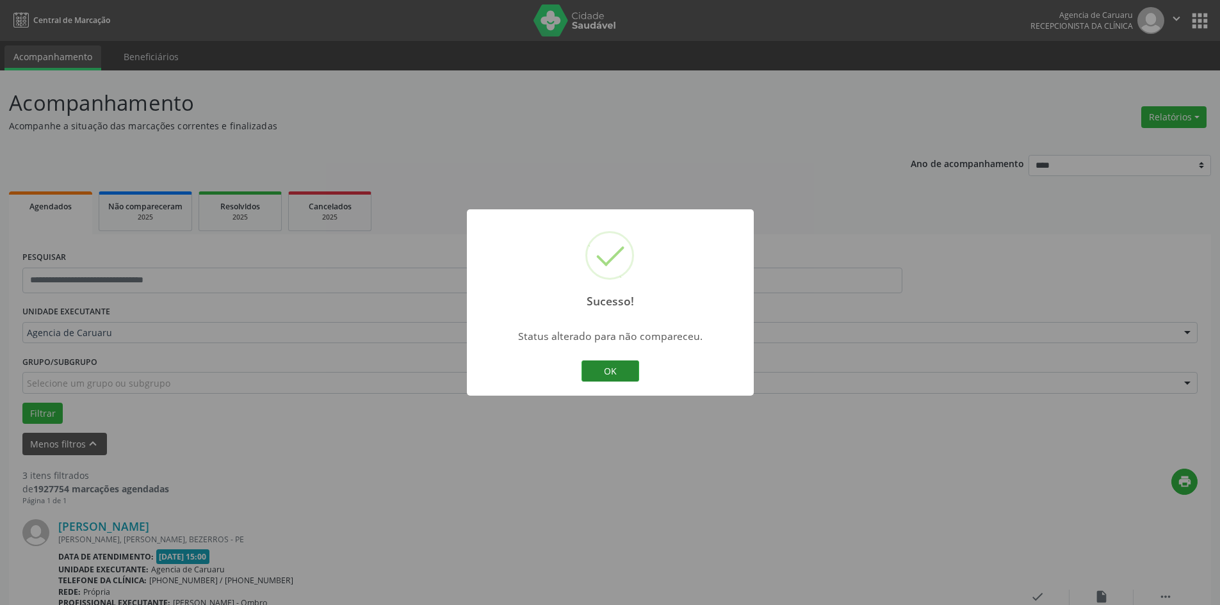
click at [624, 371] on button "OK" at bounding box center [610, 371] width 58 height 22
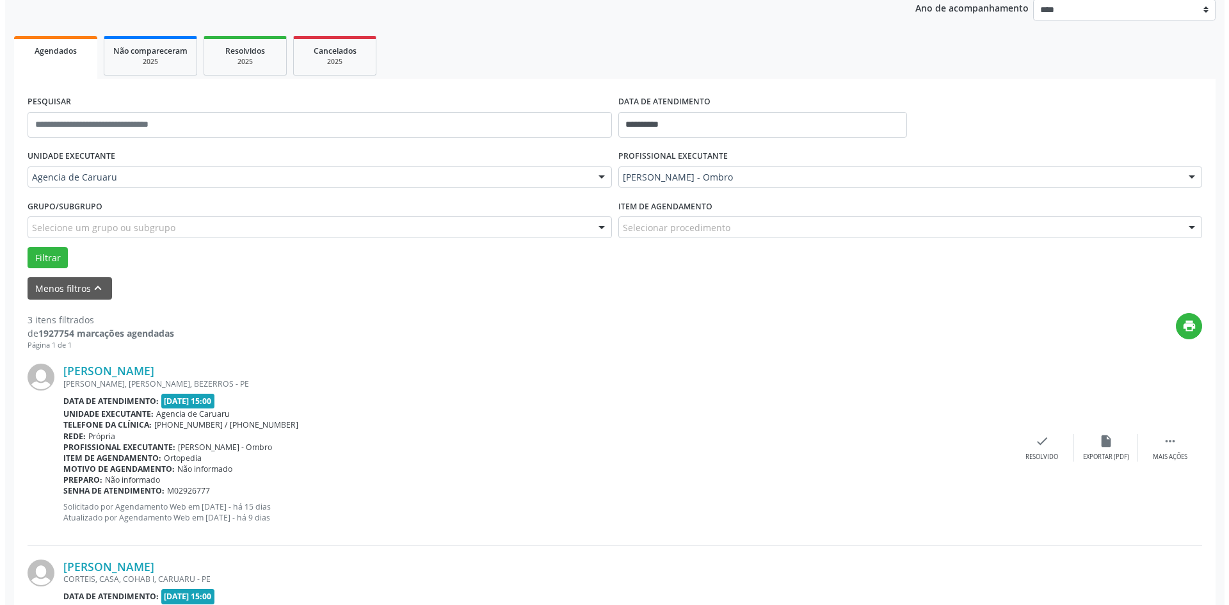
scroll to position [192, 0]
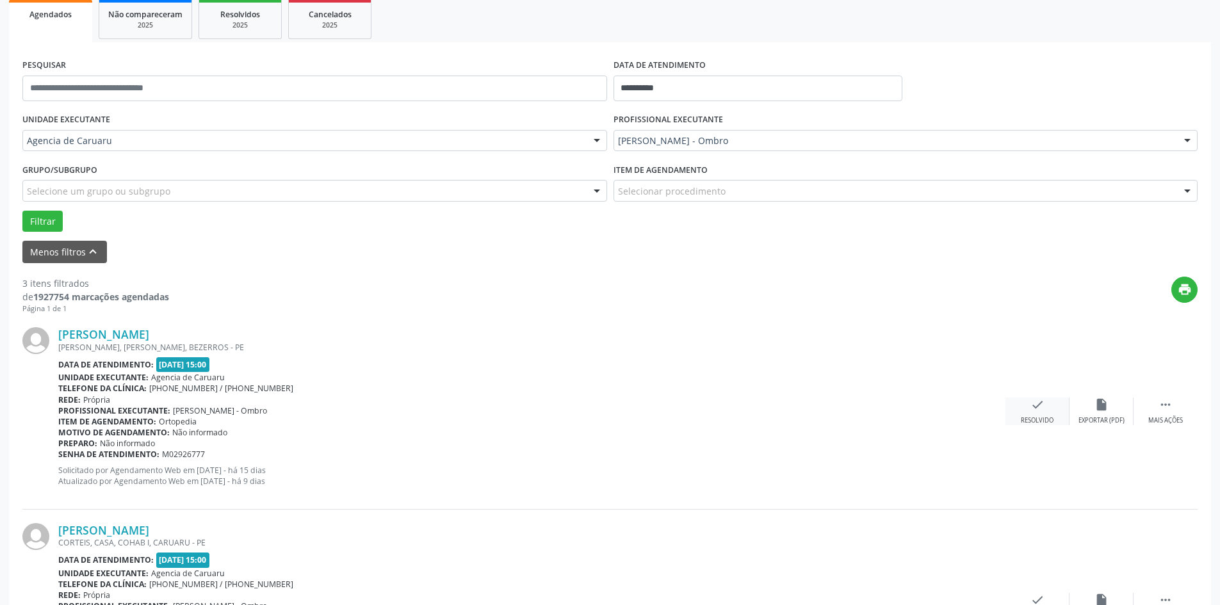
click at [1037, 415] on div "check Resolvido" at bounding box center [1037, 412] width 64 height 28
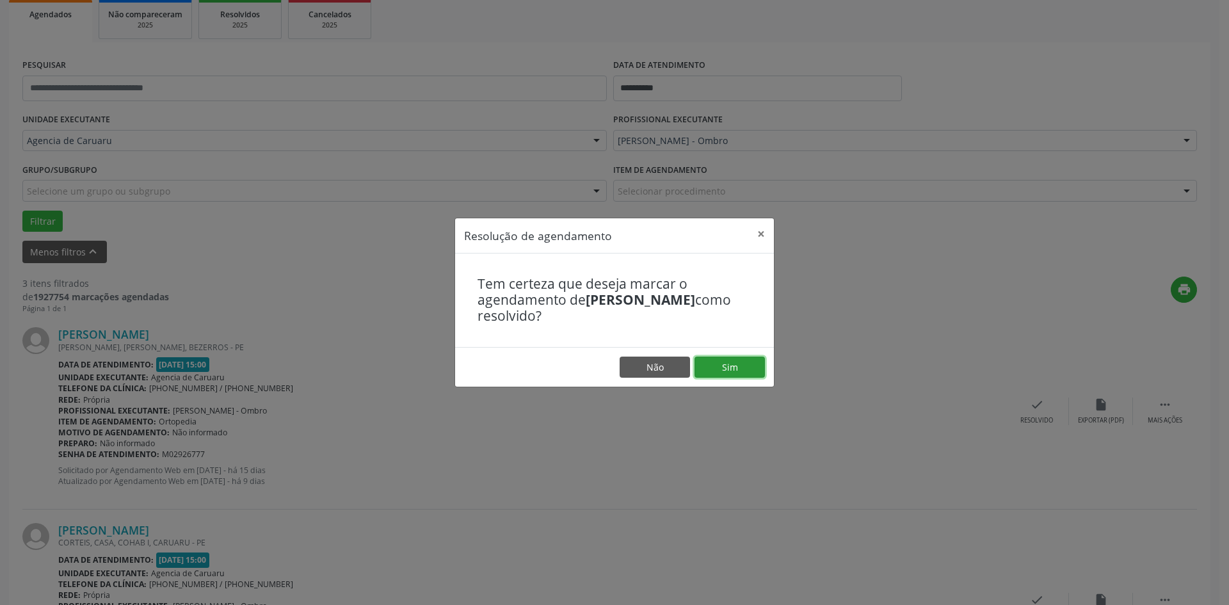
click at [718, 362] on button "Sim" at bounding box center [730, 368] width 70 height 22
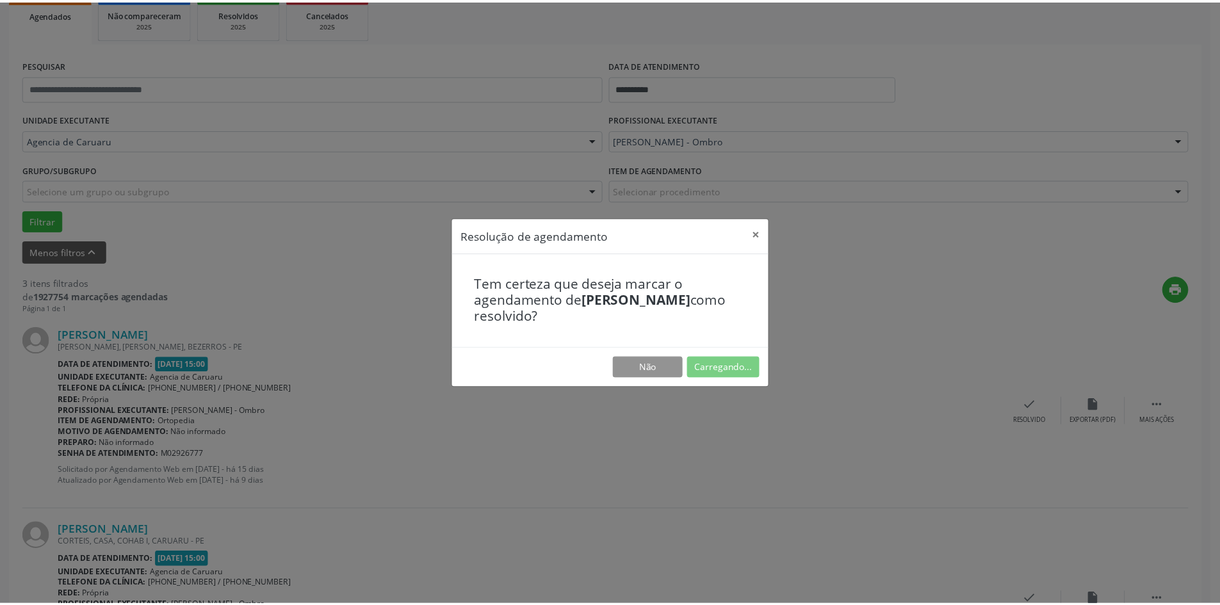
scroll to position [0, 0]
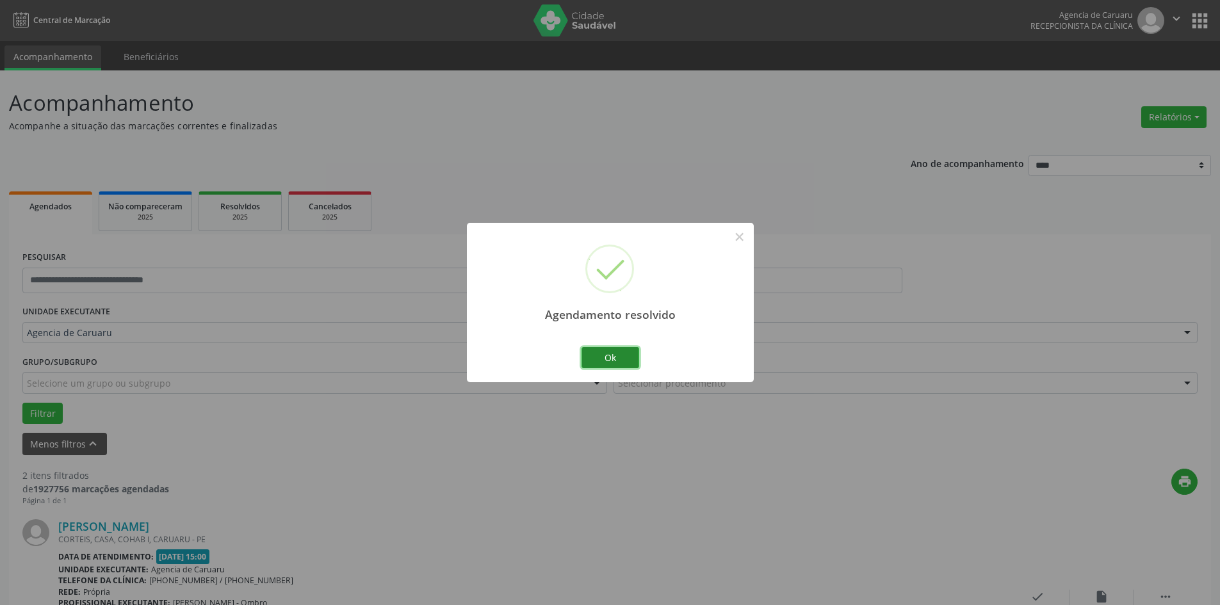
click at [619, 347] on button "Ok" at bounding box center [610, 358] width 58 height 22
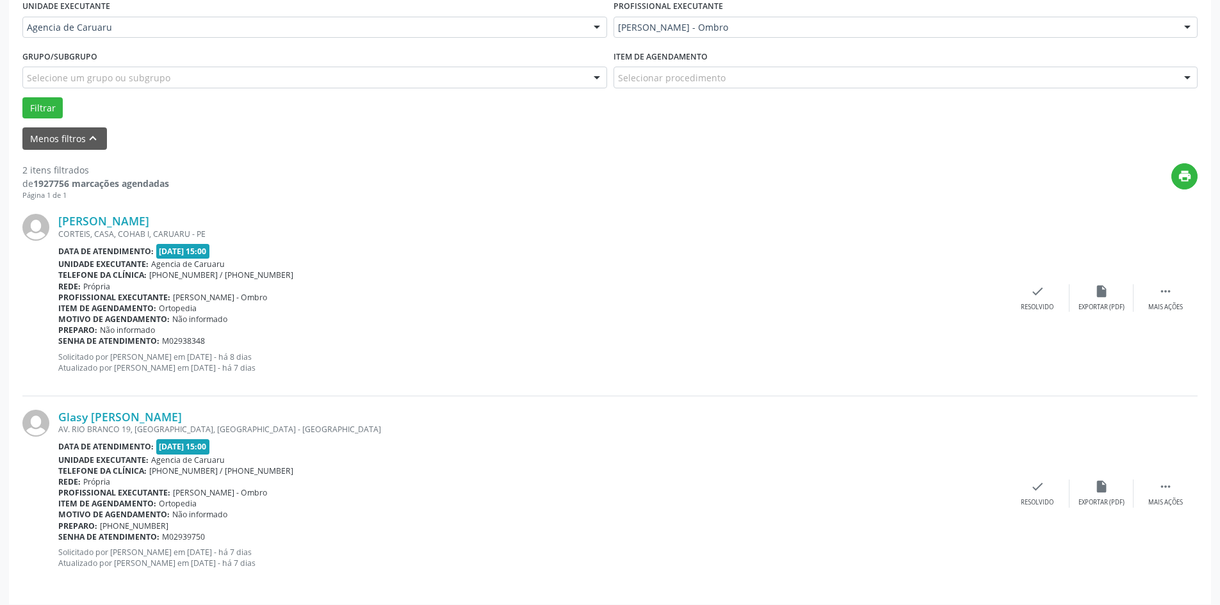
scroll to position [314, 0]
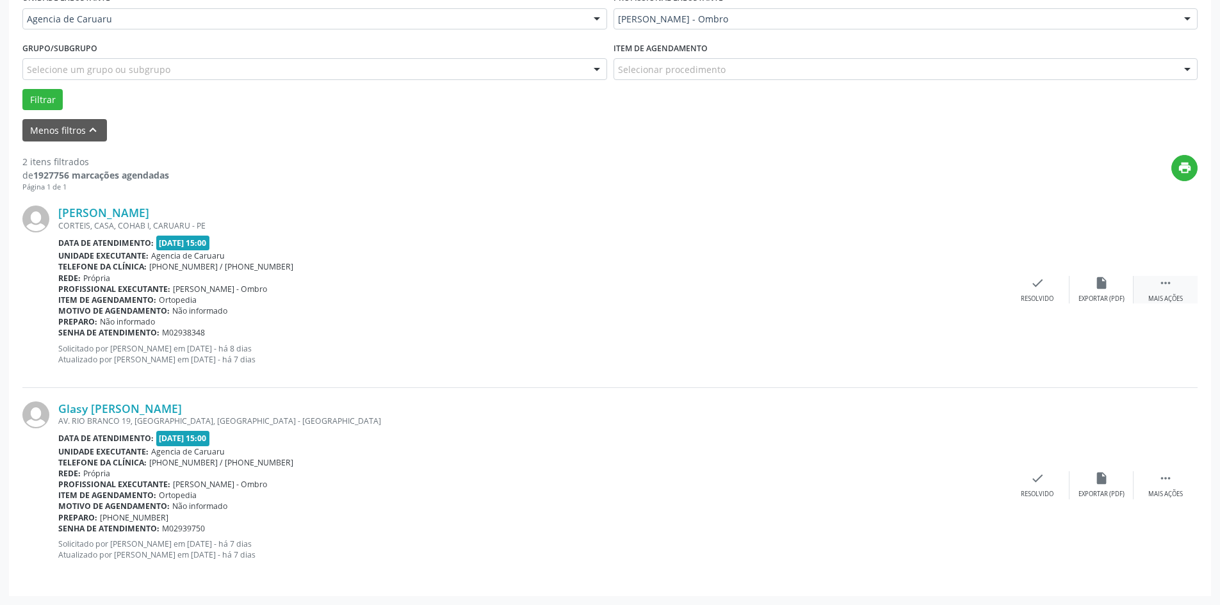
click at [1150, 299] on div "Mais ações" at bounding box center [1165, 299] width 35 height 9
click at [1101, 284] on icon "alarm_off" at bounding box center [1101, 283] width 14 height 14
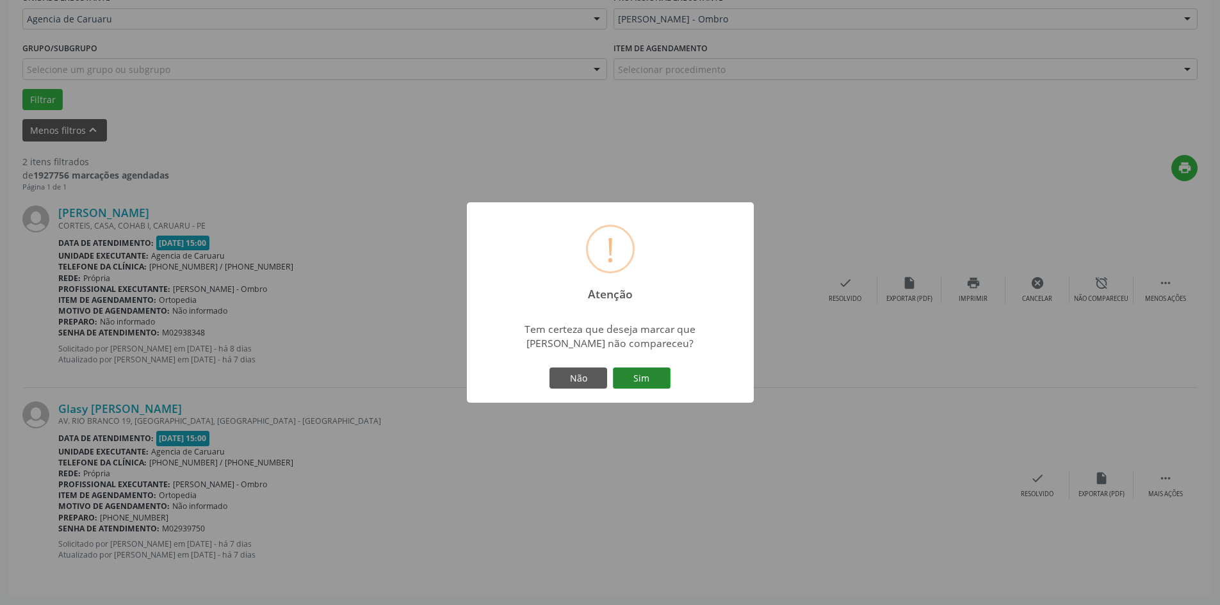
click at [653, 368] on button "Sim" at bounding box center [642, 379] width 58 height 22
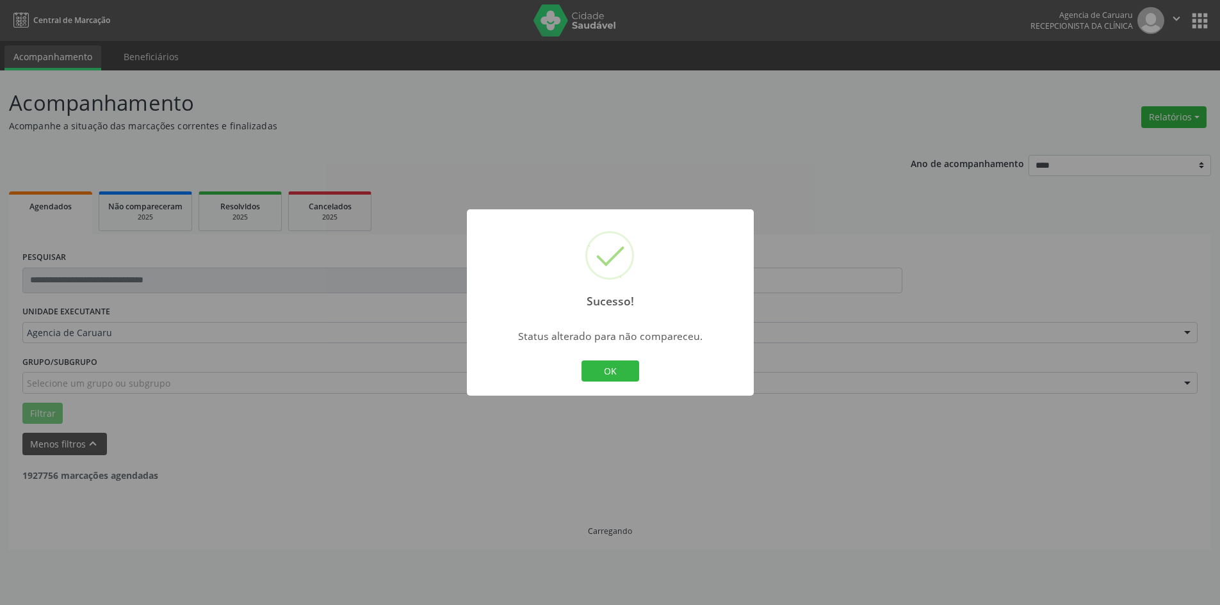
scroll to position [0, 0]
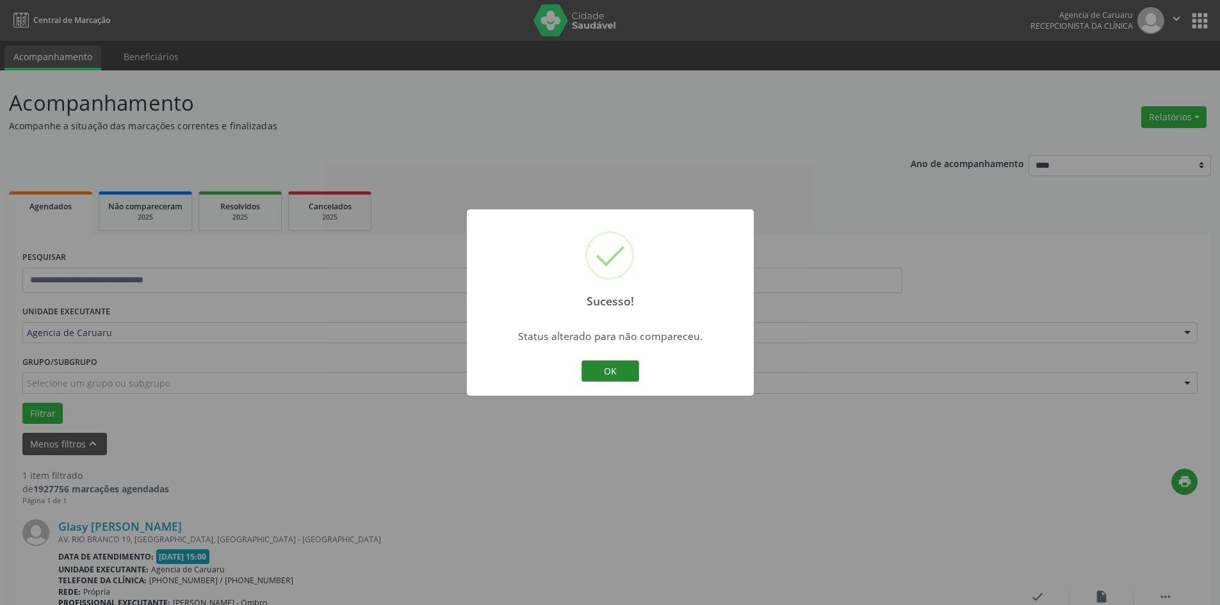
click at [624, 366] on button "OK" at bounding box center [610, 371] width 58 height 22
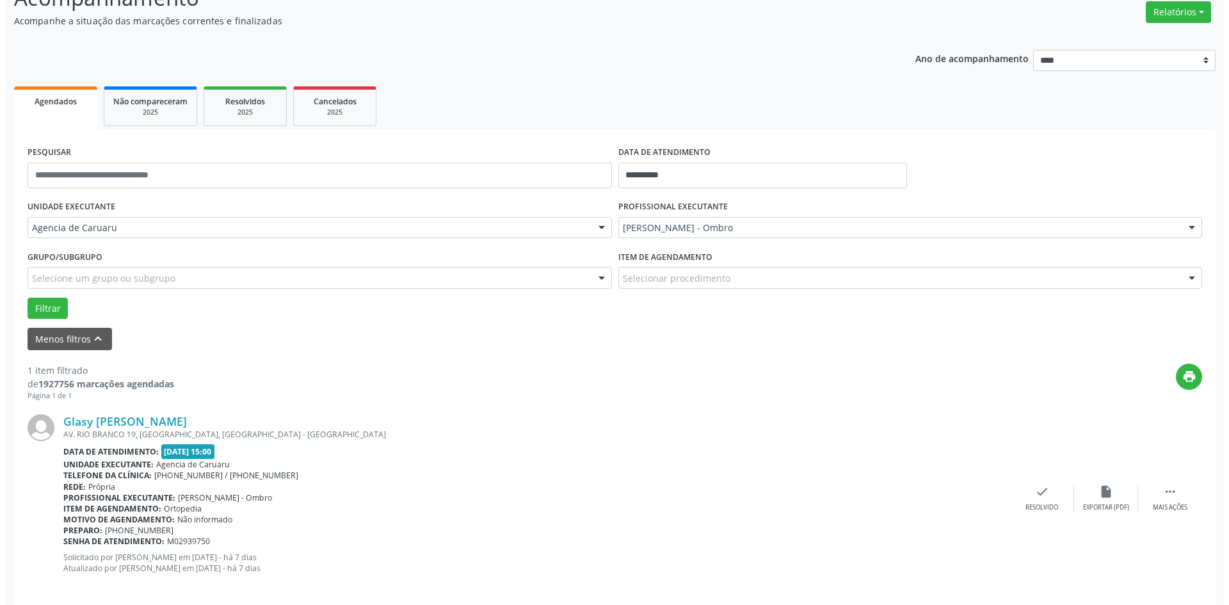
scroll to position [118, 0]
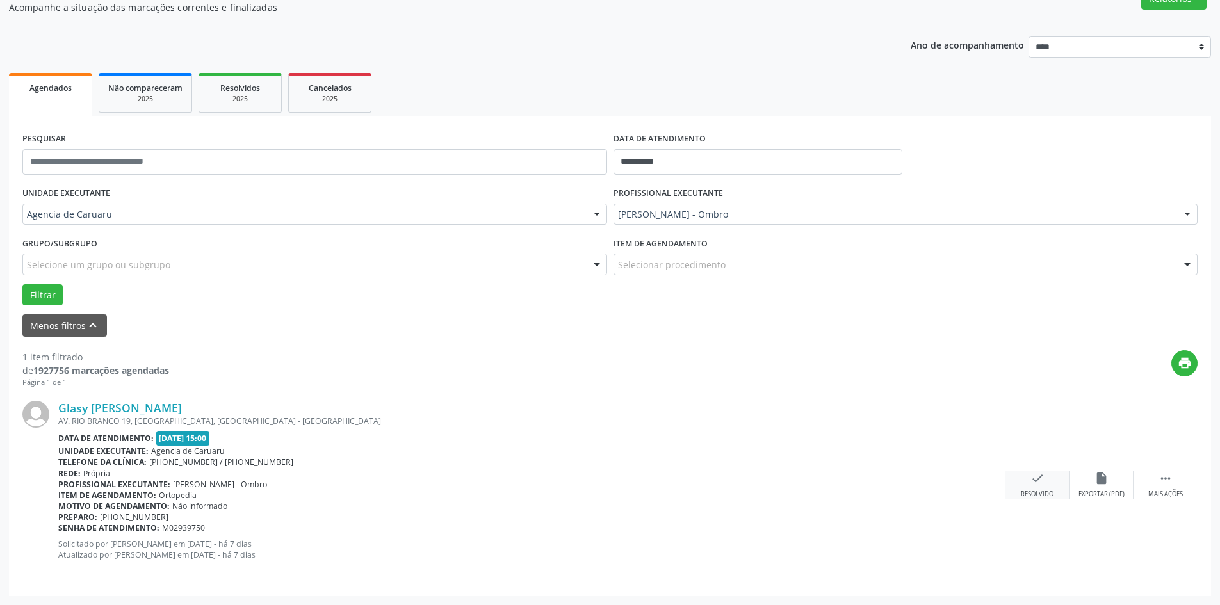
click at [1040, 473] on icon "check" at bounding box center [1037, 478] width 14 height 14
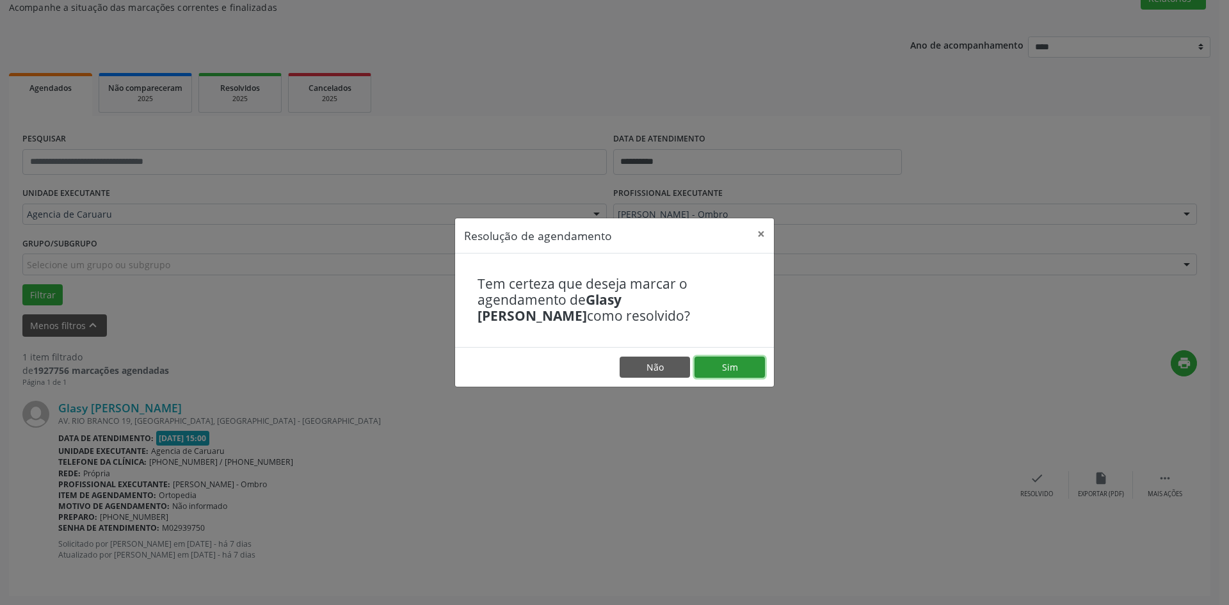
click at [741, 365] on button "Sim" at bounding box center [730, 368] width 70 height 22
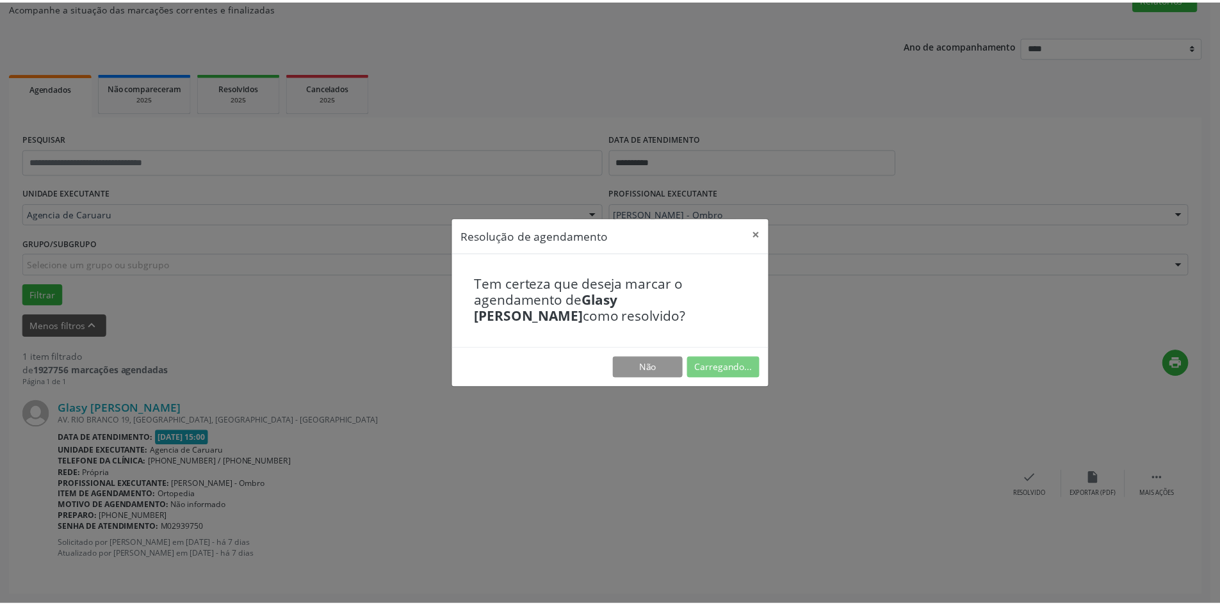
scroll to position [0, 0]
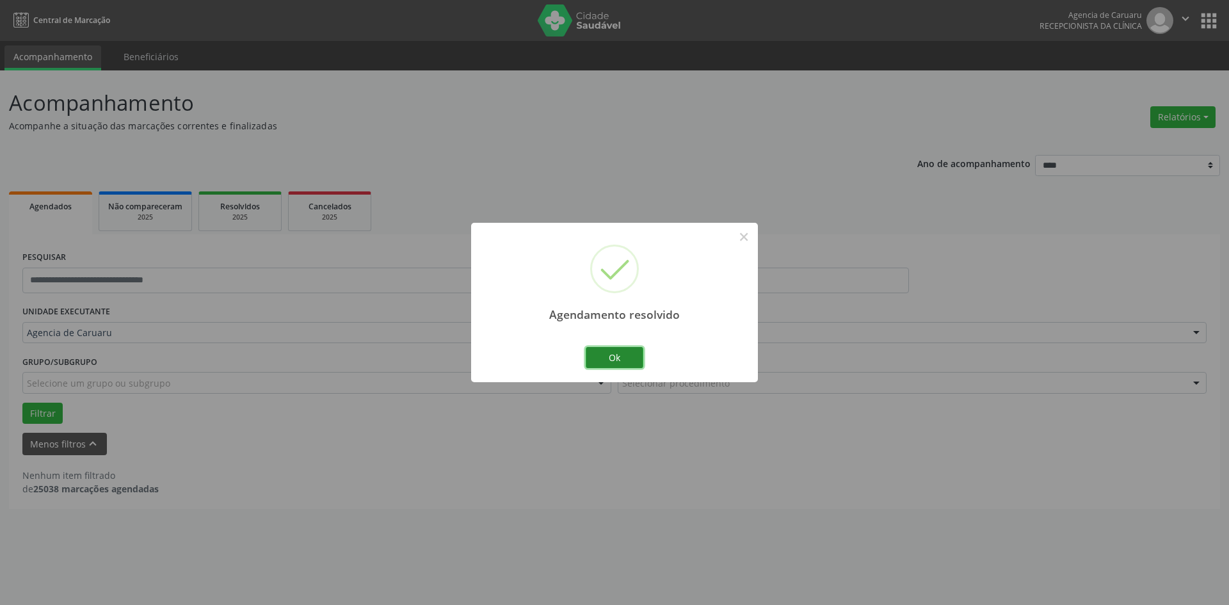
click at [621, 352] on button "Ok" at bounding box center [615, 358] width 58 height 22
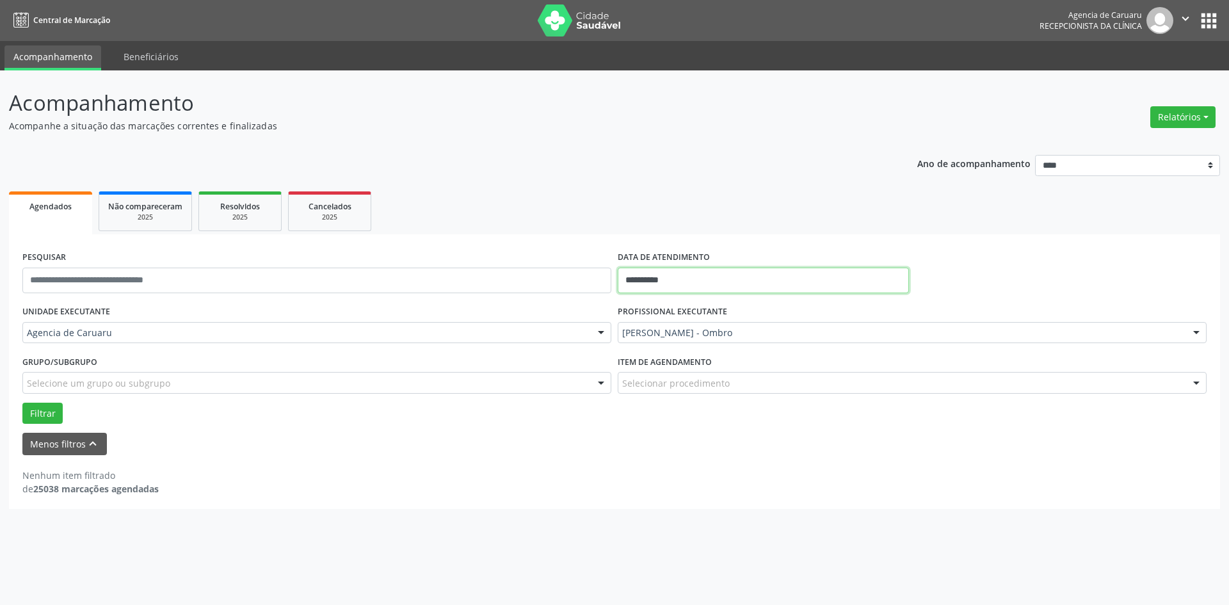
click at [680, 284] on input "**********" at bounding box center [763, 281] width 291 height 26
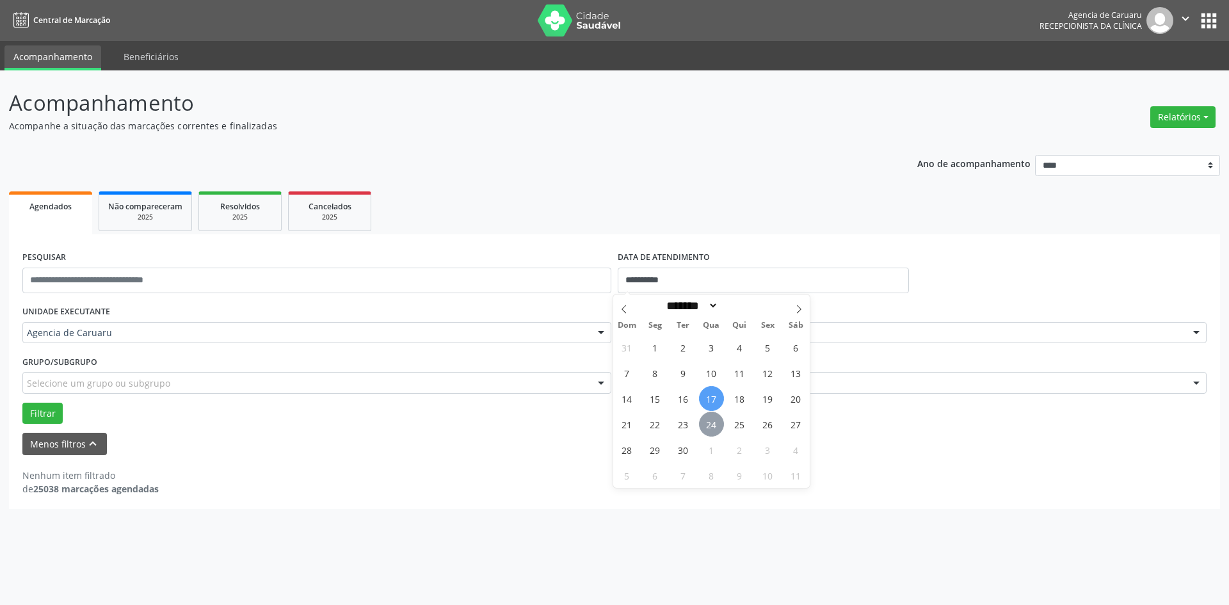
click at [711, 426] on span "24" at bounding box center [711, 424] width 25 height 25
type input "**********"
click at [711, 425] on span "24" at bounding box center [711, 424] width 25 height 25
click at [35, 410] on button "Filtrar" at bounding box center [42, 414] width 40 height 22
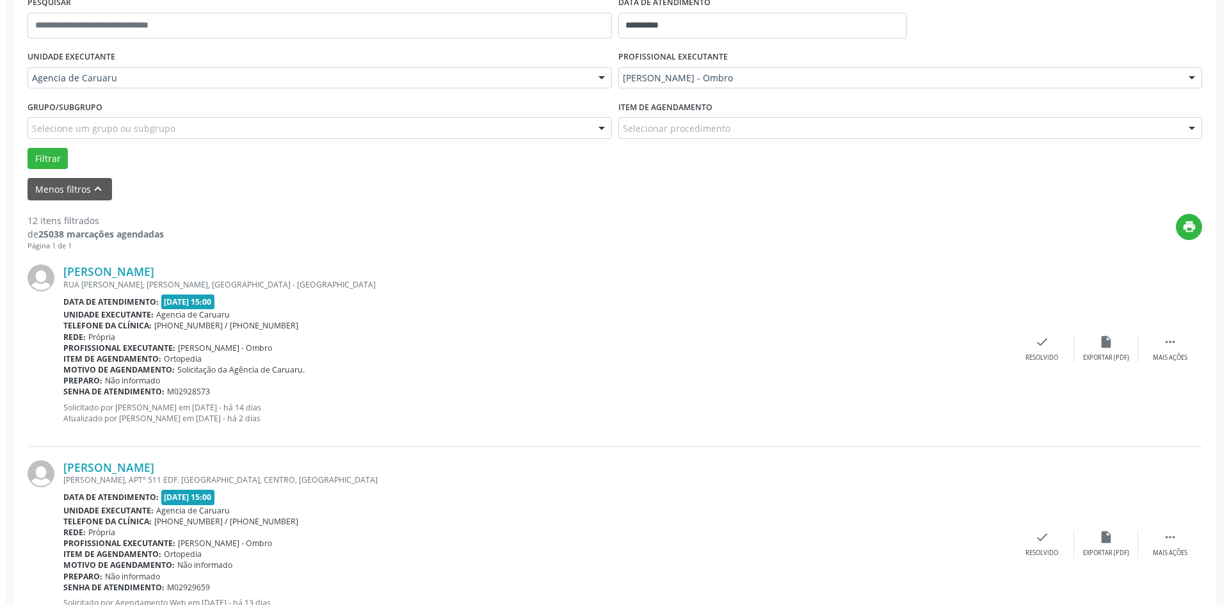
scroll to position [256, 0]
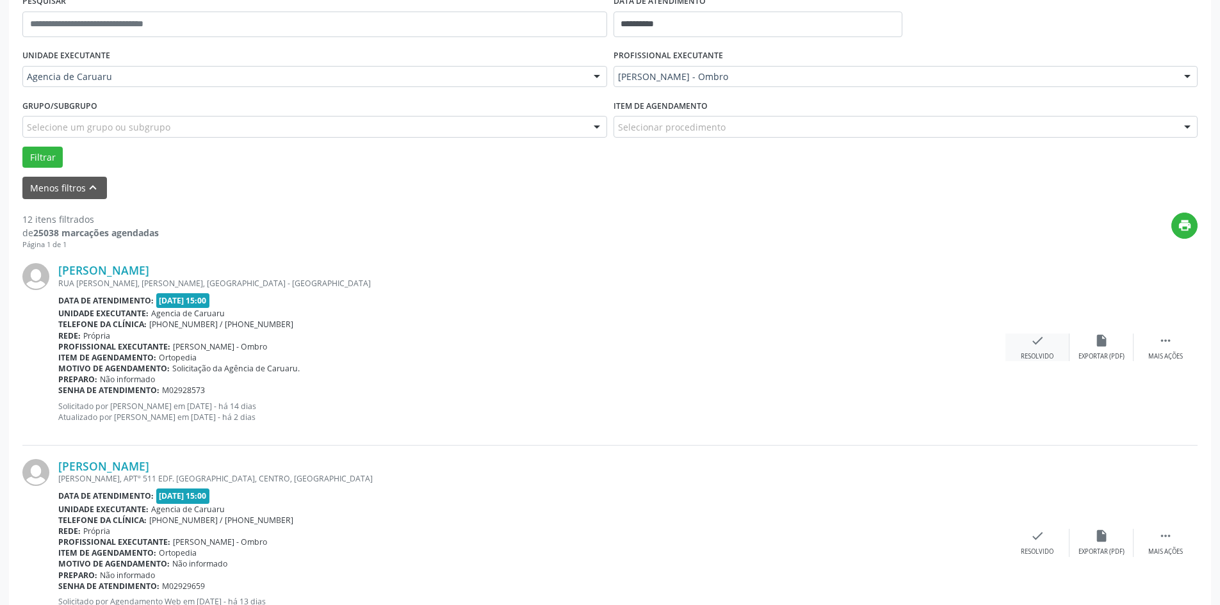
click at [1031, 340] on icon "check" at bounding box center [1037, 341] width 14 height 14
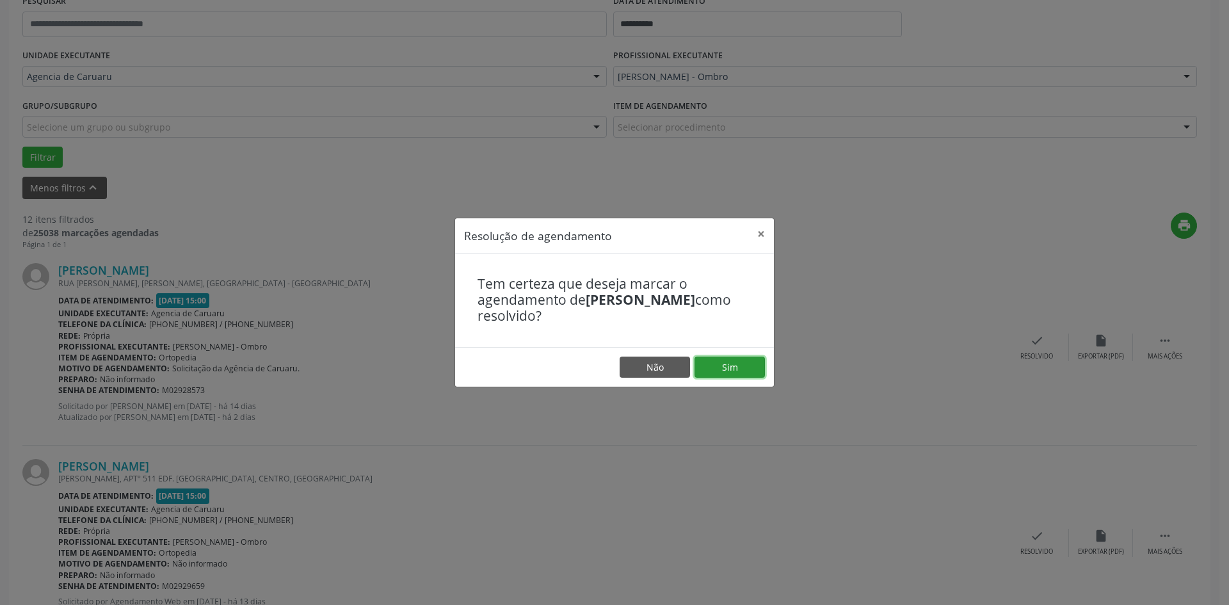
click at [737, 364] on button "Sim" at bounding box center [730, 368] width 70 height 22
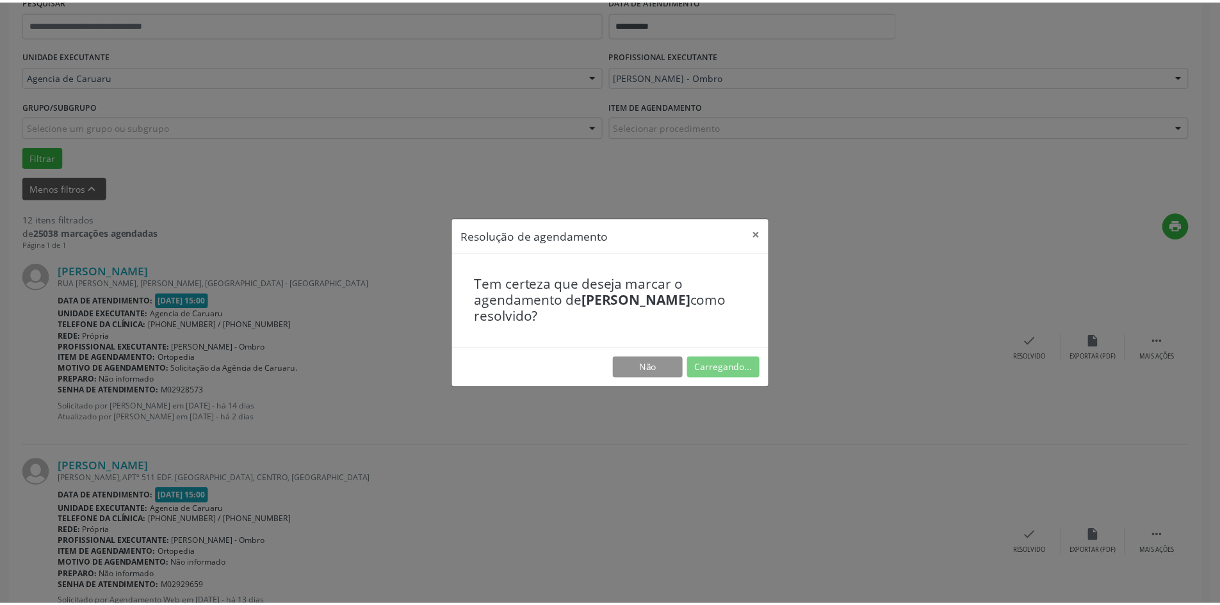
scroll to position [0, 0]
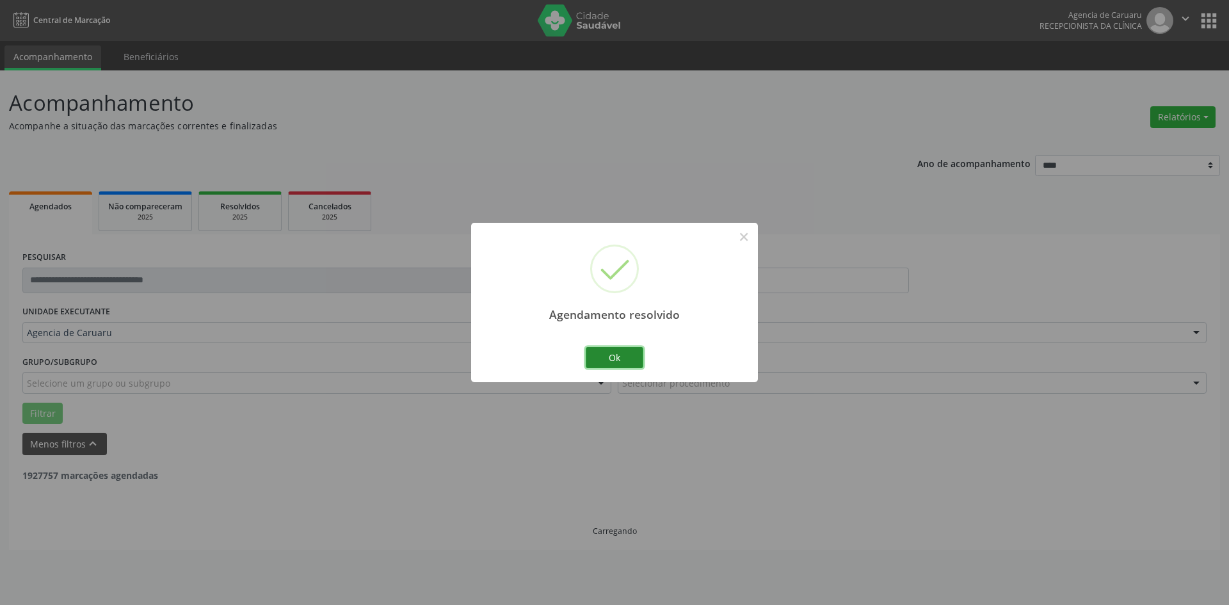
click at [612, 353] on button "Ok" at bounding box center [615, 358] width 58 height 22
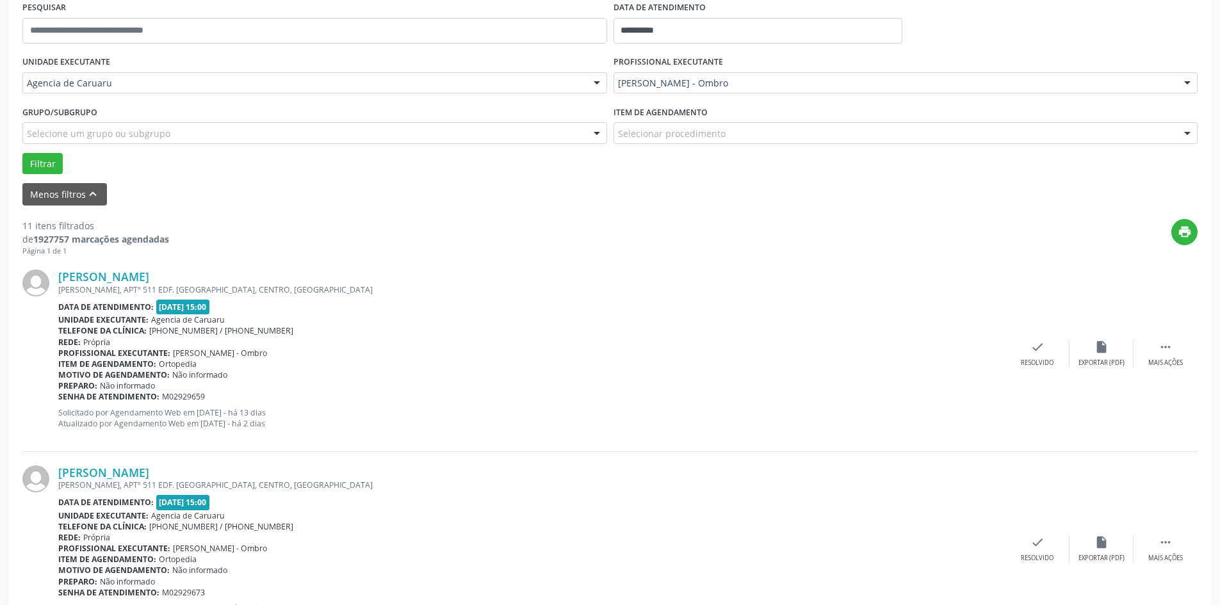
scroll to position [256, 0]
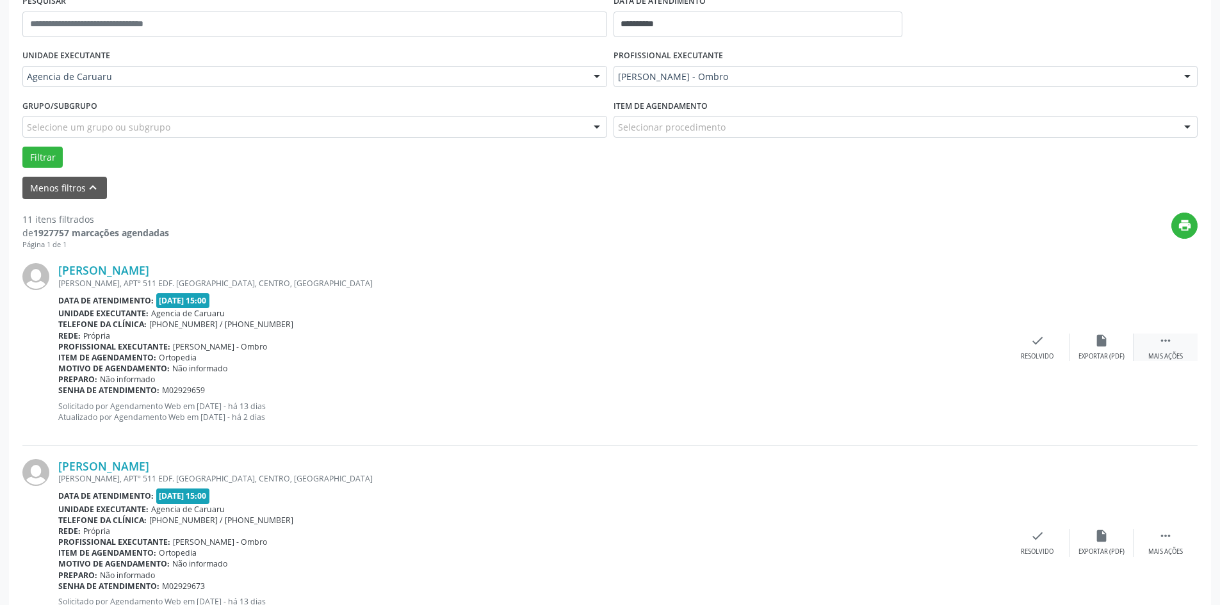
click at [1160, 343] on icon "" at bounding box center [1165, 341] width 14 height 14
click at [1100, 347] on icon "alarm_off" at bounding box center [1101, 341] width 14 height 14
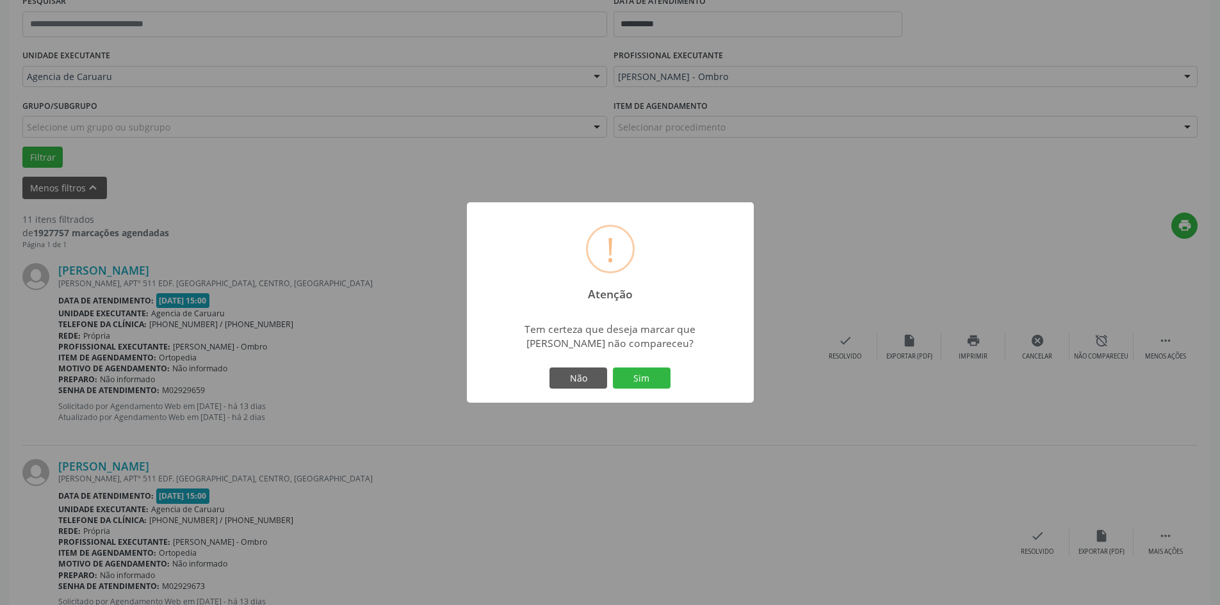
click at [633, 392] on div "Não Sim" at bounding box center [610, 378] width 127 height 27
click at [644, 387] on button "Sim" at bounding box center [642, 379] width 58 height 22
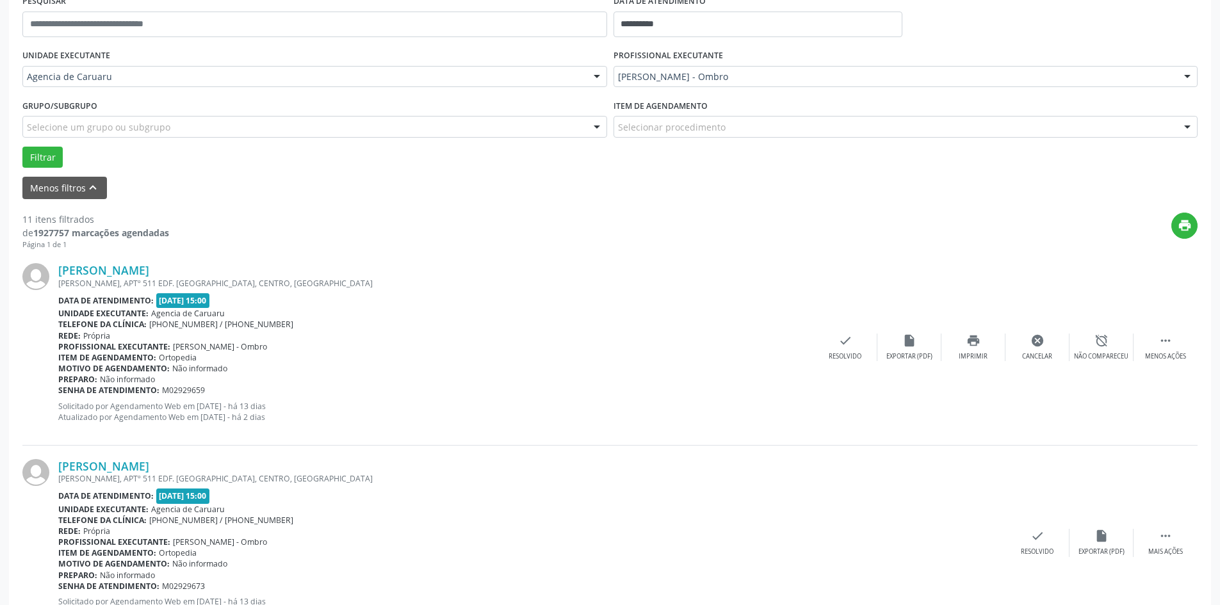
scroll to position [0, 0]
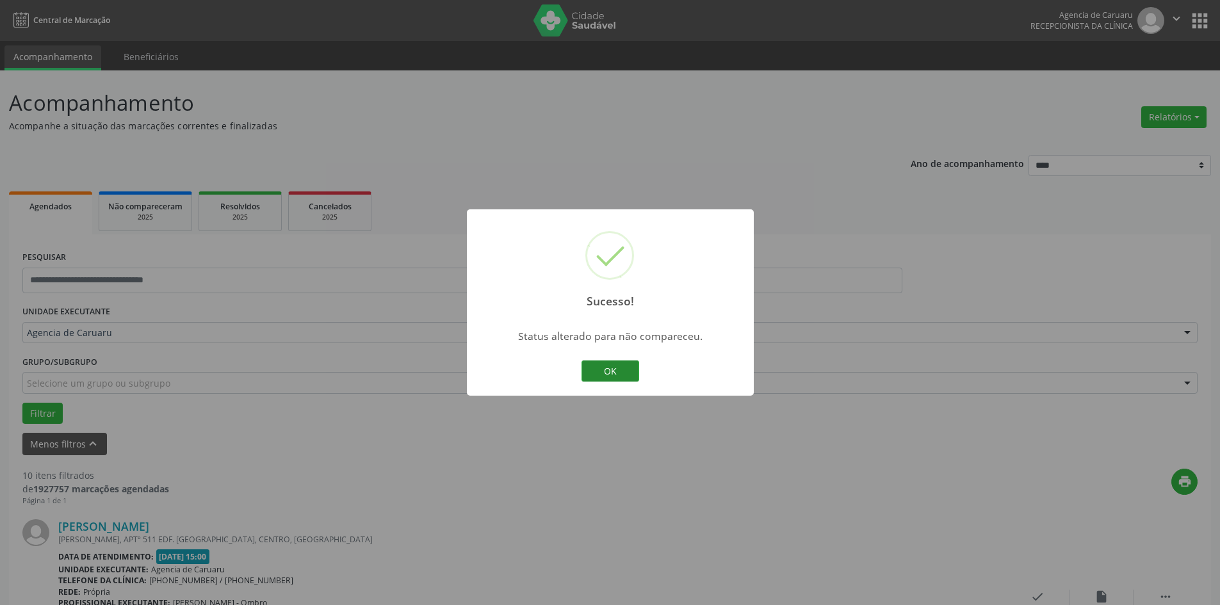
click at [611, 375] on button "OK" at bounding box center [610, 371] width 58 height 22
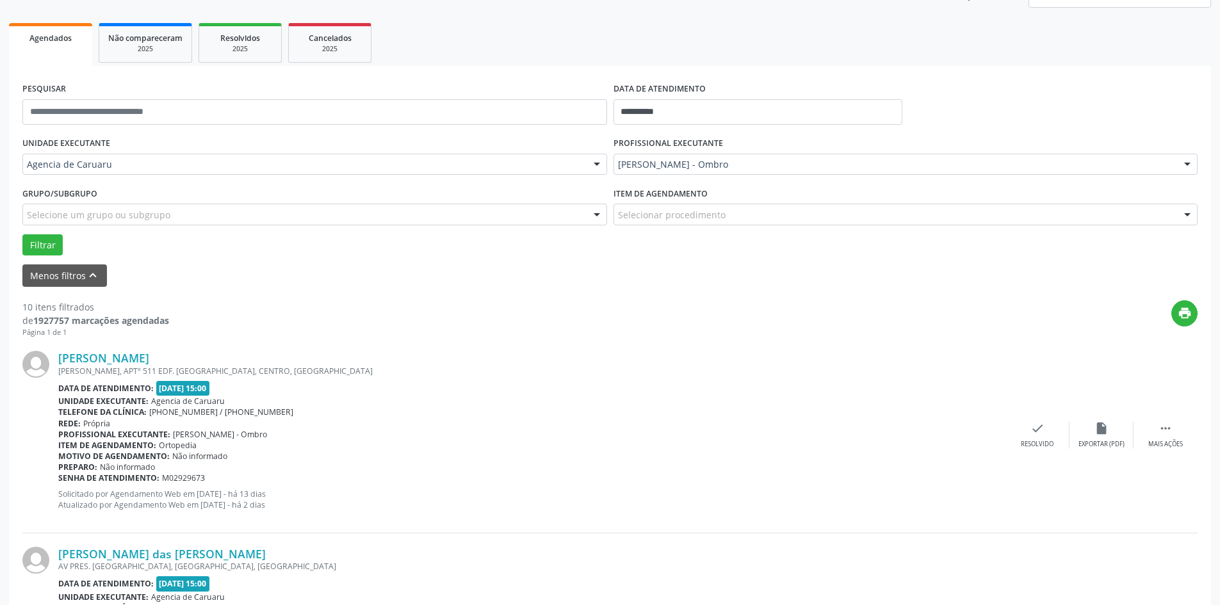
scroll to position [192, 0]
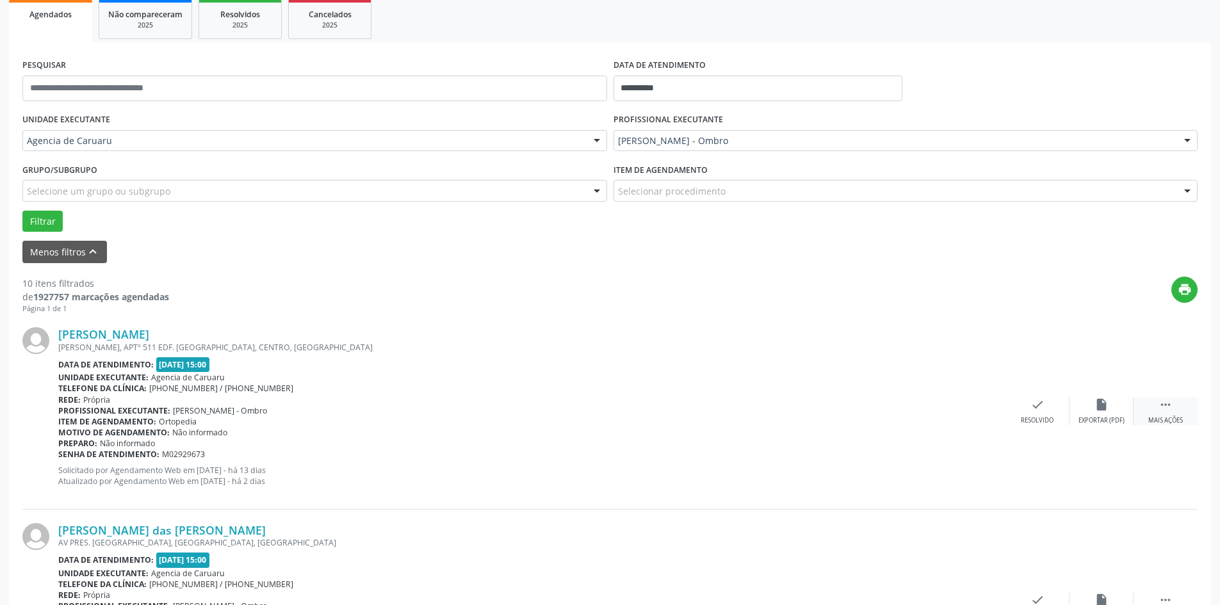
click at [1163, 408] on icon "" at bounding box center [1165, 405] width 14 height 14
click at [1103, 408] on icon "alarm_off" at bounding box center [1101, 405] width 14 height 14
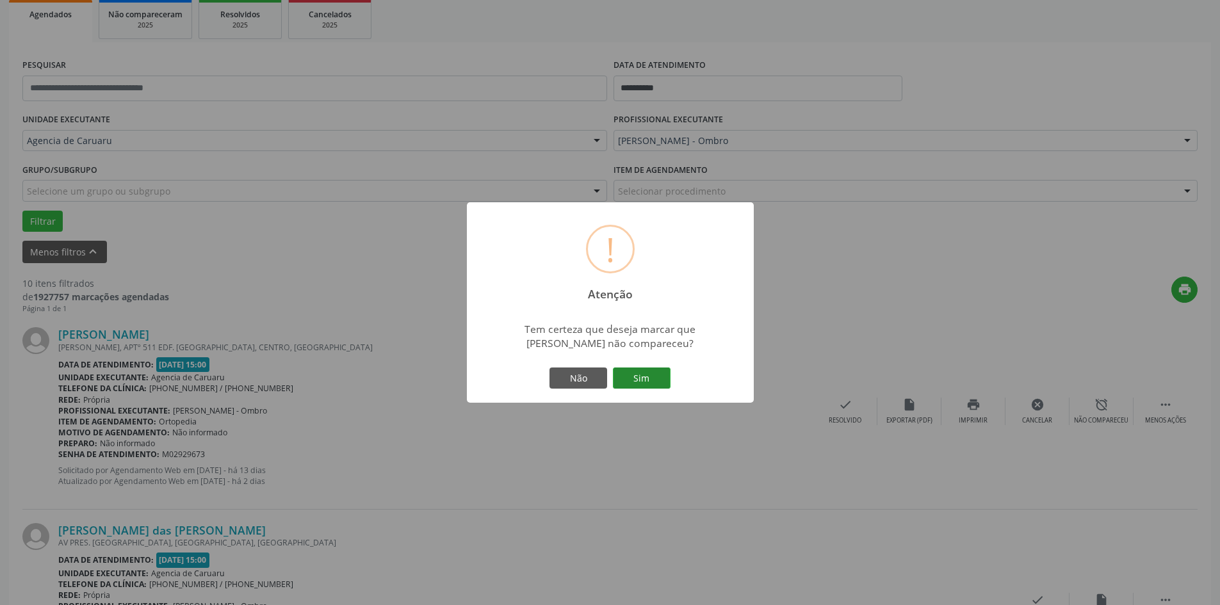
click at [652, 389] on button "Sim" at bounding box center [642, 379] width 58 height 22
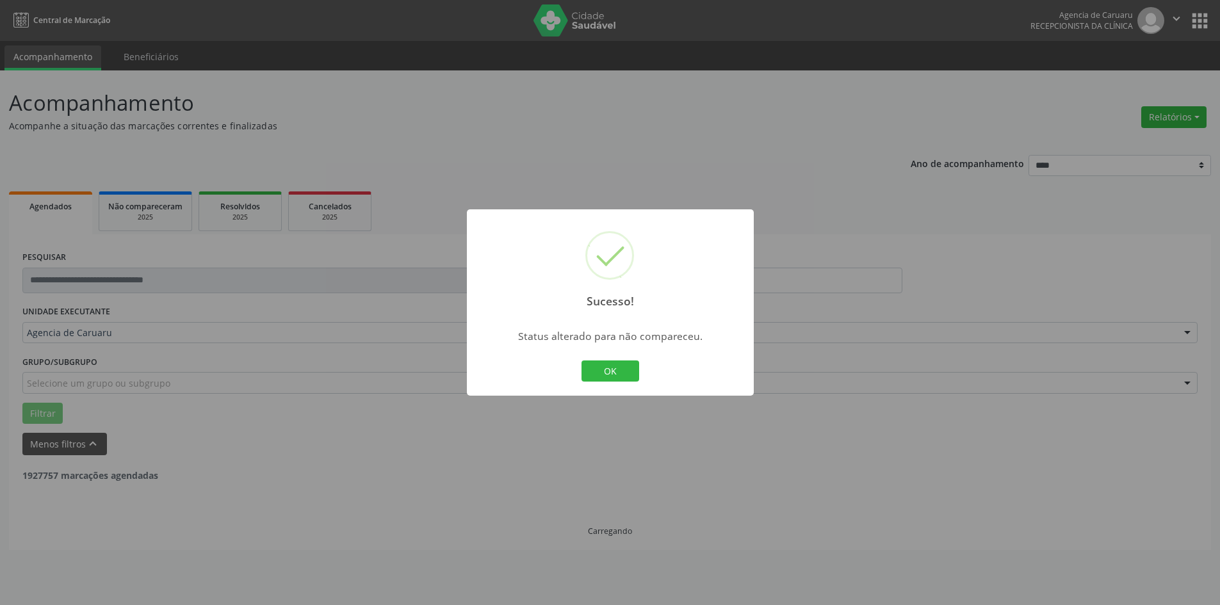
scroll to position [0, 0]
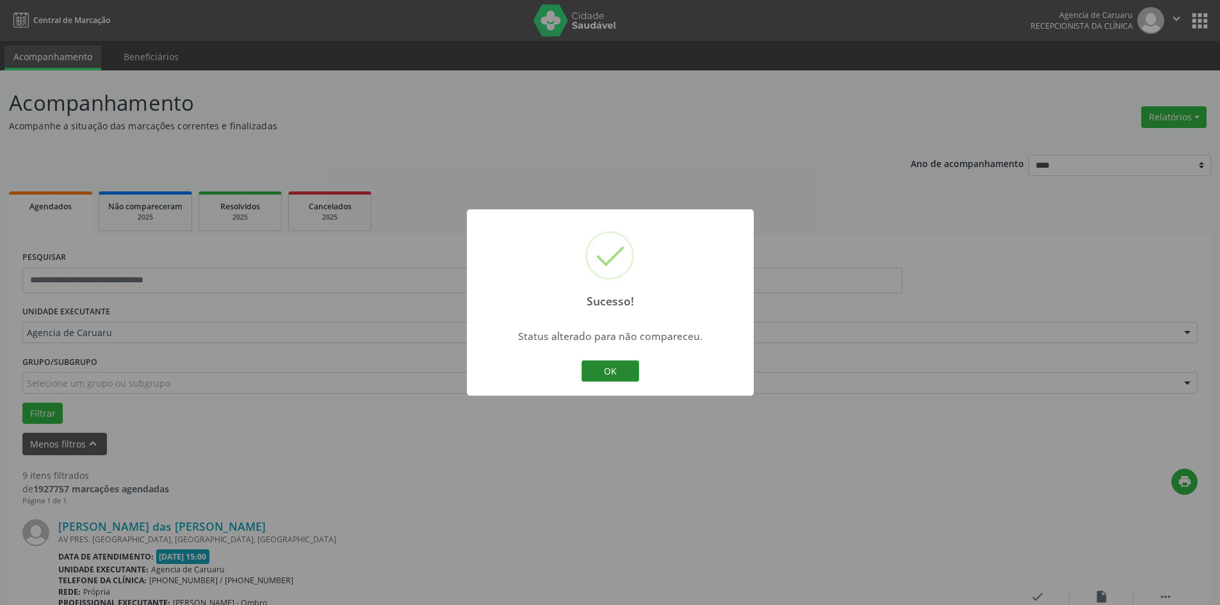
click at [609, 377] on button "OK" at bounding box center [610, 371] width 58 height 22
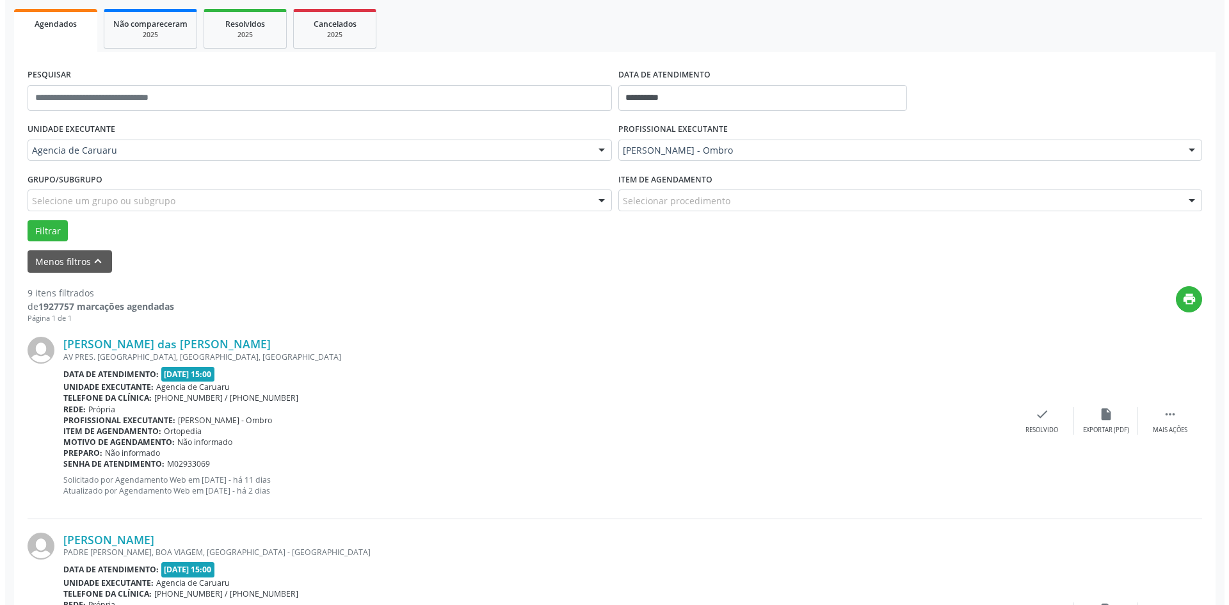
scroll to position [192, 0]
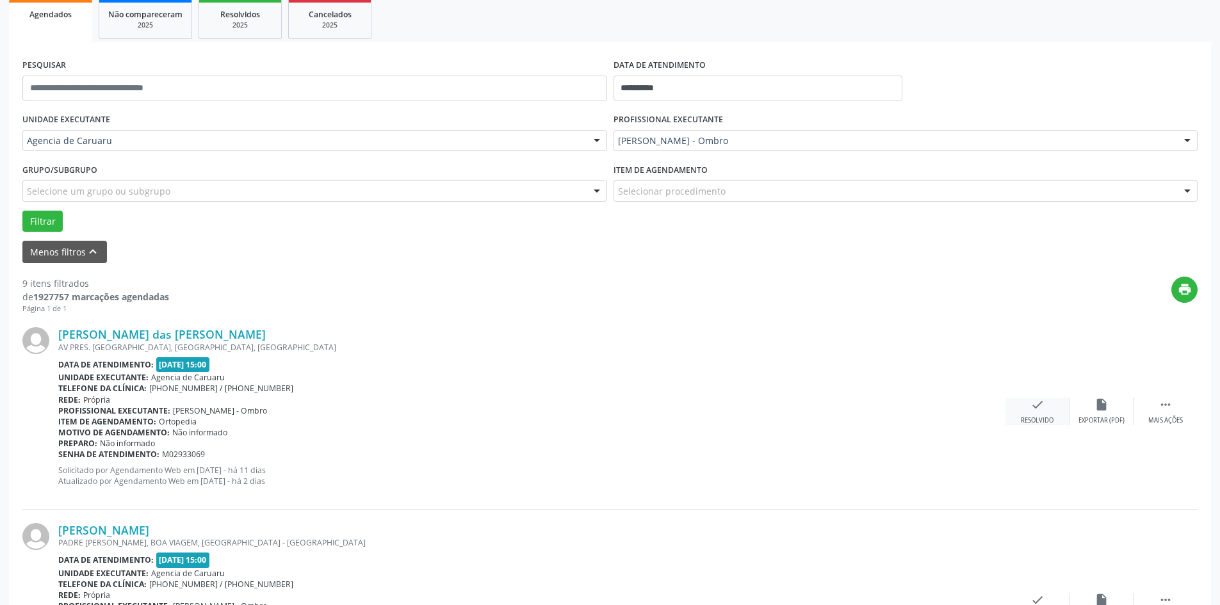
click at [1034, 410] on icon "check" at bounding box center [1037, 405] width 14 height 14
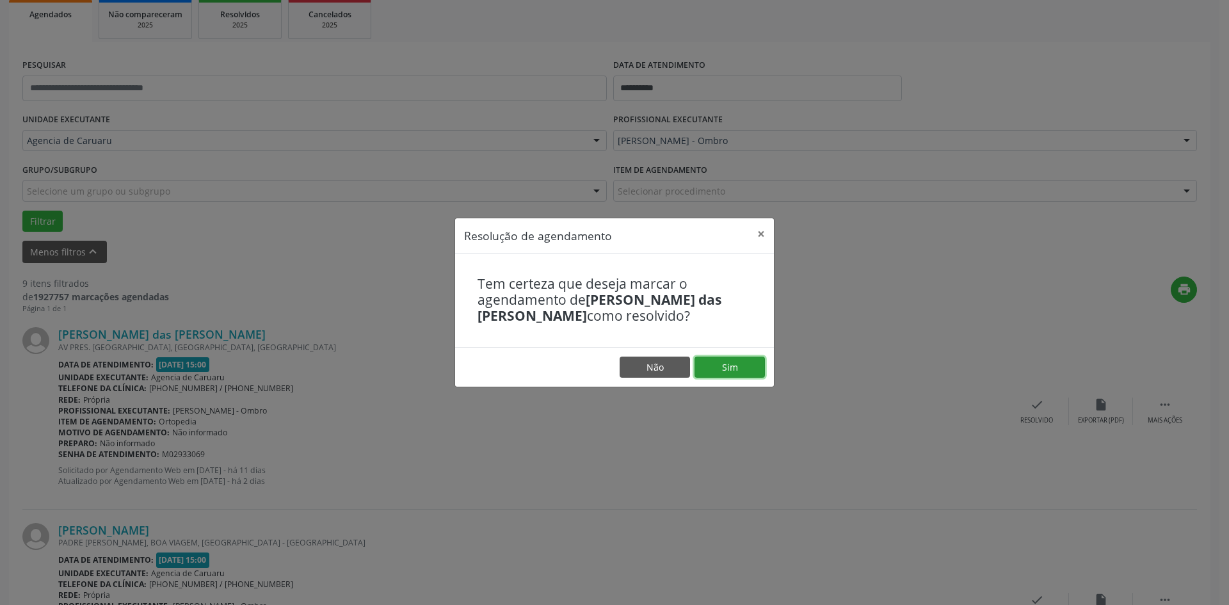
click at [750, 365] on button "Sim" at bounding box center [730, 368] width 70 height 22
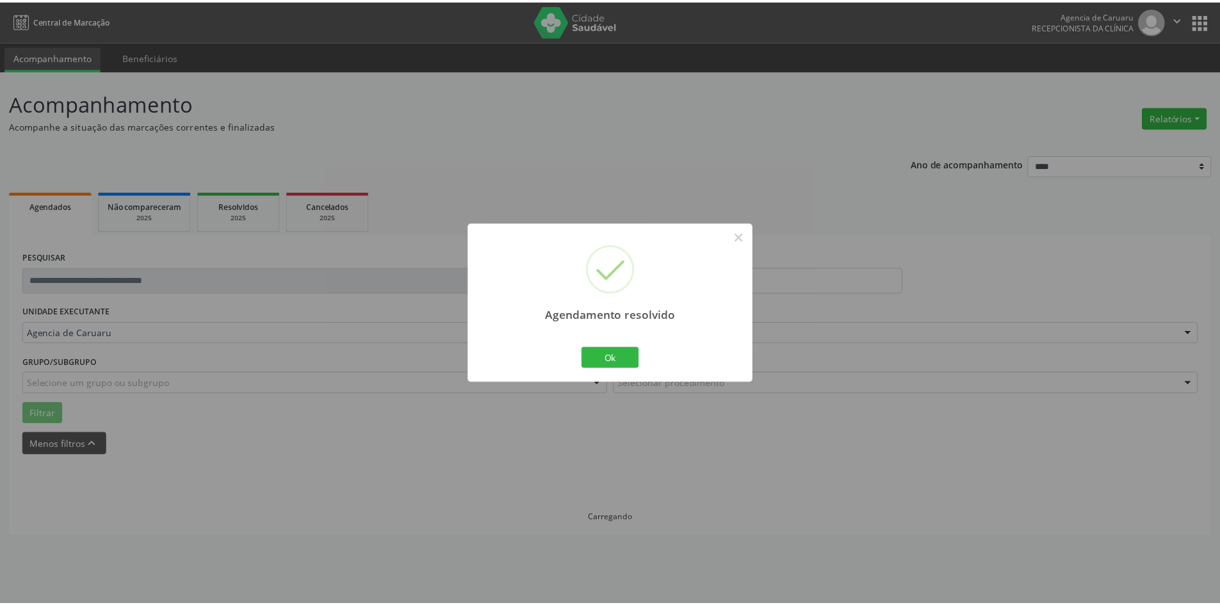
scroll to position [0, 0]
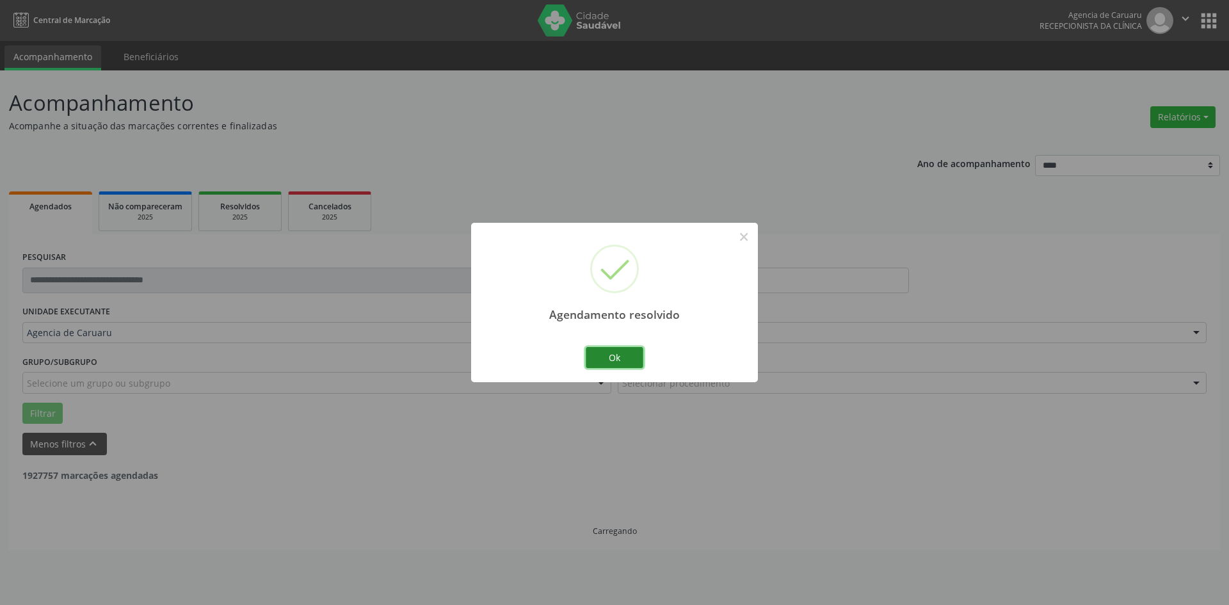
click at [627, 350] on button "Ok" at bounding box center [615, 358] width 58 height 22
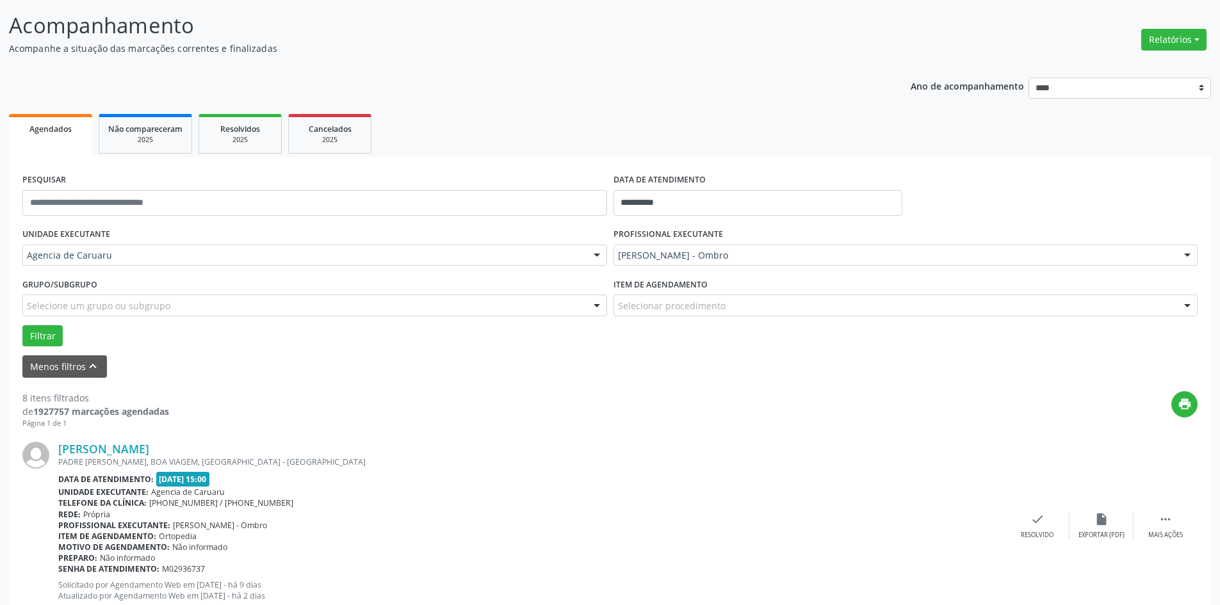
scroll to position [192, 0]
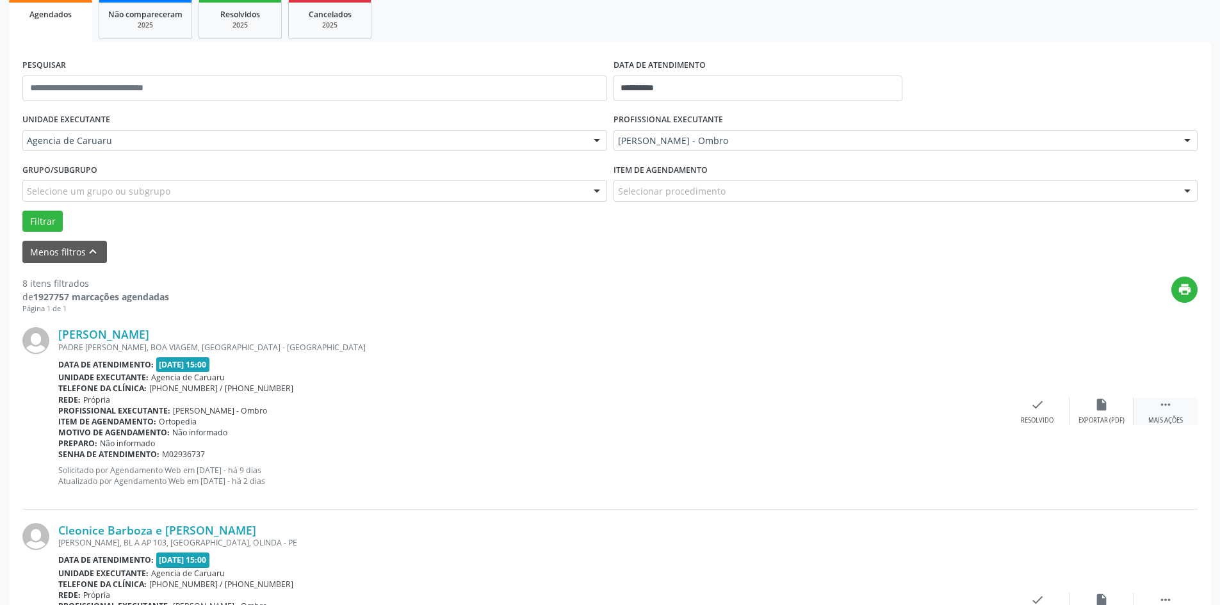
click at [1169, 408] on icon "" at bounding box center [1165, 405] width 14 height 14
click at [1103, 402] on icon "alarm_off" at bounding box center [1101, 405] width 14 height 14
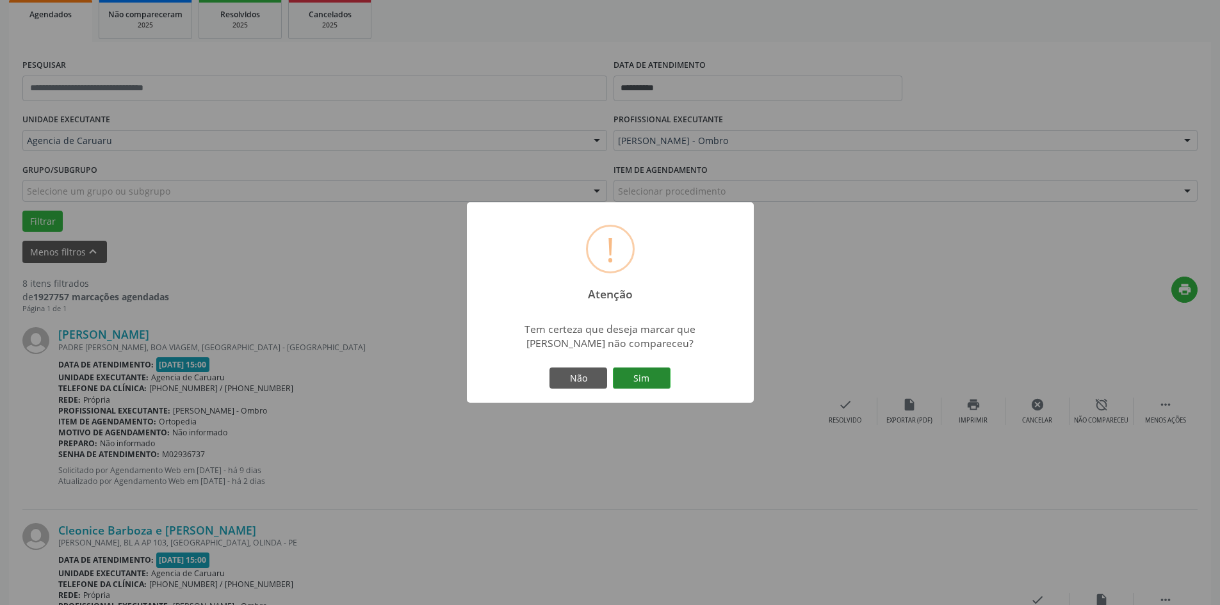
click at [647, 378] on button "Sim" at bounding box center [642, 379] width 58 height 22
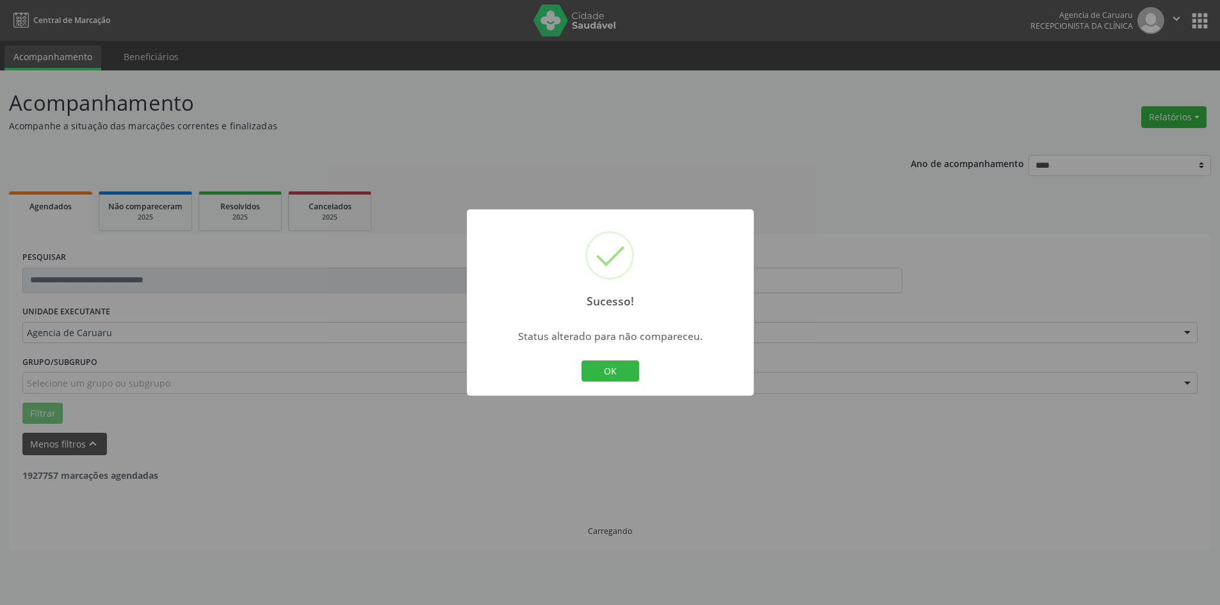
scroll to position [0, 0]
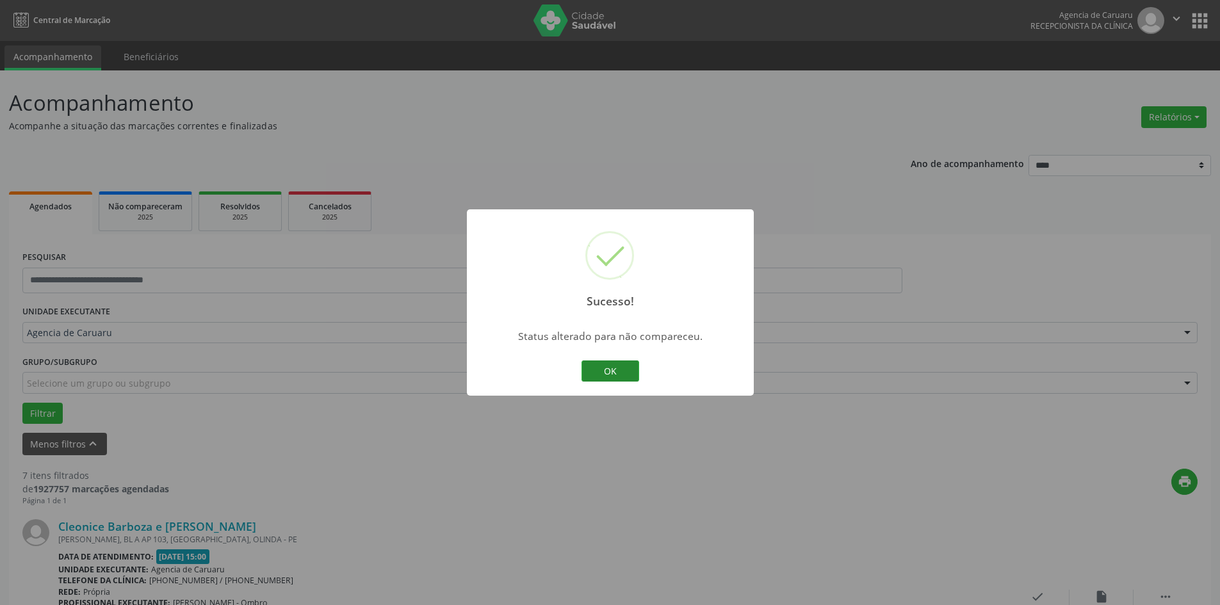
click at [620, 364] on button "OK" at bounding box center [610, 371] width 58 height 22
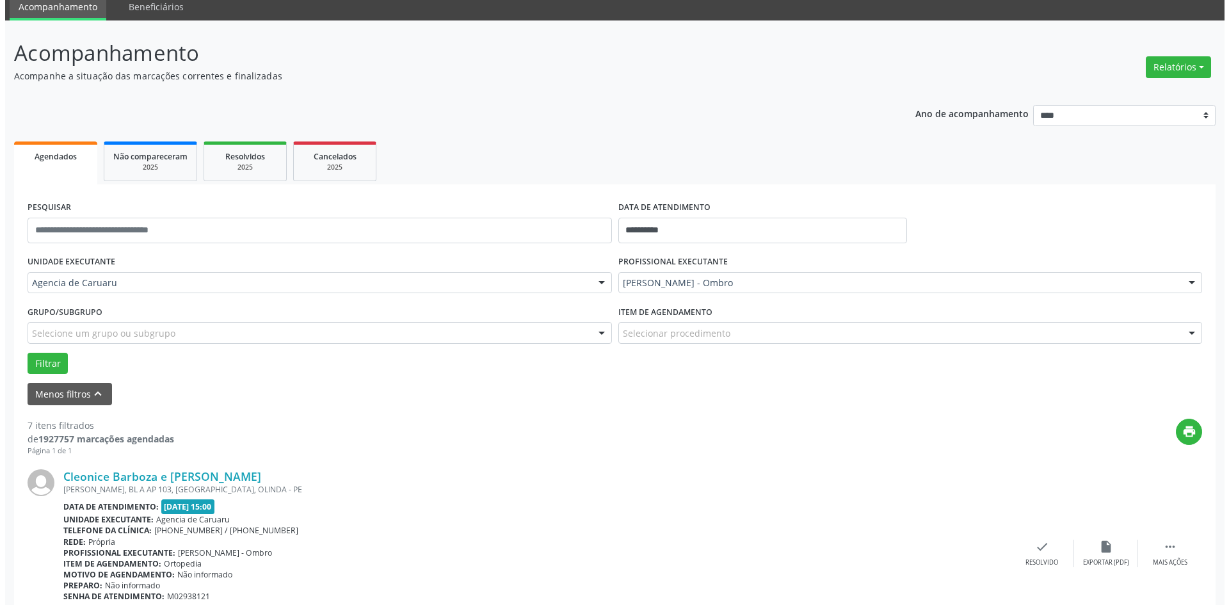
scroll to position [192, 0]
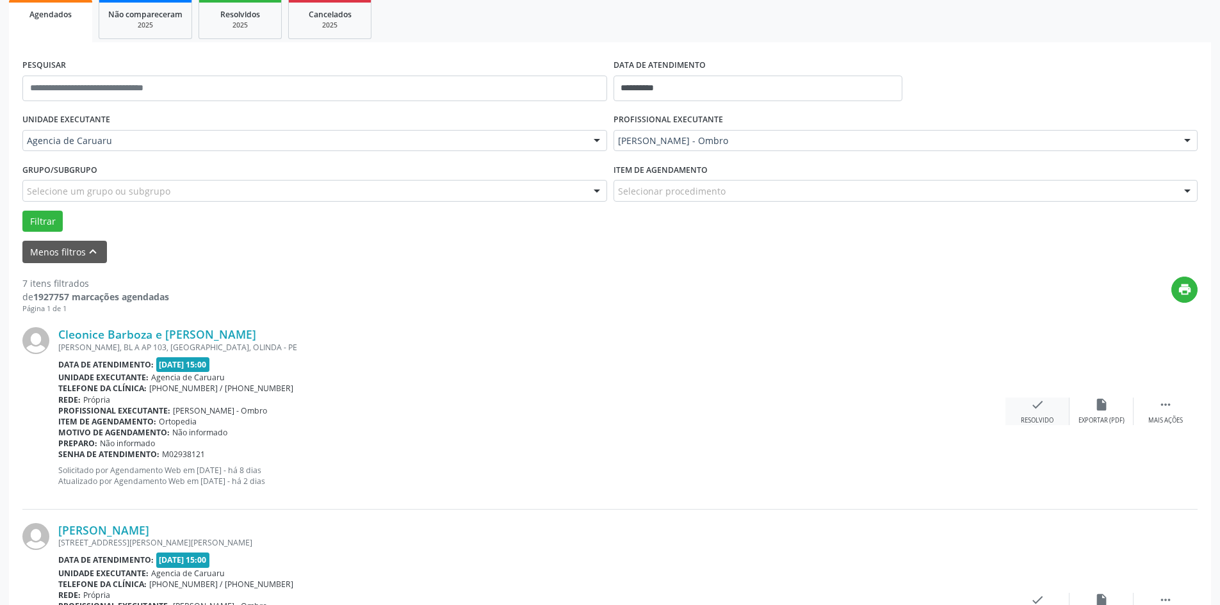
click at [1033, 409] on icon "check" at bounding box center [1037, 405] width 14 height 14
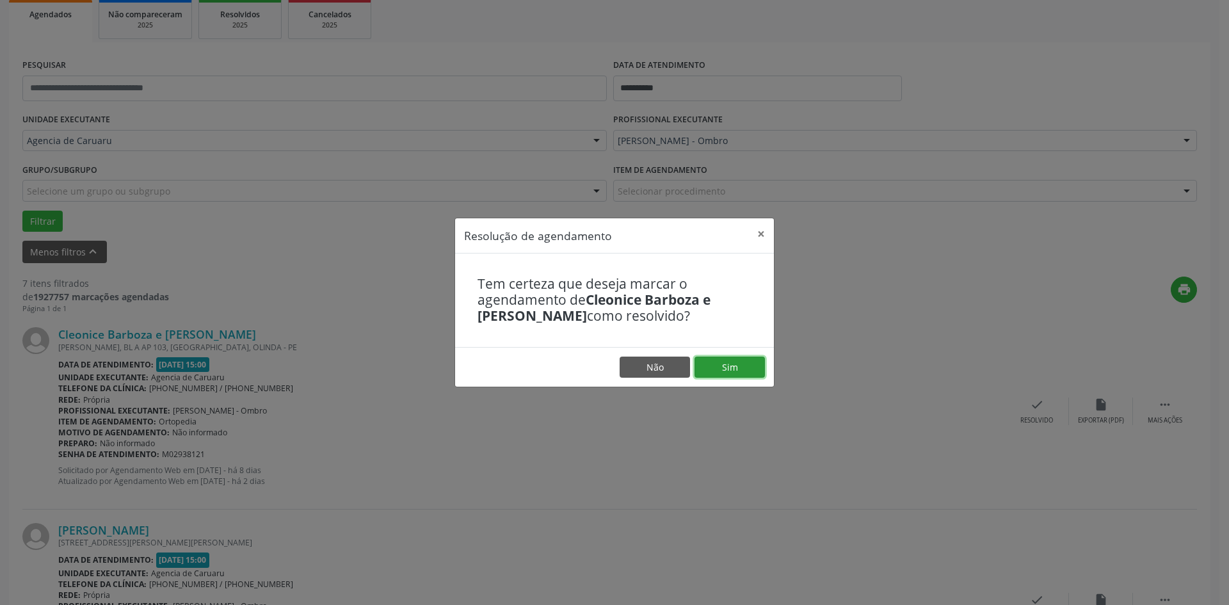
click at [740, 369] on button "Sim" at bounding box center [730, 368] width 70 height 22
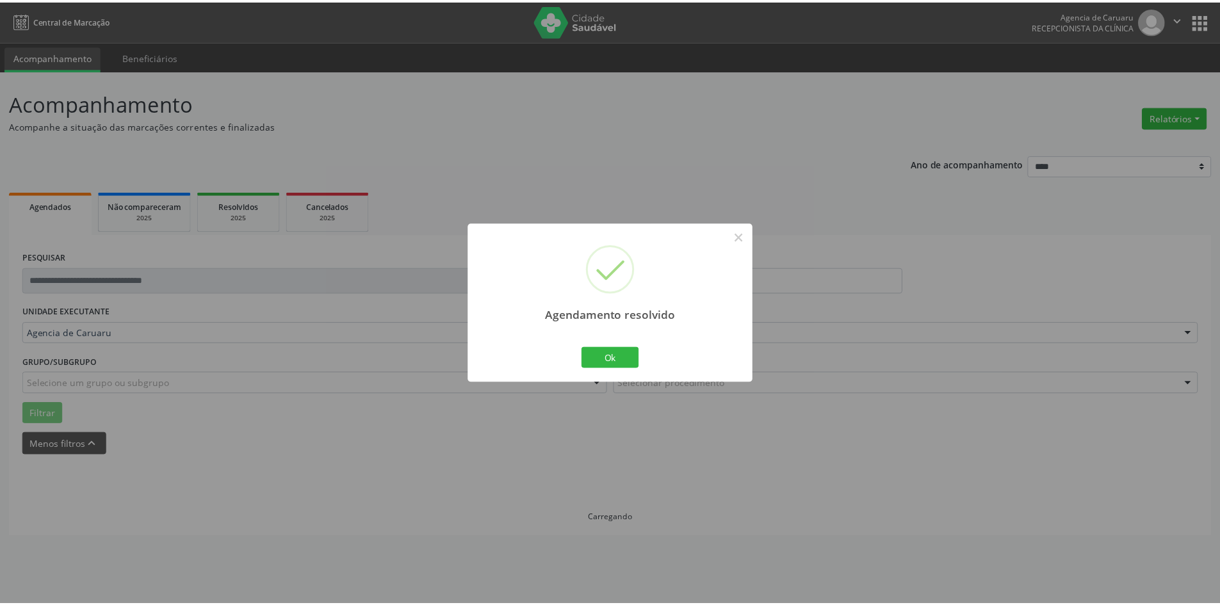
scroll to position [0, 0]
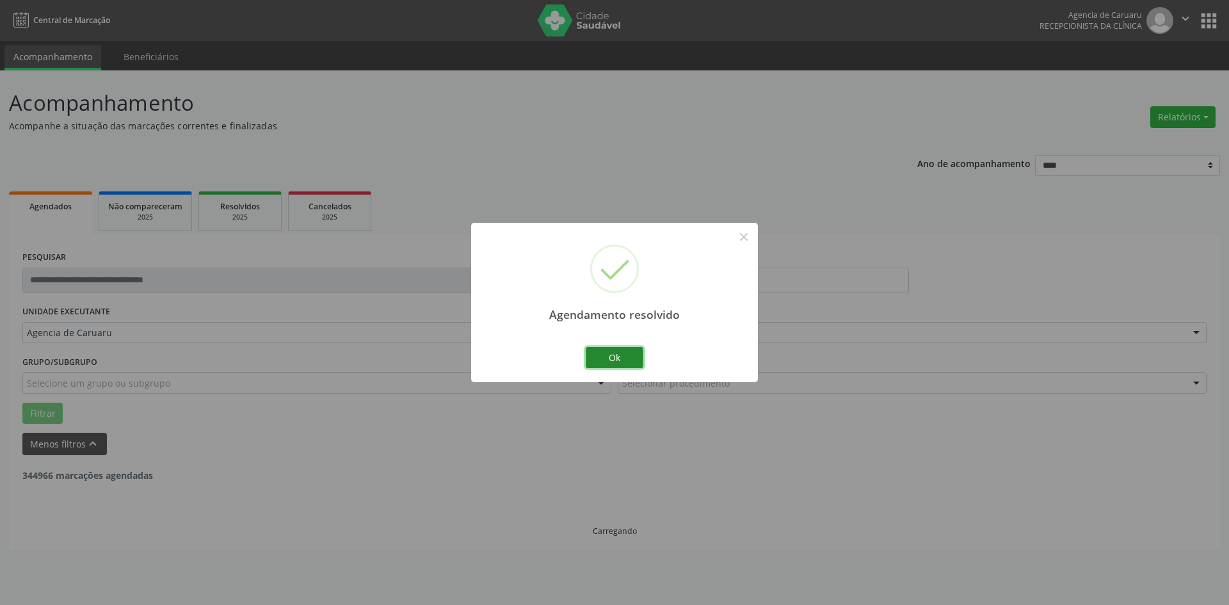
click at [606, 364] on button "Ok" at bounding box center [615, 358] width 58 height 22
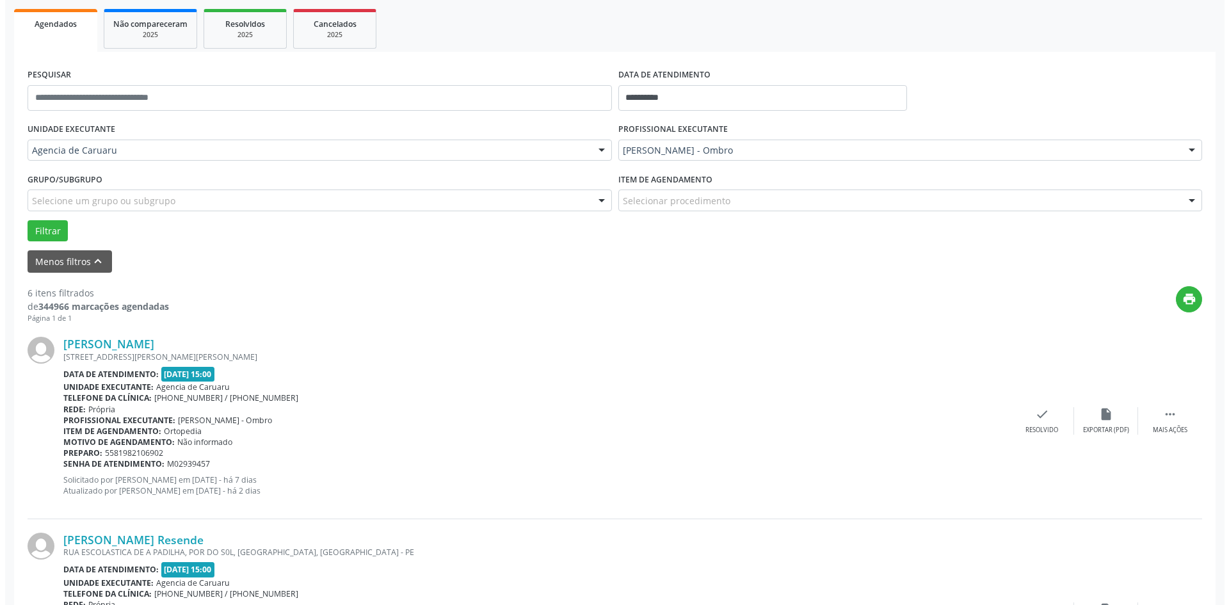
scroll to position [256, 0]
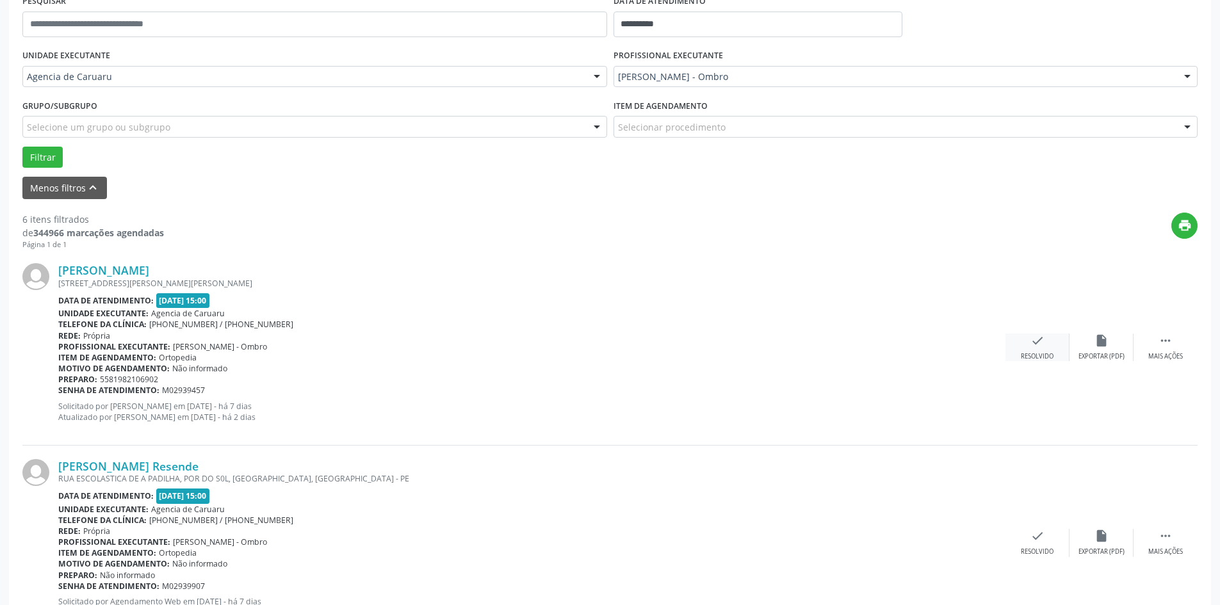
click at [1030, 350] on div "check Resolvido" at bounding box center [1037, 348] width 64 height 28
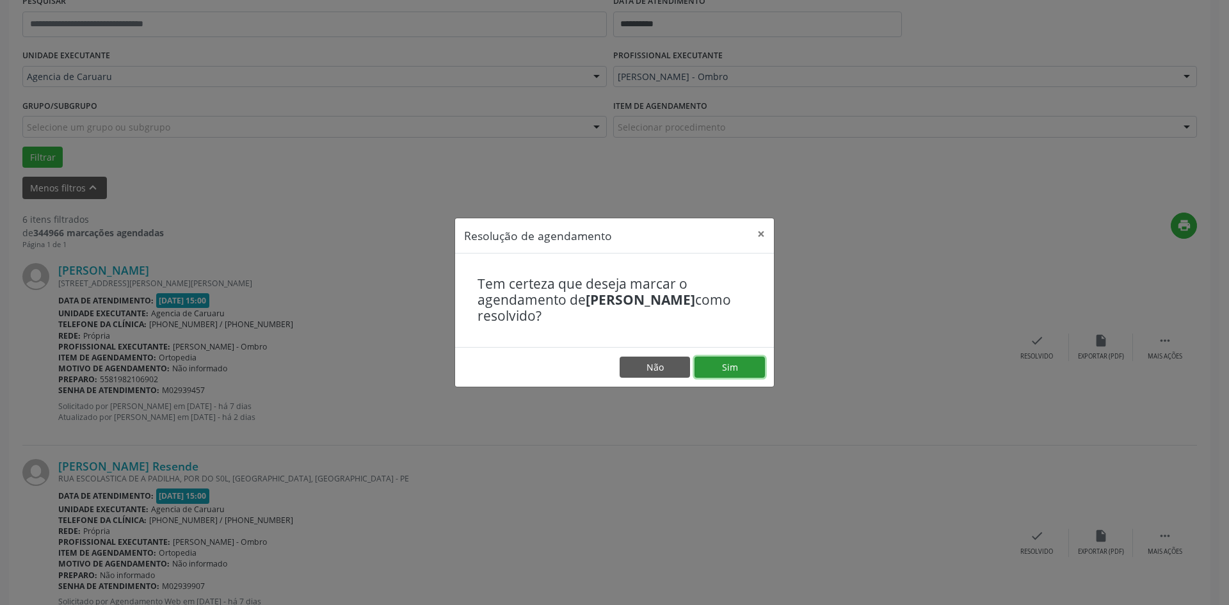
click at [710, 371] on button "Sim" at bounding box center [730, 368] width 70 height 22
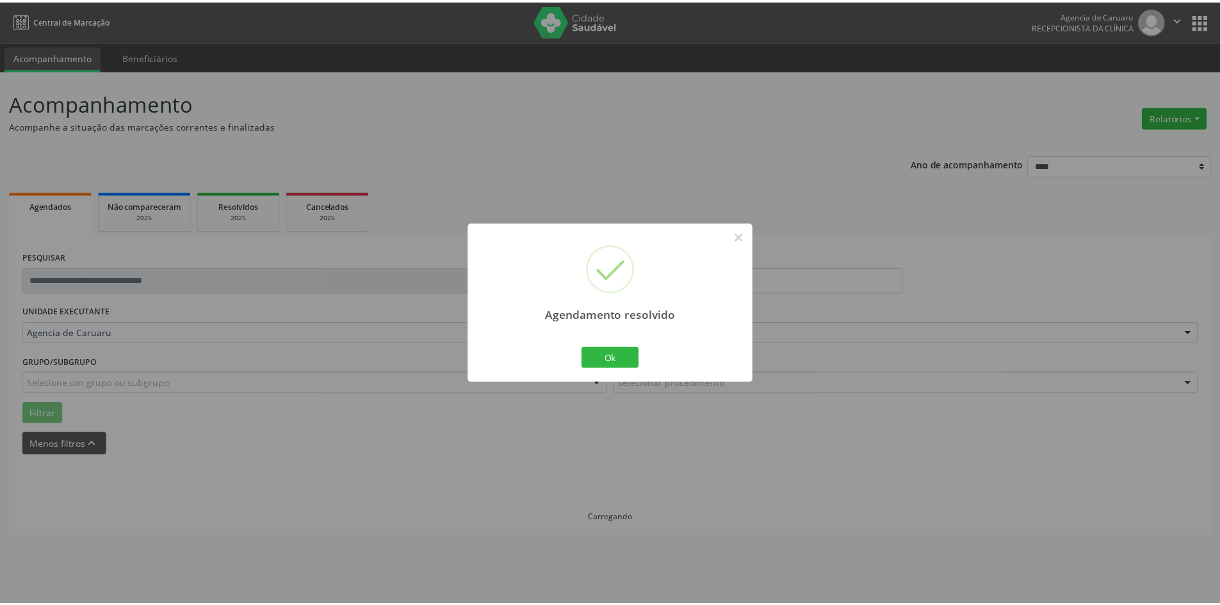
scroll to position [0, 0]
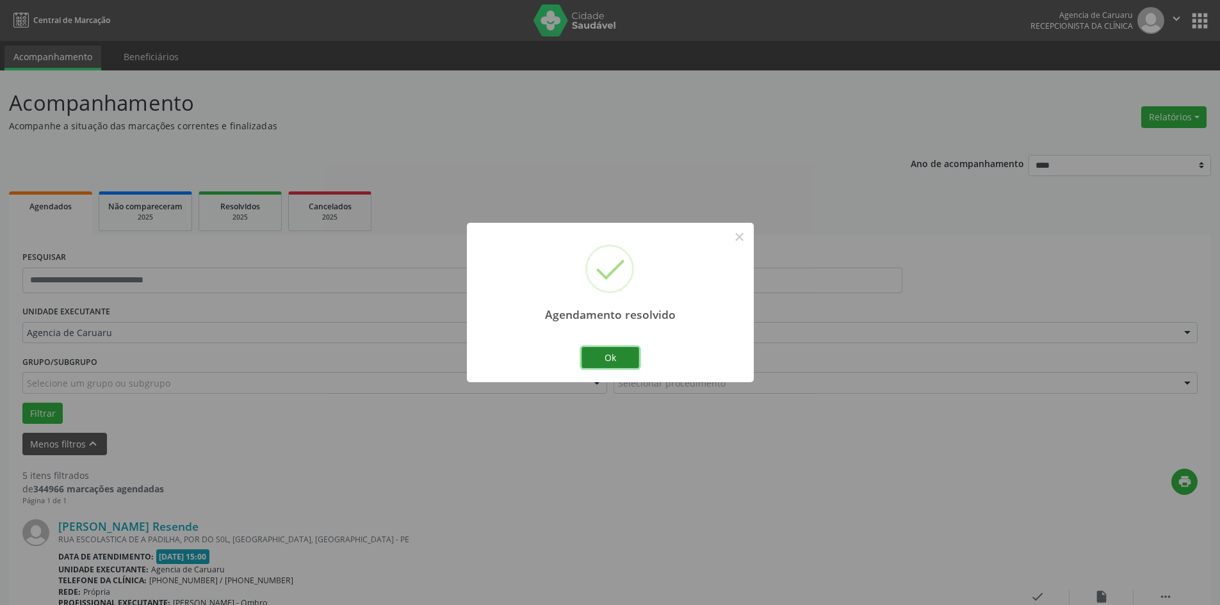
click at [627, 360] on button "Ok" at bounding box center [610, 358] width 58 height 22
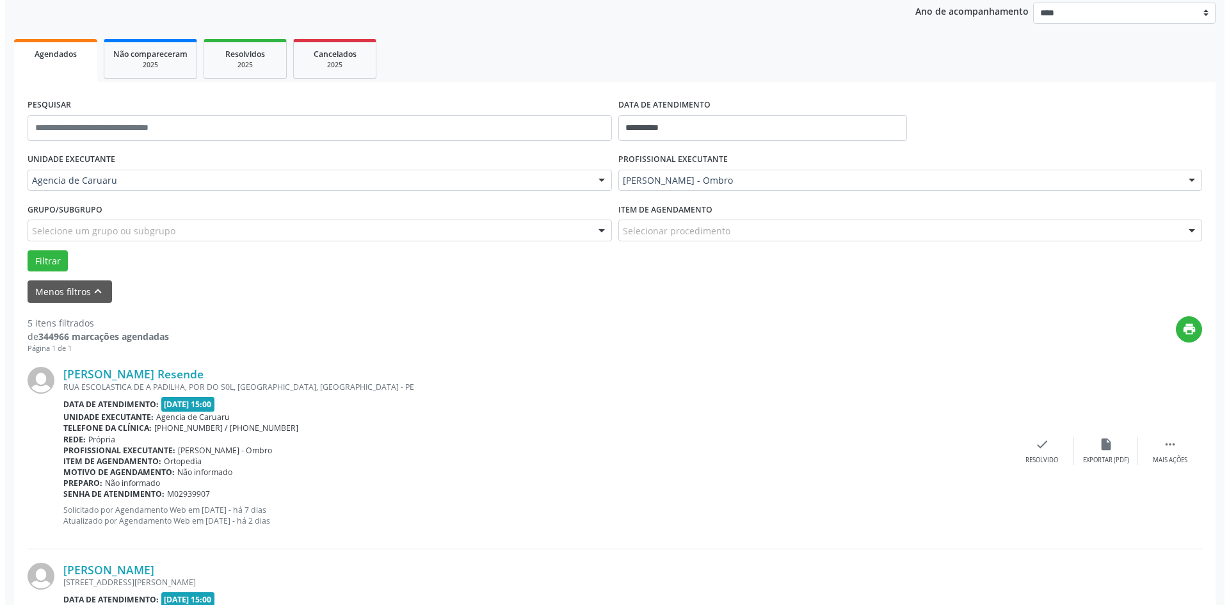
scroll to position [192, 0]
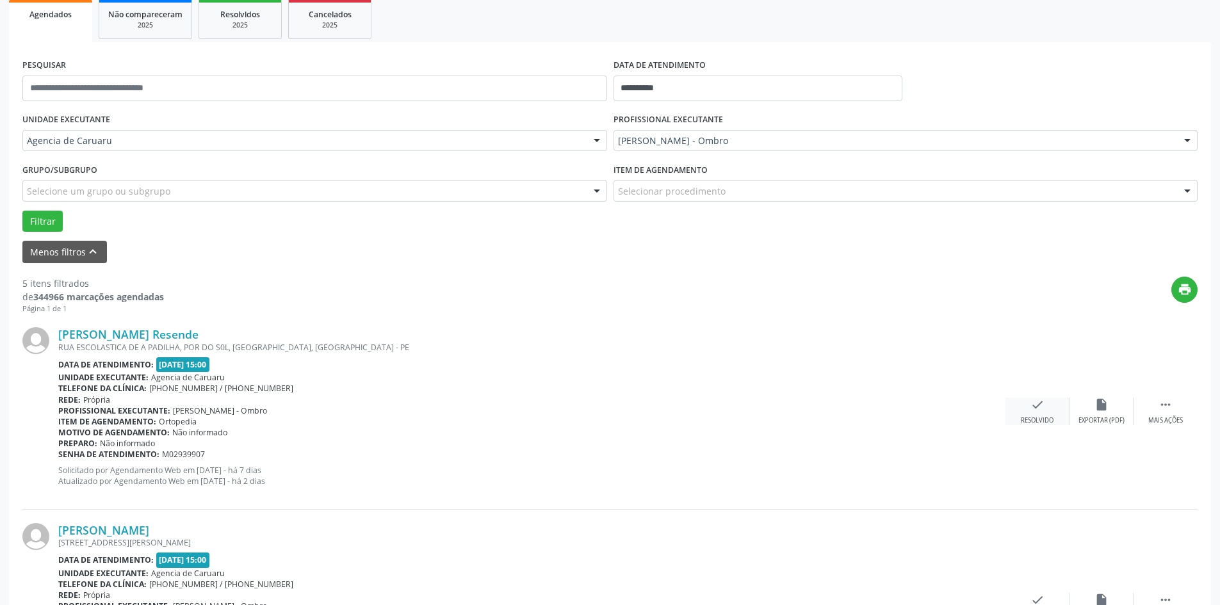
click at [1037, 410] on icon "check" at bounding box center [1037, 405] width 14 height 14
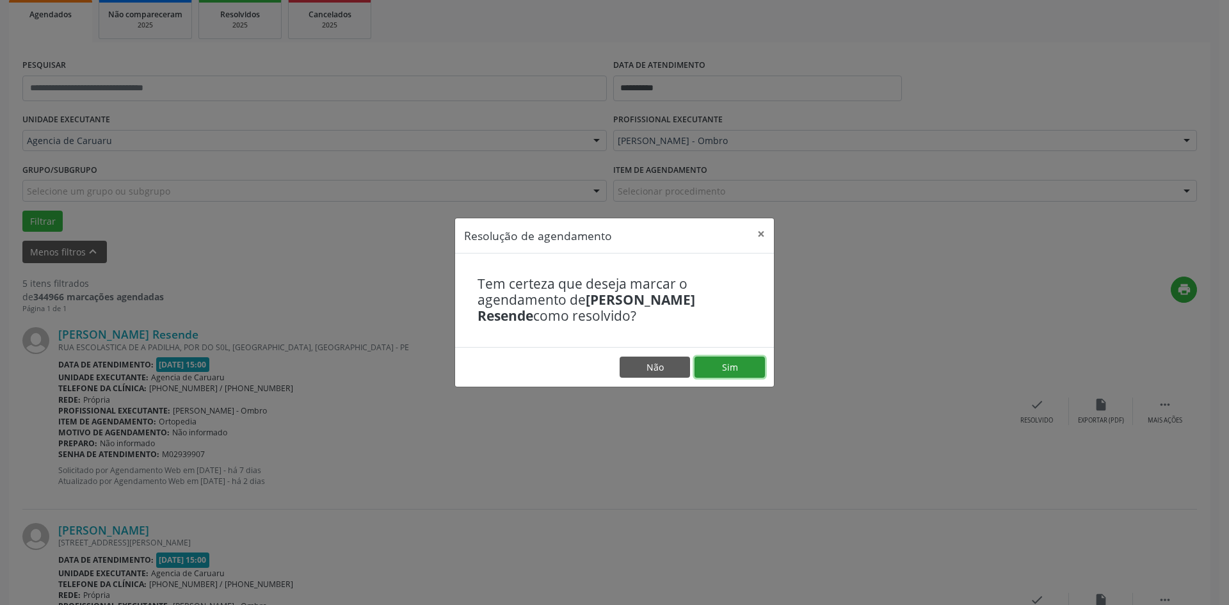
drag, startPoint x: 741, startPoint y: 370, endPoint x: 710, endPoint y: 374, distance: 31.0
click at [741, 369] on button "Sim" at bounding box center [730, 368] width 70 height 22
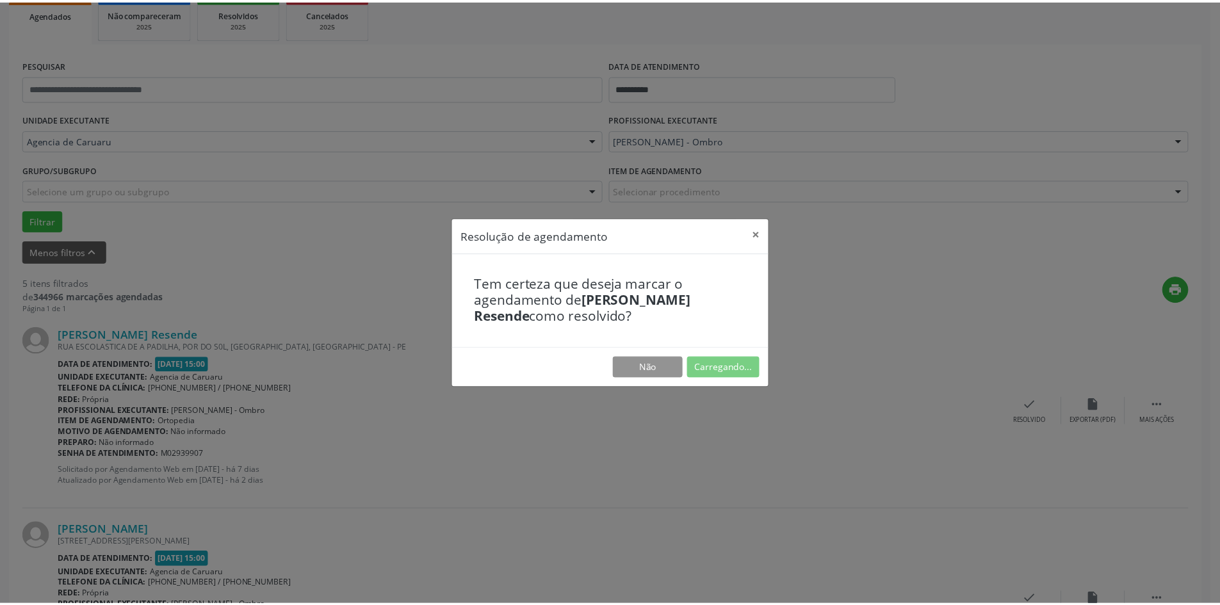
scroll to position [0, 0]
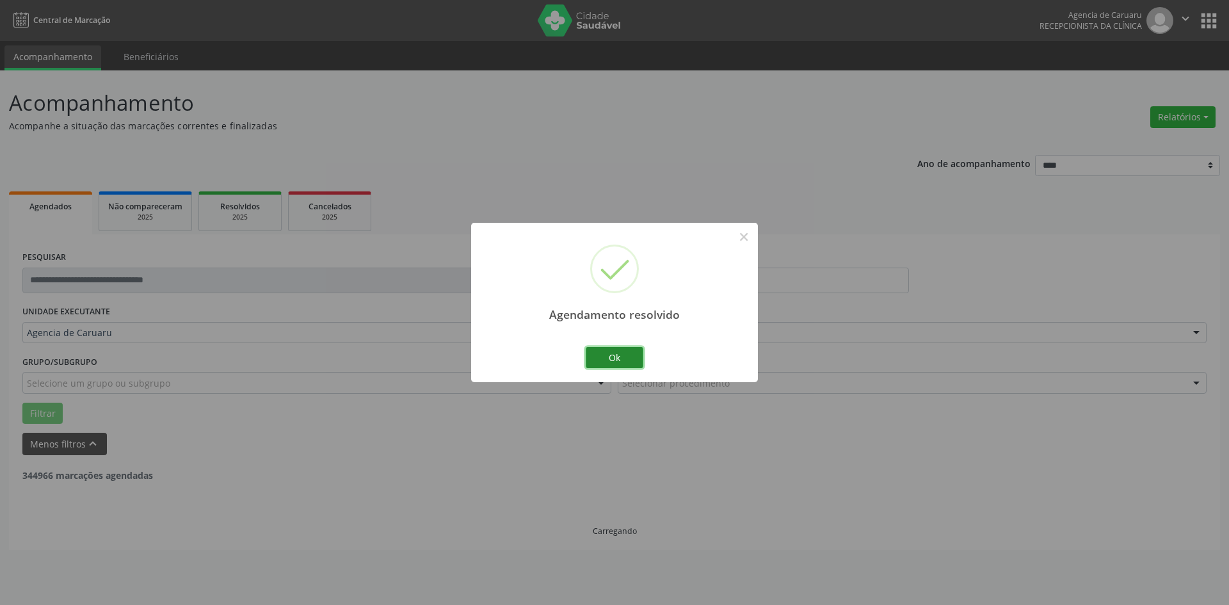
click at [635, 357] on button "Ok" at bounding box center [615, 358] width 58 height 22
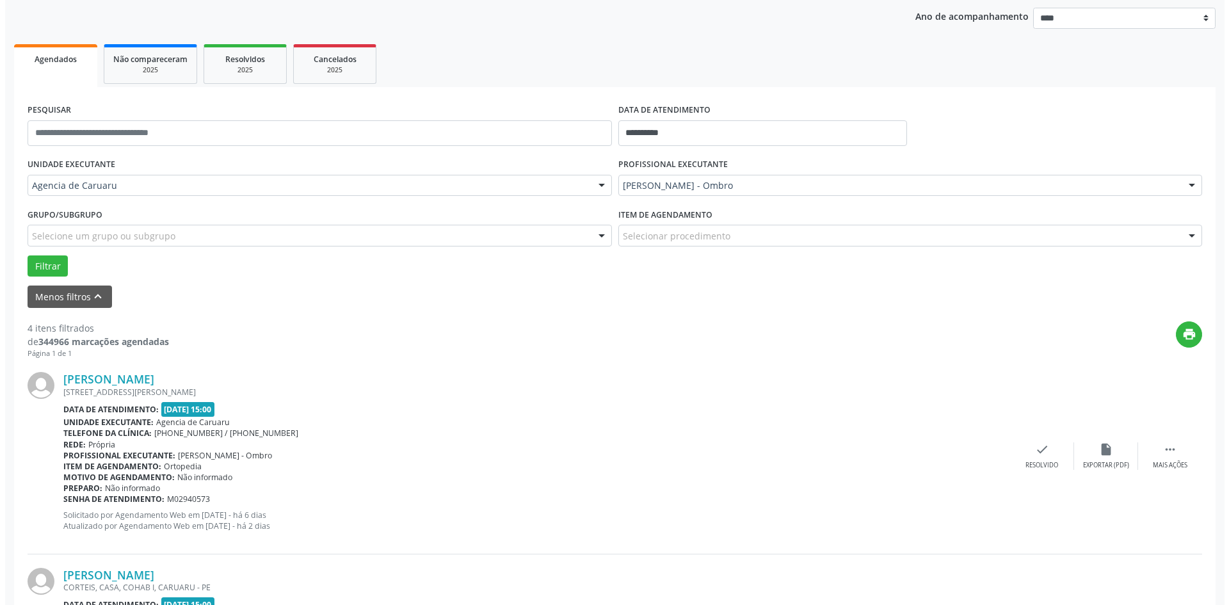
scroll to position [192, 0]
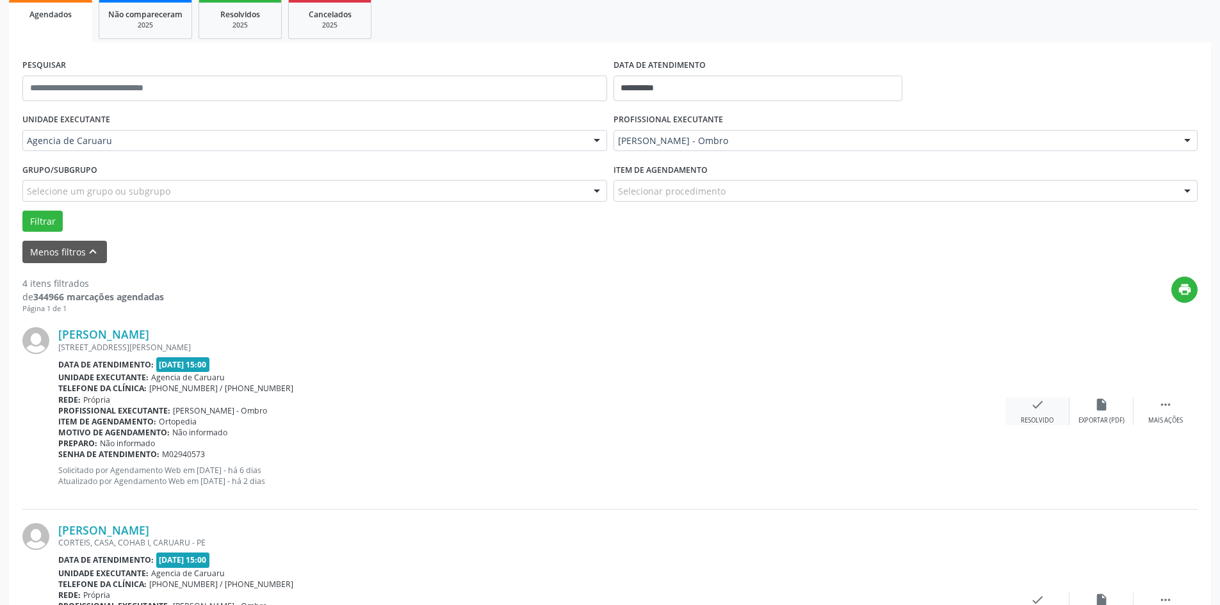
click at [1044, 417] on div "Resolvido" at bounding box center [1037, 420] width 33 height 9
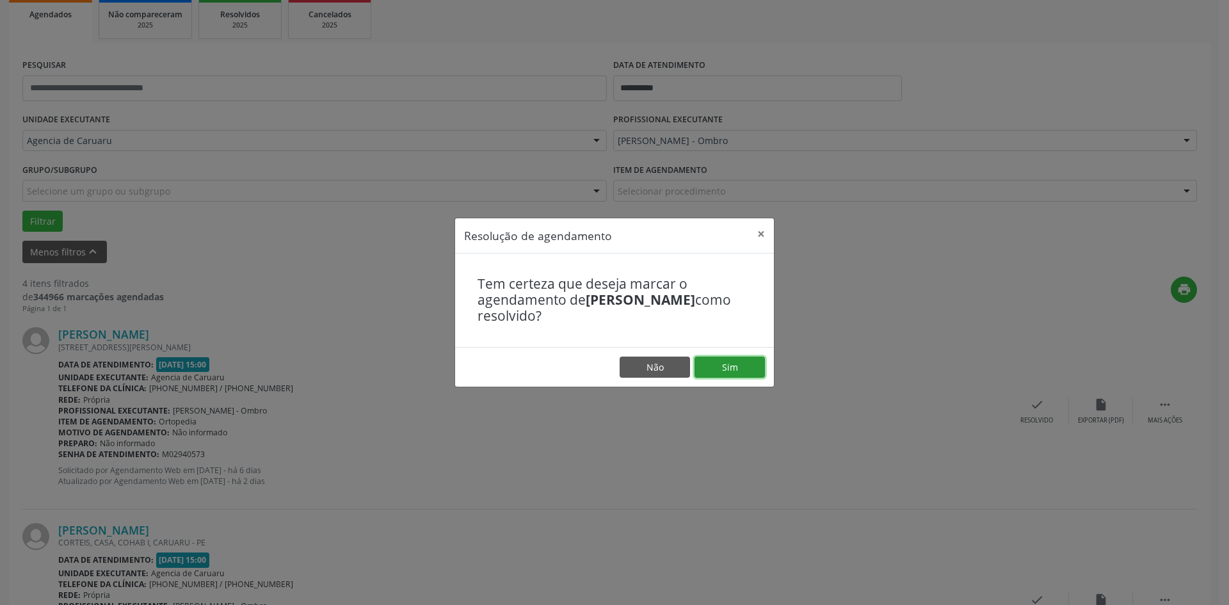
click at [737, 364] on button "Sim" at bounding box center [730, 368] width 70 height 22
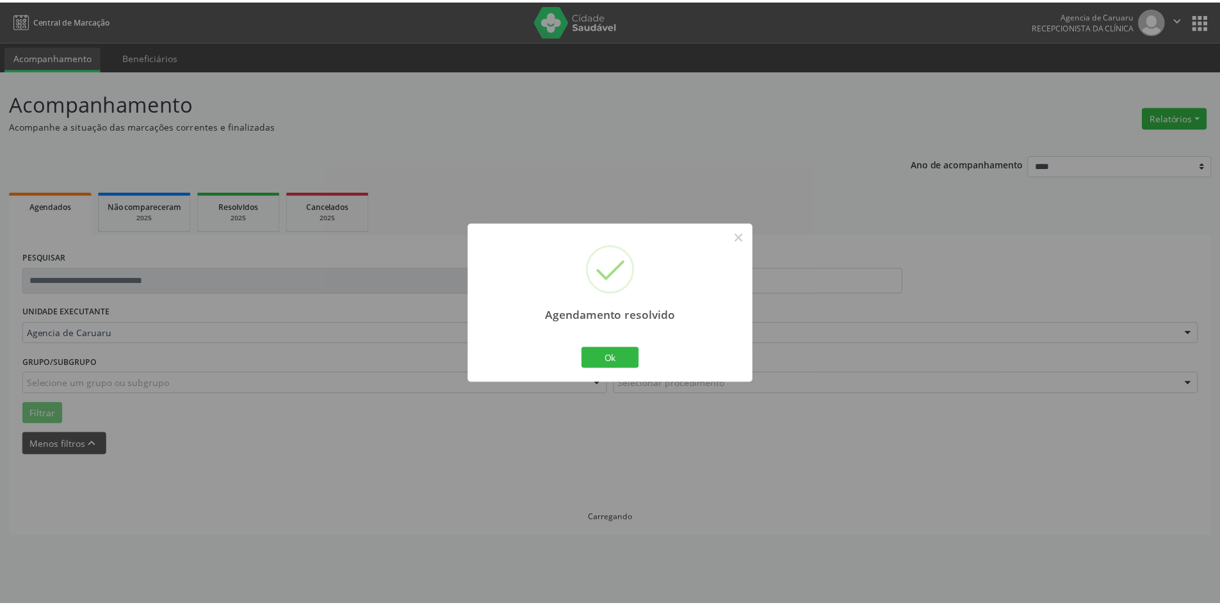
scroll to position [0, 0]
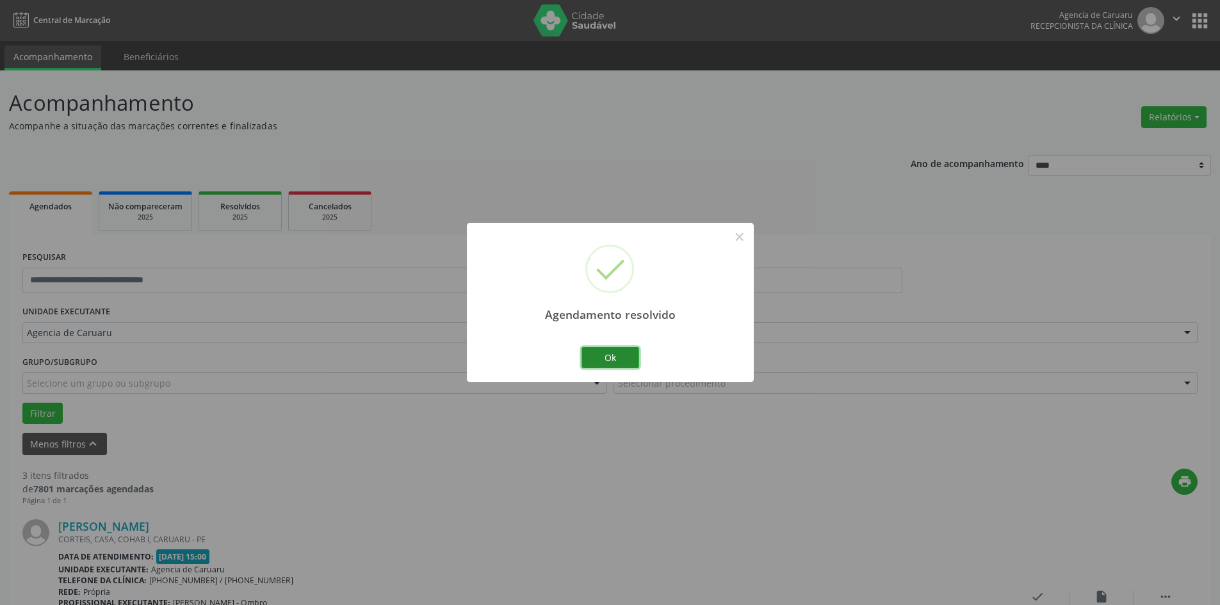
click at [613, 354] on button "Ok" at bounding box center [610, 358] width 58 height 22
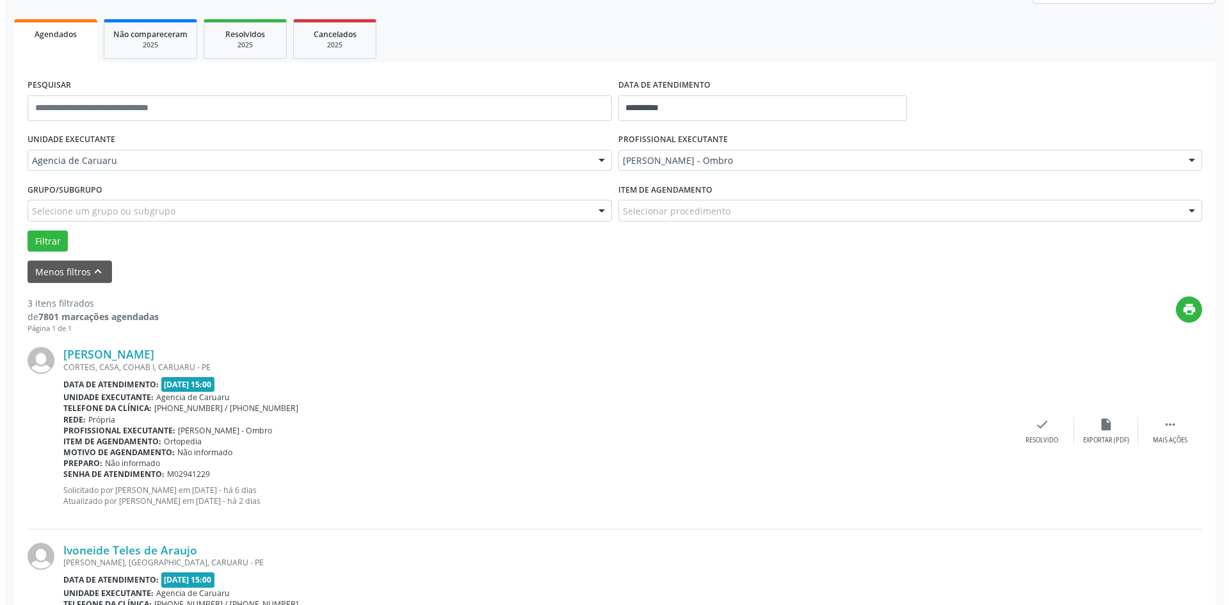
scroll to position [192, 0]
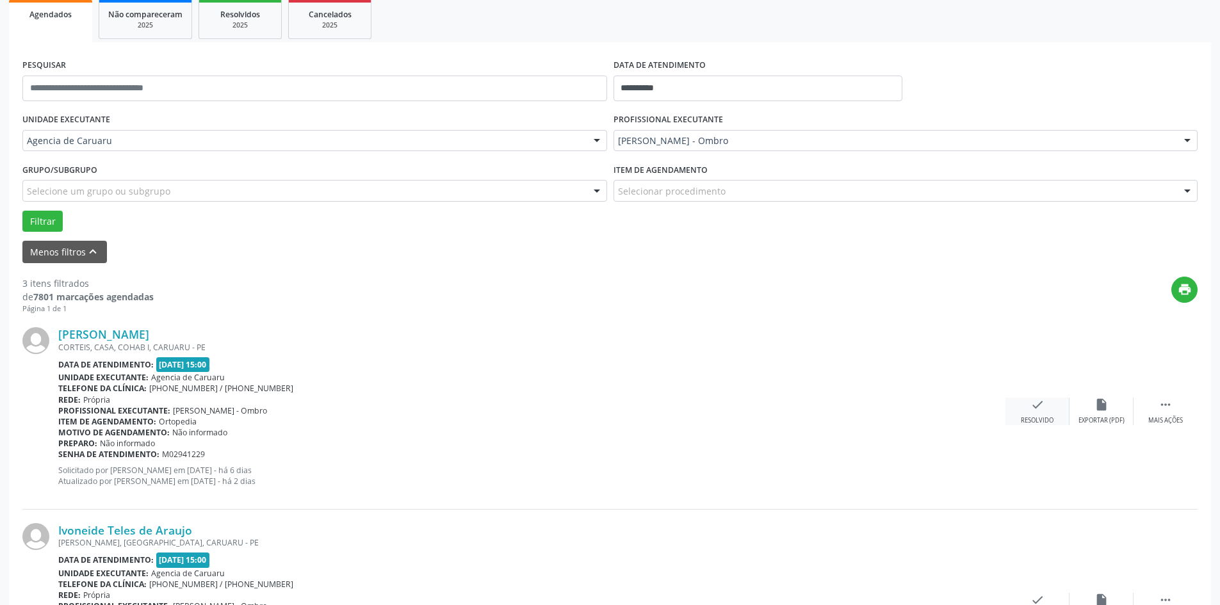
click at [1039, 410] on icon "check" at bounding box center [1037, 405] width 14 height 14
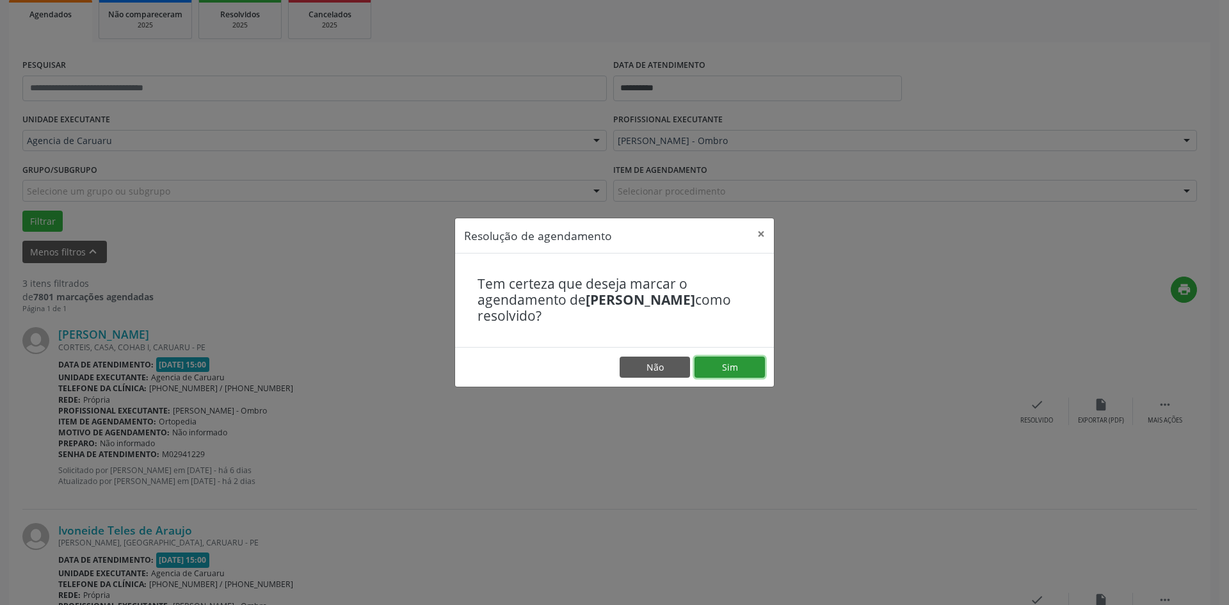
click at [747, 364] on button "Sim" at bounding box center [730, 368] width 70 height 22
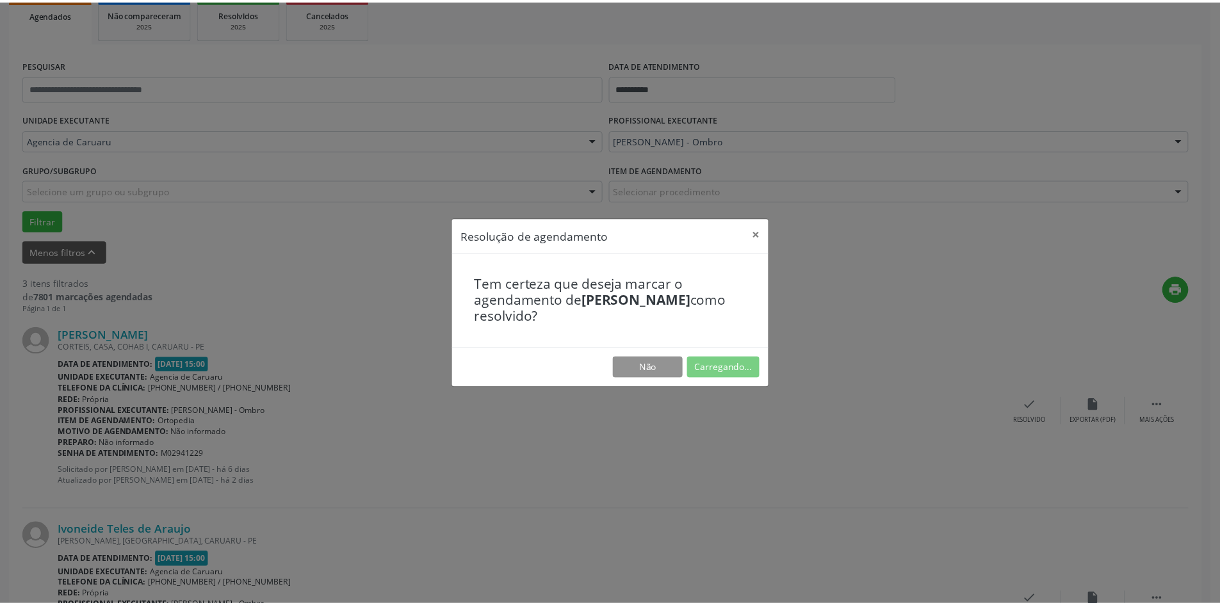
scroll to position [0, 0]
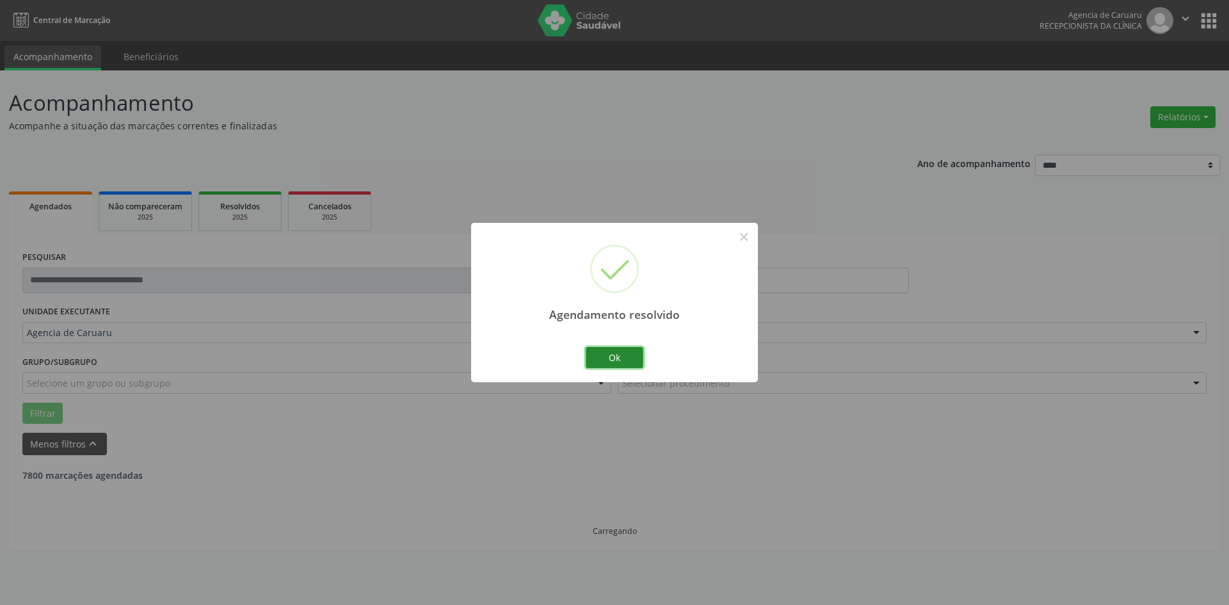
click at [610, 362] on button "Ok" at bounding box center [615, 358] width 58 height 22
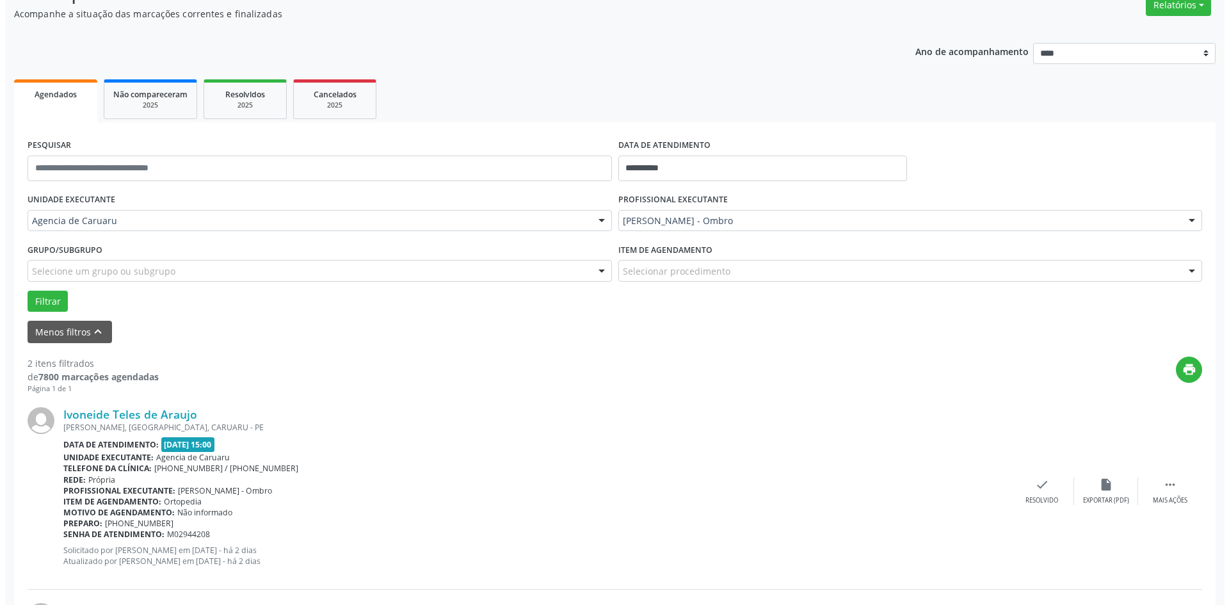
scroll to position [128, 0]
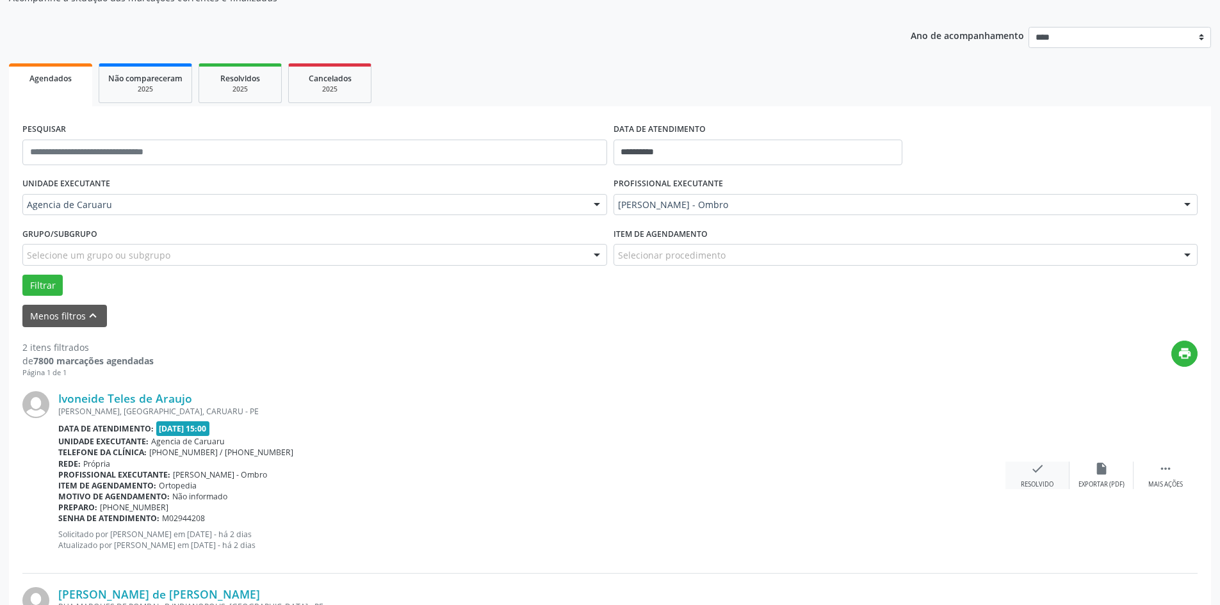
click at [1037, 477] on div "check Resolvido" at bounding box center [1037, 476] width 64 height 28
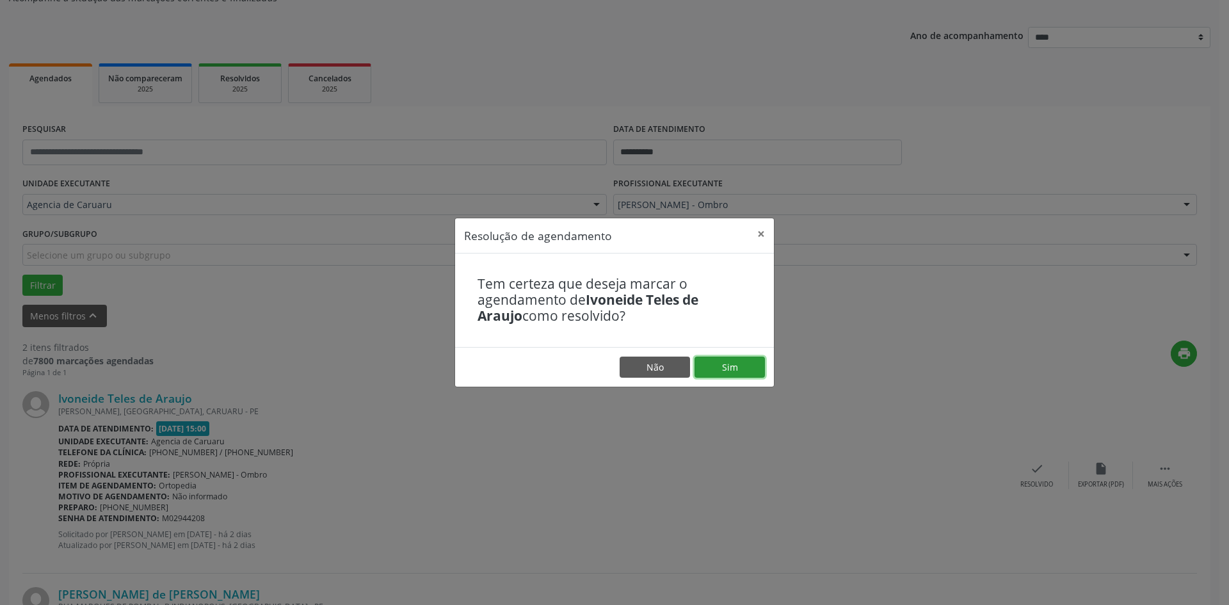
click at [739, 369] on button "Sim" at bounding box center [730, 368] width 70 height 22
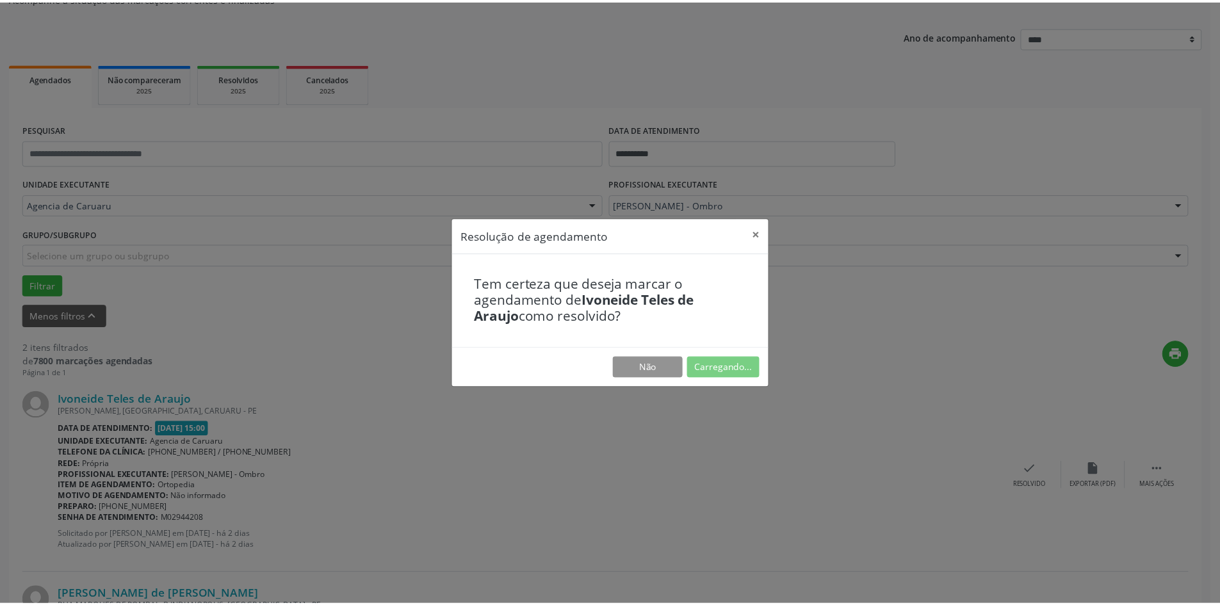
scroll to position [0, 0]
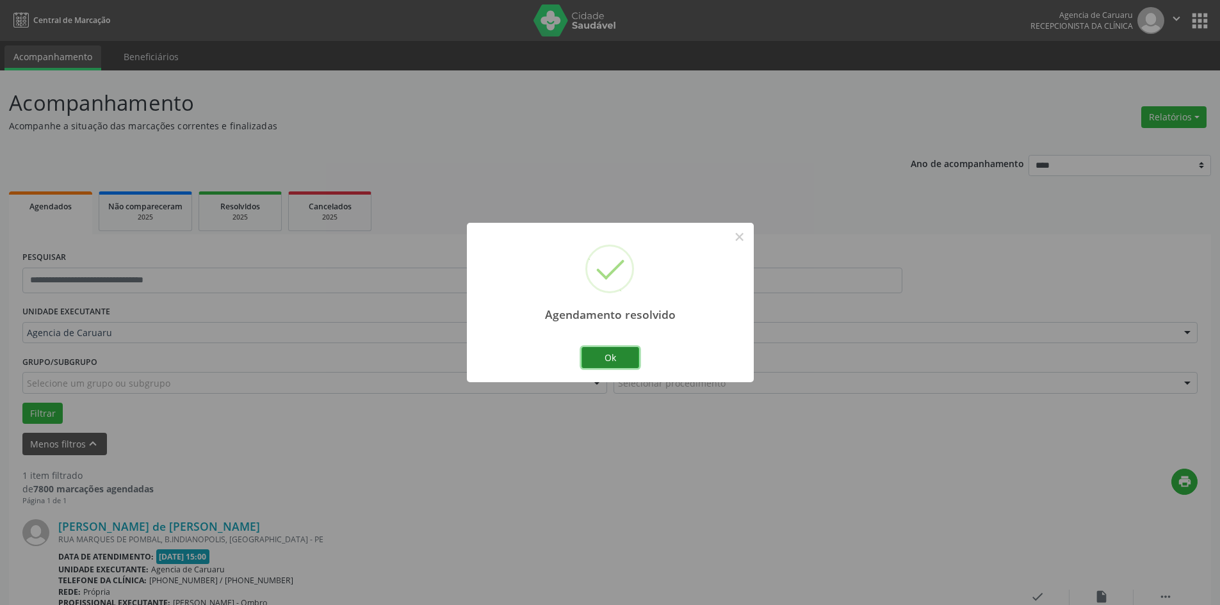
click at [619, 359] on button "Ok" at bounding box center [610, 358] width 58 height 22
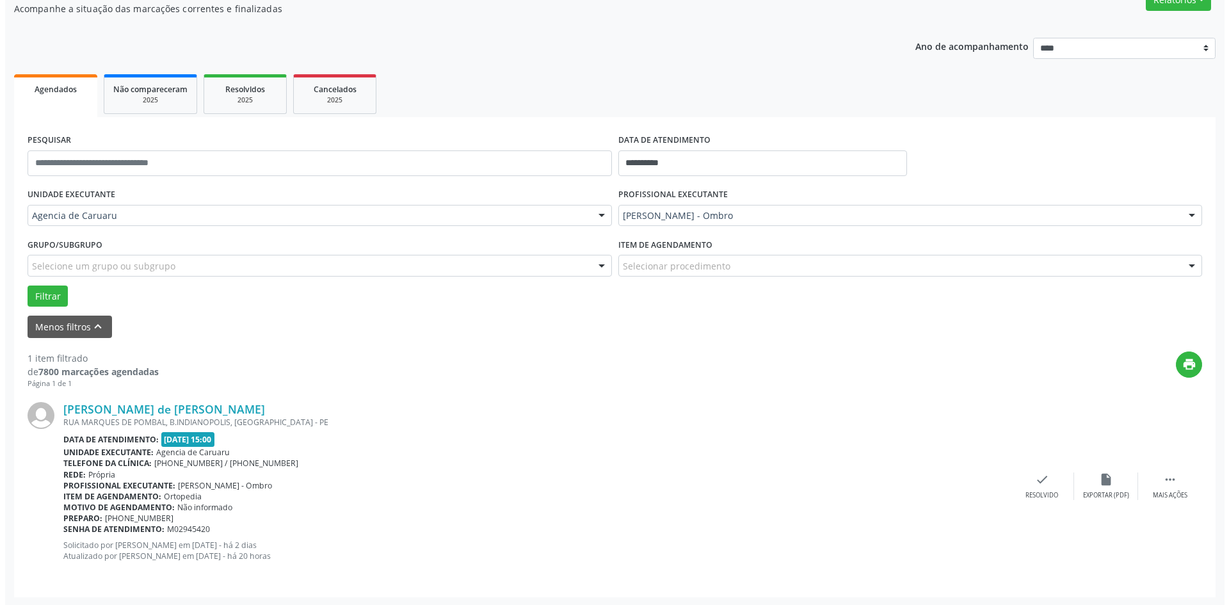
scroll to position [118, 0]
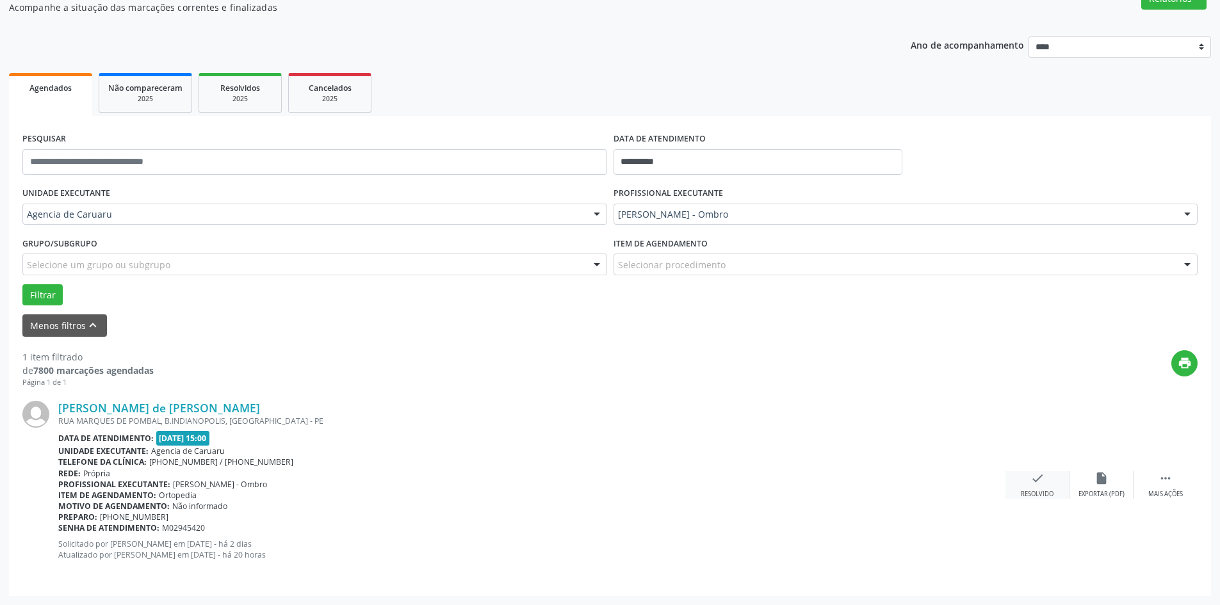
click at [1033, 487] on div "check Resolvido" at bounding box center [1037, 485] width 64 height 28
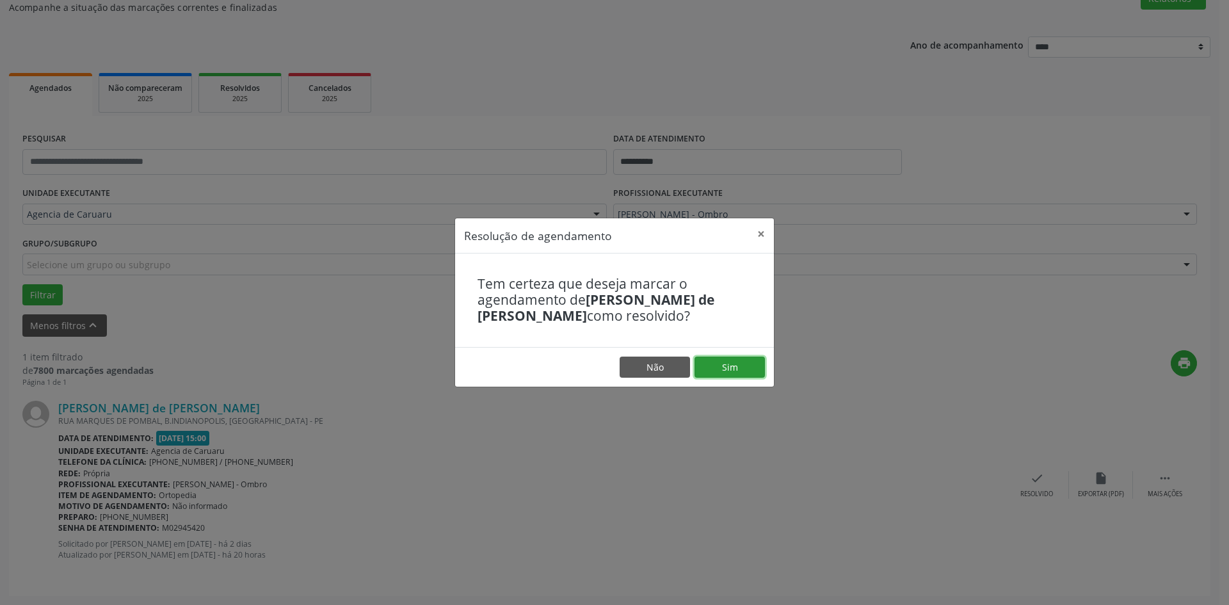
click at [747, 367] on button "Sim" at bounding box center [730, 368] width 70 height 22
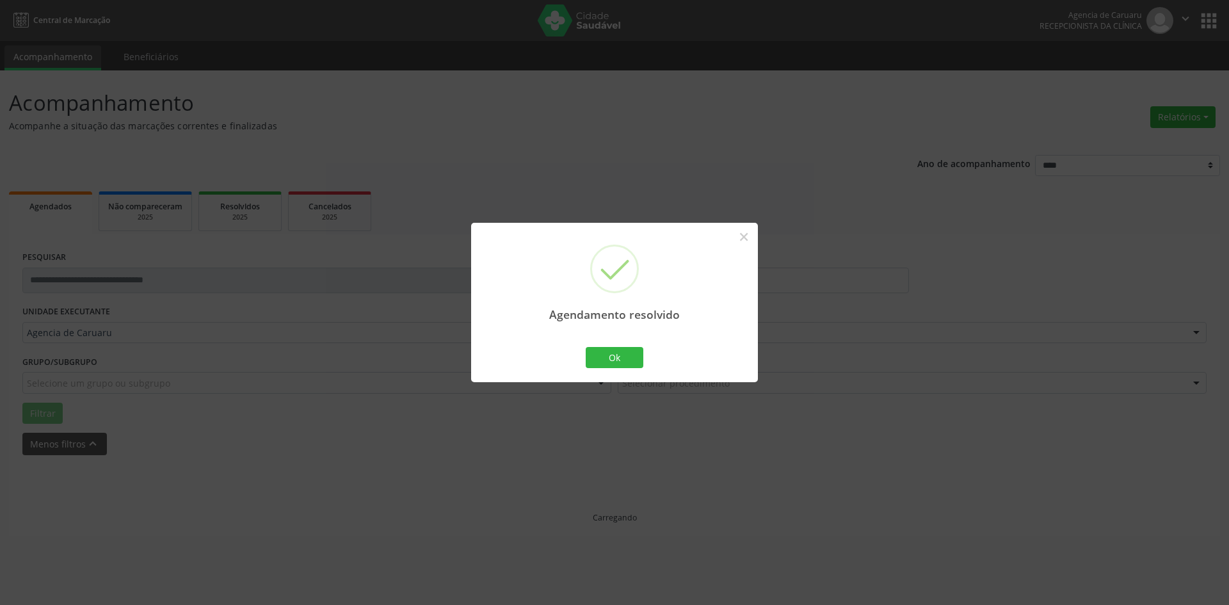
scroll to position [0, 0]
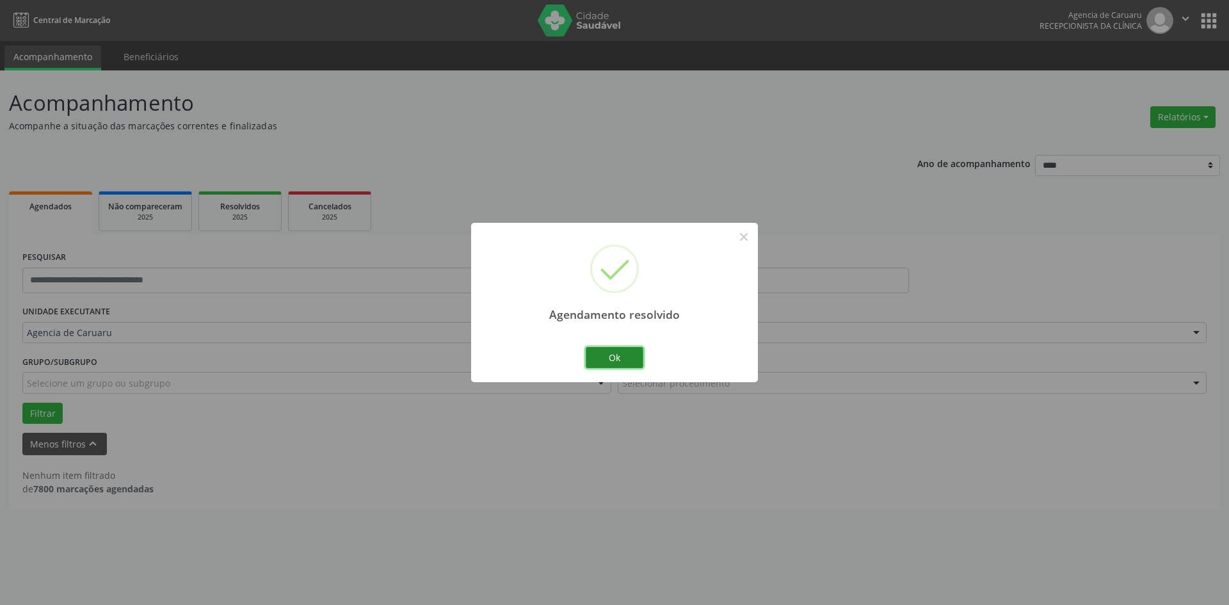
click at [624, 358] on button "Ok" at bounding box center [615, 358] width 58 height 22
